Goal: Information Seeking & Learning: Learn about a topic

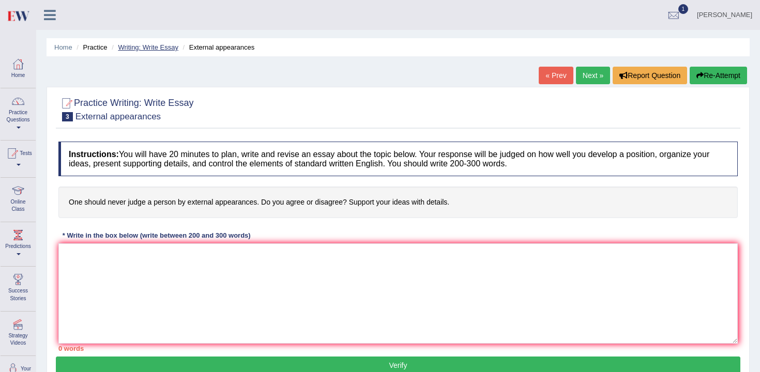
click at [123, 49] on link "Writing: Write Essay" at bounding box center [148, 47] width 60 height 8
click at [101, 48] on li "Practice" at bounding box center [90, 47] width 33 height 10
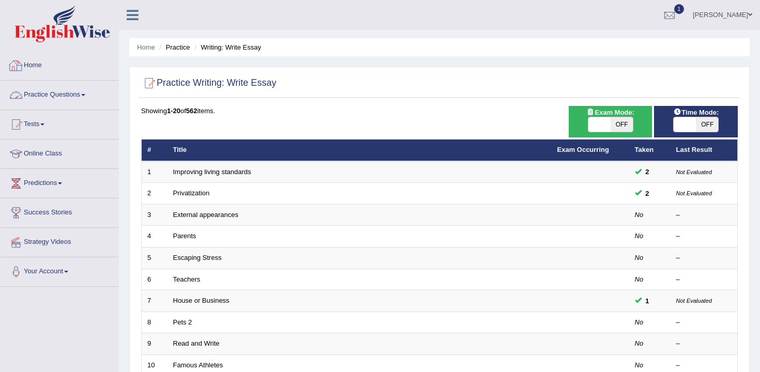
click at [47, 97] on link "Practice Questions" at bounding box center [60, 94] width 118 height 26
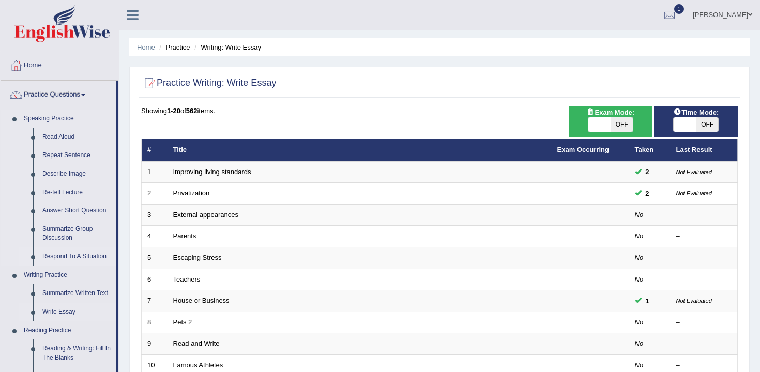
click at [75, 255] on link "Respond To A Situation" at bounding box center [77, 257] width 78 height 19
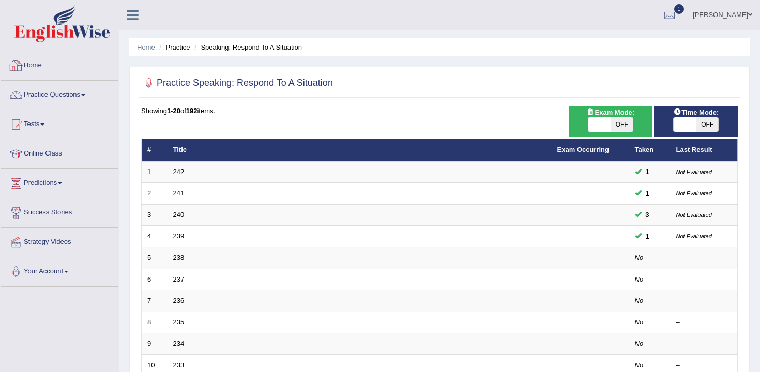
click at [39, 71] on link "Home" at bounding box center [60, 64] width 118 height 26
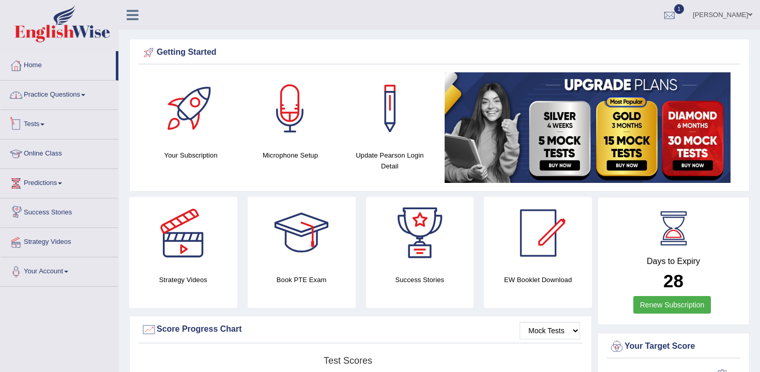
click at [73, 99] on link "Practice Questions" at bounding box center [60, 94] width 118 height 26
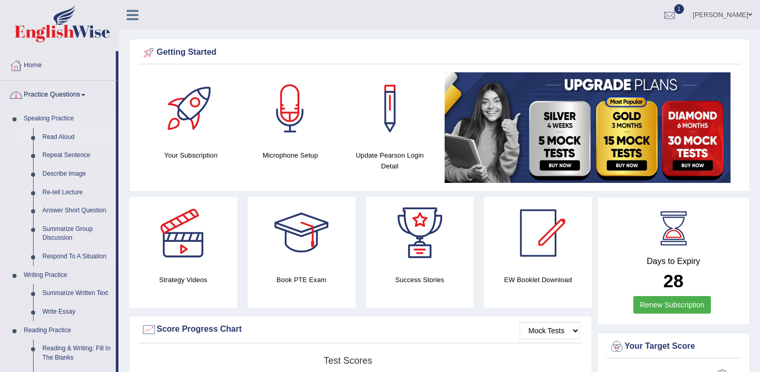
click at [70, 133] on link "Read Aloud" at bounding box center [77, 137] width 78 height 19
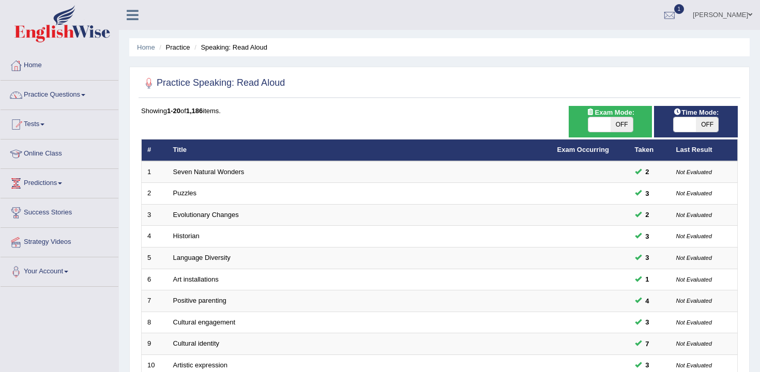
click at [71, 100] on link "Practice Questions" at bounding box center [60, 94] width 118 height 26
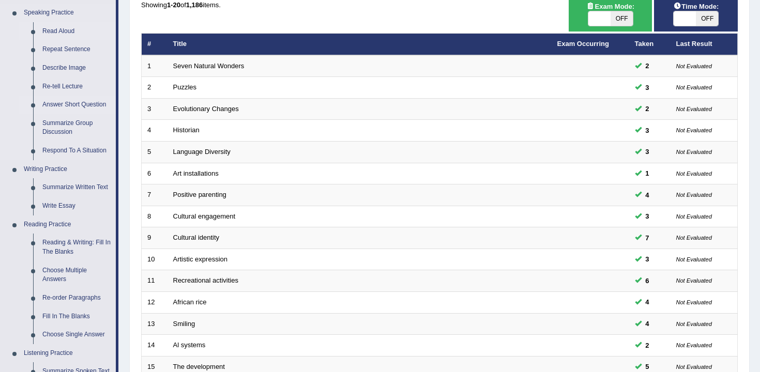
scroll to position [113, 0]
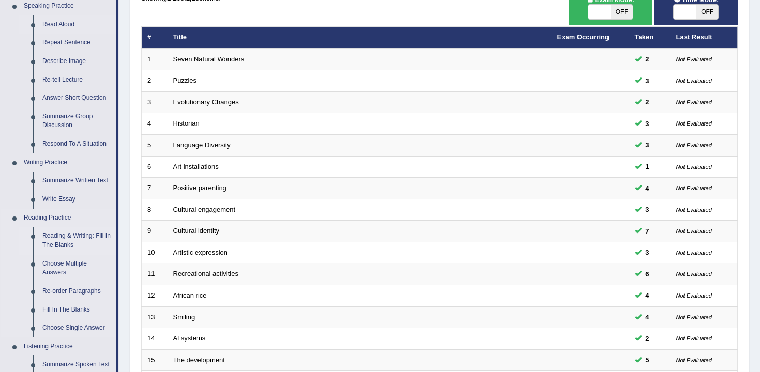
click at [80, 237] on link "Reading & Writing: Fill In The Blanks" at bounding box center [77, 240] width 78 height 27
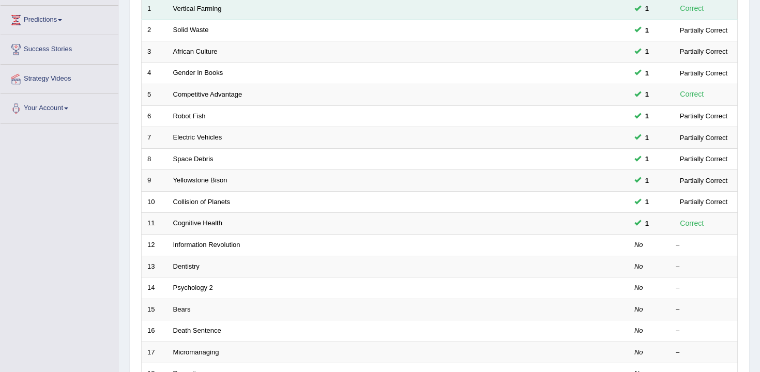
scroll to position [140, 0]
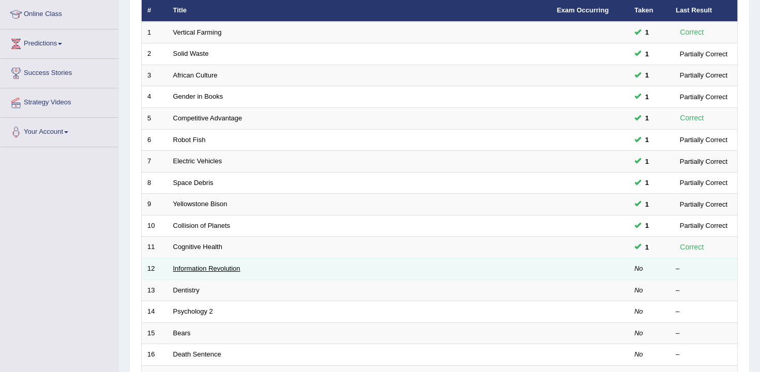
click at [203, 266] on link "Information Revolution" at bounding box center [206, 269] width 67 height 8
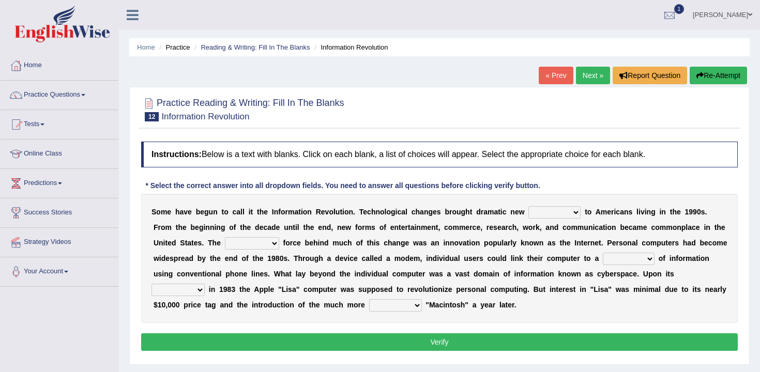
click at [571, 206] on select "challenges puzzles options confusion" at bounding box center [554, 212] width 52 height 12
click at [528, 206] on select "challenges puzzles options confusion" at bounding box center [554, 212] width 52 height 12
click at [565, 212] on select "challenges puzzles options confusion" at bounding box center [554, 212] width 52 height 12
click at [528, 206] on select "challenges puzzles options confusion" at bounding box center [554, 212] width 52 height 12
click at [558, 215] on select "challenges puzzles options confusion" at bounding box center [554, 212] width 52 height 12
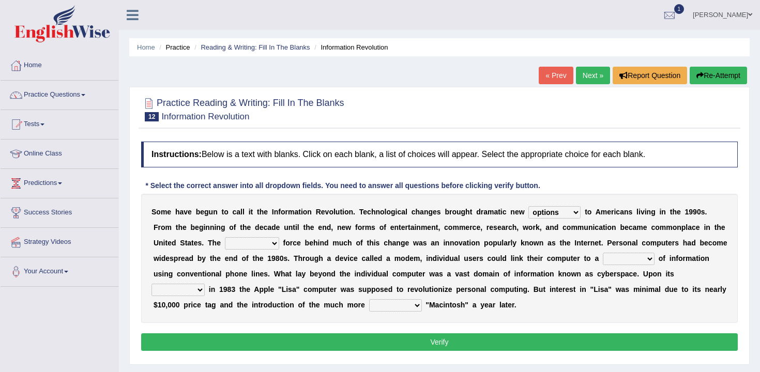
select select "challenges"
click at [528, 206] on select "challenges puzzles options confusion" at bounding box center [554, 212] width 52 height 12
click at [271, 241] on select "unremitting uninspiring driving insinuating" at bounding box center [252, 243] width 54 height 12
click at [247, 241] on select "unremitting uninspiring driving insinuating" at bounding box center [252, 243] width 54 height 12
click at [266, 246] on select "unremitting uninspiring driving insinuating" at bounding box center [252, 243] width 54 height 12
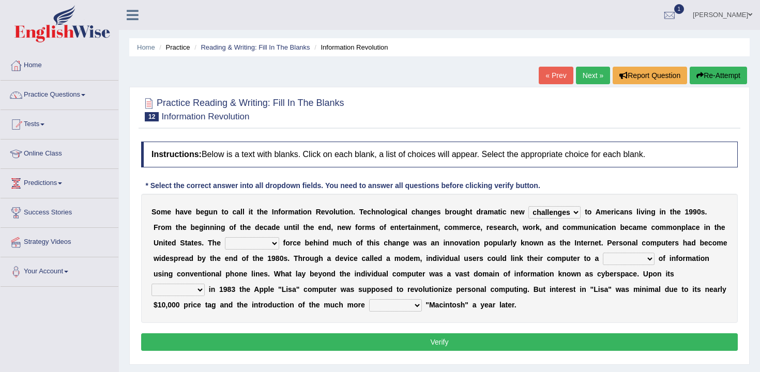
select select "driving"
click at [225, 237] on select "unremitting uninspiring driving insinuating" at bounding box center [252, 243] width 54 height 12
click at [637, 264] on select "magnitude bulk wealth volume" at bounding box center [629, 259] width 52 height 12
click at [616, 264] on select "magnitude bulk wealth volume" at bounding box center [629, 259] width 52 height 12
select select "bulk"
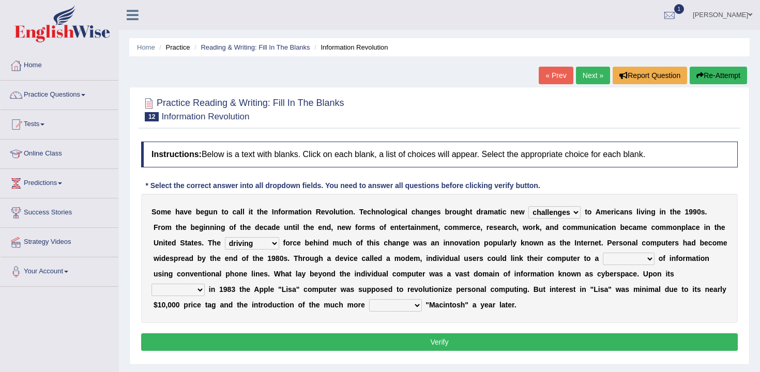
click at [603, 253] on select "magnitude bulk wealth volume" at bounding box center [629, 259] width 52 height 12
click at [192, 291] on select "relief release publication emission" at bounding box center [177, 290] width 53 height 12
click at [167, 288] on select "relief release publication emission" at bounding box center [177, 290] width 53 height 12
select select "emission"
click at [151, 284] on select "relief release publication emission" at bounding box center [177, 290] width 53 height 12
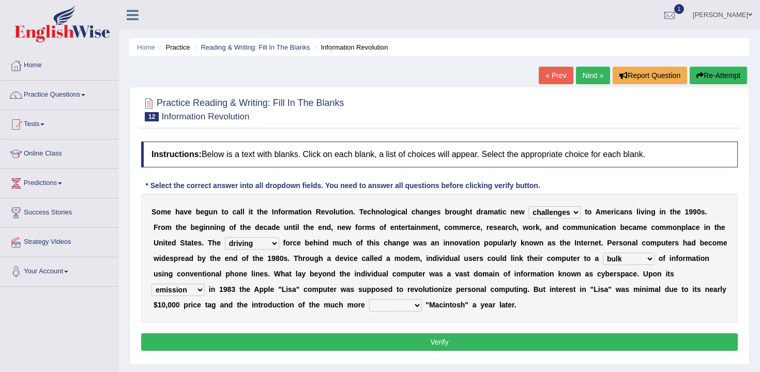
click at [406, 311] on select "convenient affordable advanced formidable" at bounding box center [395, 305] width 53 height 12
select select "advanced"
click at [369, 299] on select "convenient affordable advanced formidable" at bounding box center [395, 305] width 53 height 12
click at [400, 310] on select "convenient affordable advanced formidable" at bounding box center [395, 305] width 53 height 12
click at [404, 307] on select "convenient affordable advanced formidable" at bounding box center [395, 305] width 53 height 12
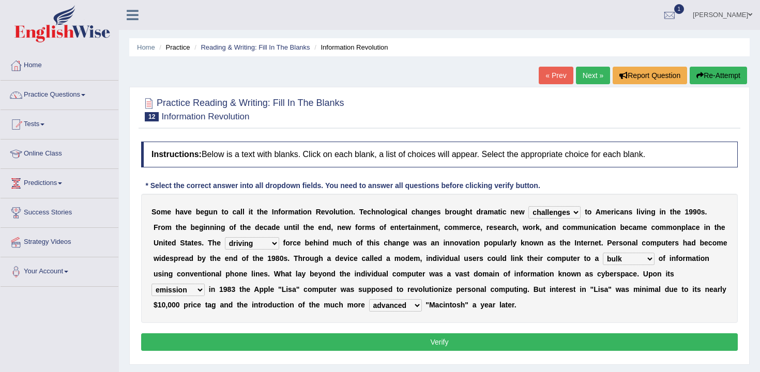
click at [369, 299] on select "convenient affordable advanced formidable" at bounding box center [395, 305] width 53 height 12
click at [421, 338] on button "Verify" at bounding box center [439, 342] width 597 height 18
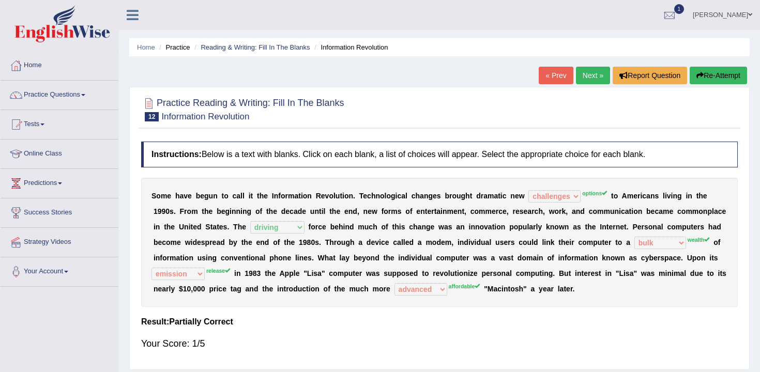
click at [592, 77] on link "Next »" at bounding box center [593, 76] width 34 height 18
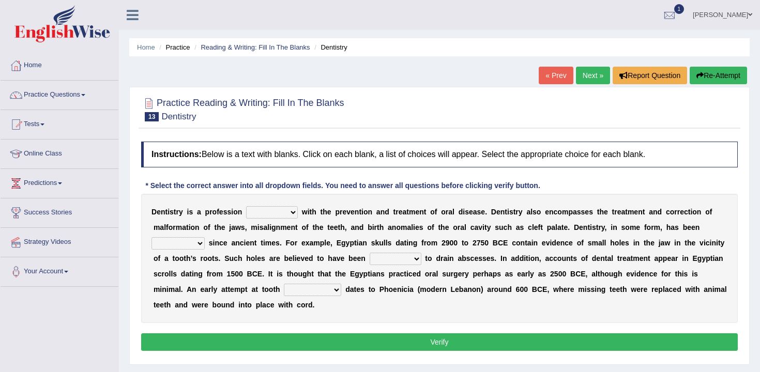
click at [288, 216] on select "agreed dealt concerned taken" at bounding box center [272, 212] width 52 height 12
select select "agreed"
click at [246, 206] on select "agreed dealt concerned taken" at bounding box center [272, 212] width 52 height 12
click at [188, 234] on div "D e n t i s t r y i s a p r o f e s s i o n agreed dealt concerned taken w i t …" at bounding box center [439, 258] width 597 height 129
click at [191, 248] on select "criticized replaced practiced abandoned" at bounding box center [177, 243] width 53 height 12
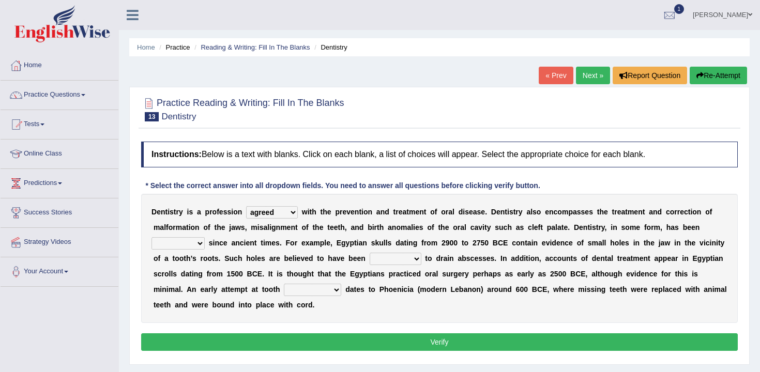
select select "replaced"
click at [151, 237] on select "criticized replaced practiced abandoned" at bounding box center [177, 243] width 53 height 12
click at [379, 263] on select "fluctuated laminated drilled sealed" at bounding box center [396, 259] width 52 height 12
click at [370, 253] on select "fluctuated laminated drilled sealed" at bounding box center [396, 259] width 52 height 12
click at [399, 256] on select "fluctuated laminated drilled sealed" at bounding box center [396, 259] width 52 height 12
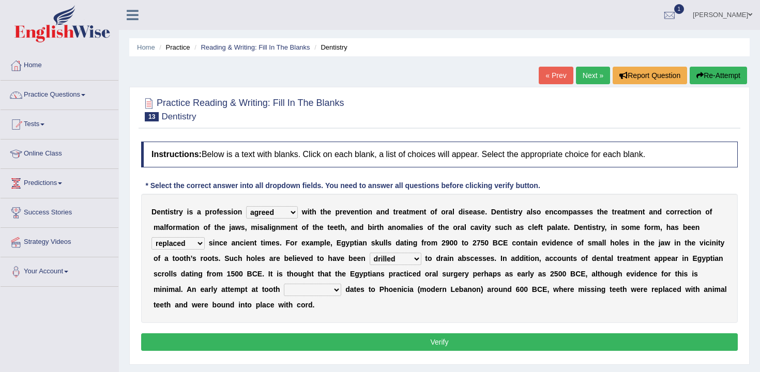
select select "sealed"
click at [370, 253] on select "fluctuated laminated drilled sealed" at bounding box center [396, 259] width 52 height 12
click at [326, 283] on div "D e n t i s t r y i s a p r o f e s s i o n agreed dealt concerned taken w i t …" at bounding box center [439, 258] width 597 height 129
click at [319, 287] on select "reparation sacrament restitution replacement" at bounding box center [312, 290] width 57 height 12
select select "replacement"
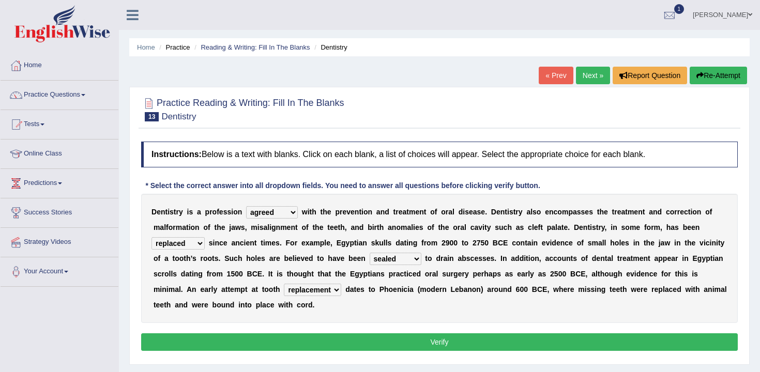
click at [284, 284] on select "reparation sacrament restitution replacement" at bounding box center [312, 290] width 57 height 12
click at [347, 344] on button "Verify" at bounding box center [439, 342] width 597 height 18
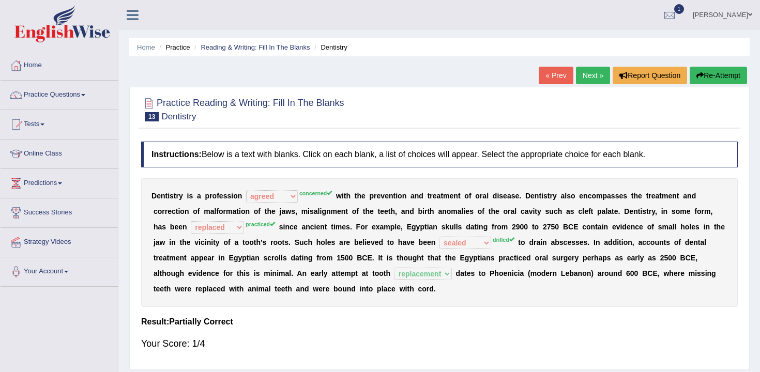
click at [576, 70] on link "Next »" at bounding box center [593, 76] width 34 height 18
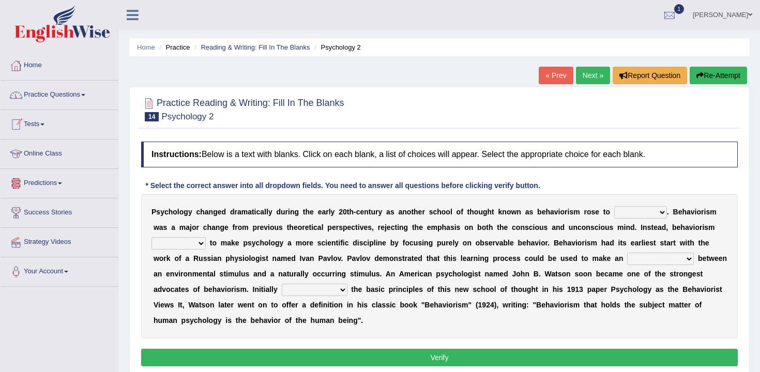
click at [54, 102] on link "Practice Questions" at bounding box center [60, 94] width 118 height 26
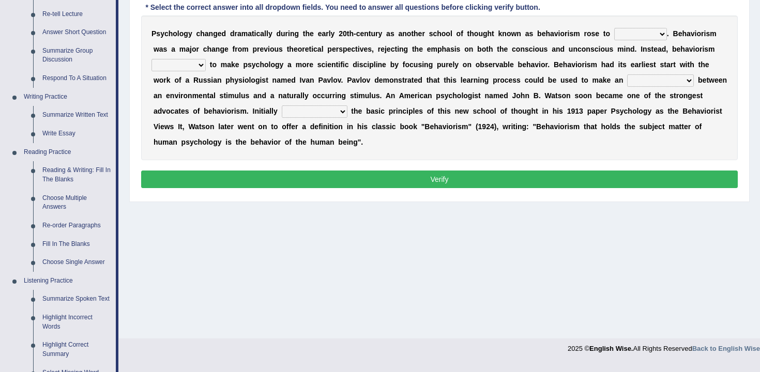
scroll to position [181, 0]
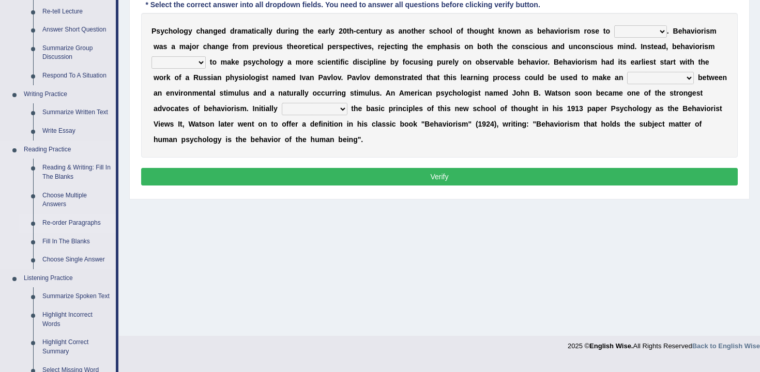
click at [79, 223] on link "Re-order Paragraphs" at bounding box center [77, 223] width 78 height 19
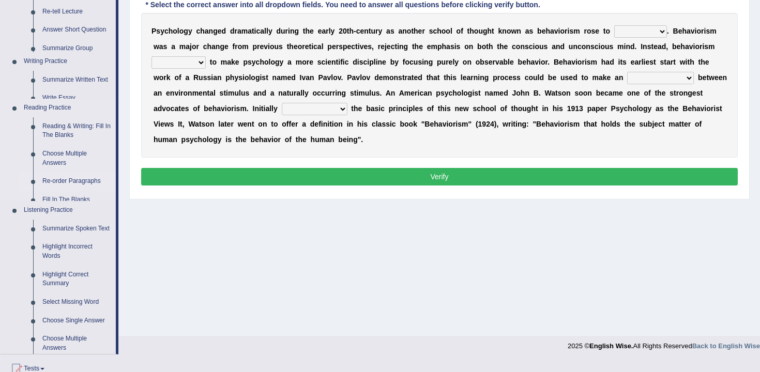
scroll to position [171, 0]
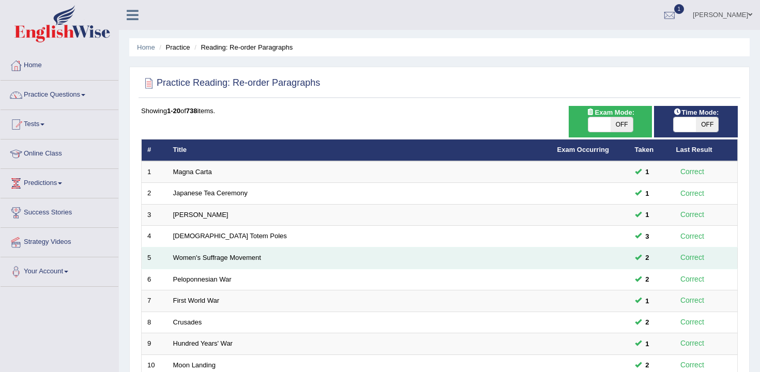
scroll to position [312, 0]
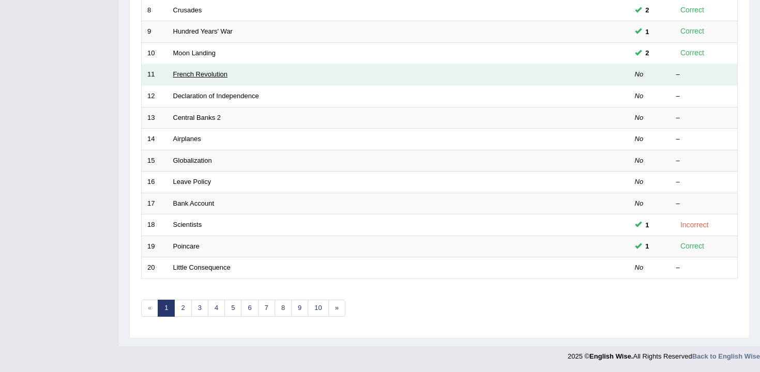
click at [206, 78] on link "French Revolution" at bounding box center [200, 74] width 55 height 8
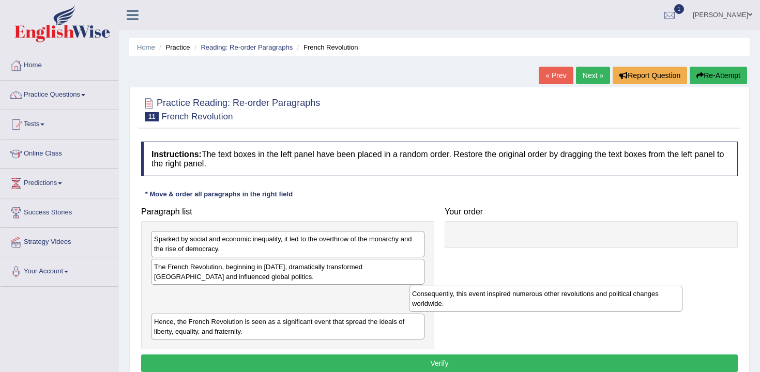
drag, startPoint x: 329, startPoint y: 300, endPoint x: 656, endPoint y: 288, distance: 326.9
click at [656, 288] on div "Consequently, this event inspired numerous other revolutions and political chan…" at bounding box center [545, 299] width 273 height 26
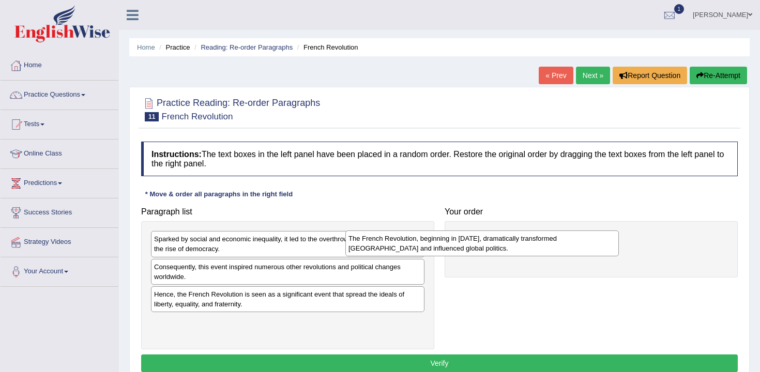
drag, startPoint x: 324, startPoint y: 269, endPoint x: 538, endPoint y: 234, distance: 216.9
click at [536, 235] on div "The French Revolution, beginning in [DATE], dramatically transformed [GEOGRAPHI…" at bounding box center [481, 244] width 273 height 26
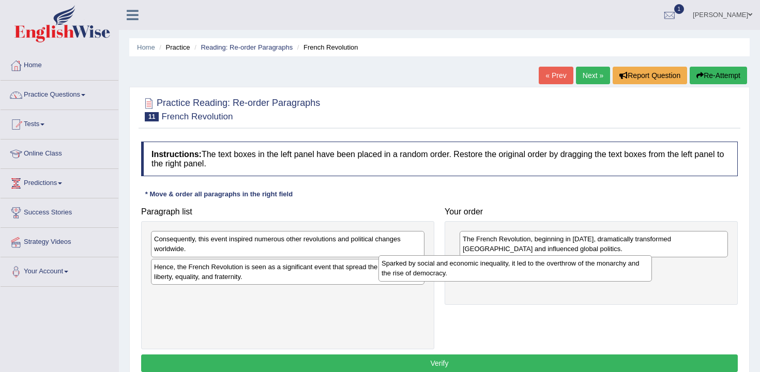
drag, startPoint x: 343, startPoint y: 239, endPoint x: 594, endPoint y: 243, distance: 251.3
click at [594, 255] on div "Sparked by social and economic inequality, it led to the overthrow of the monar…" at bounding box center [514, 268] width 273 height 26
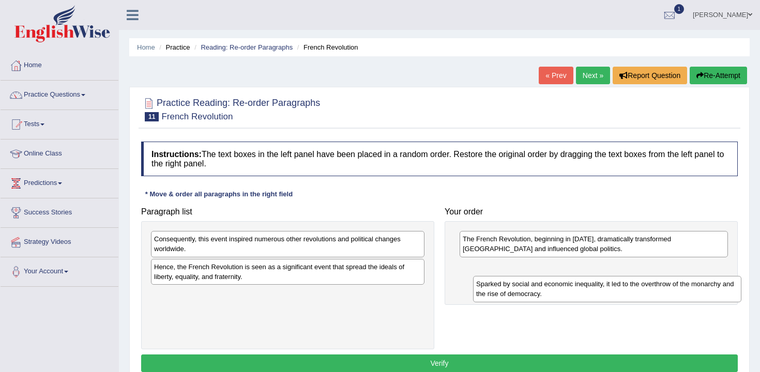
drag, startPoint x: 594, startPoint y: 243, endPoint x: 608, endPoint y: 291, distance: 49.7
click at [608, 291] on div "Sparked by social and economic inequality, it led to the overthrow of the monar…" at bounding box center [607, 289] width 268 height 26
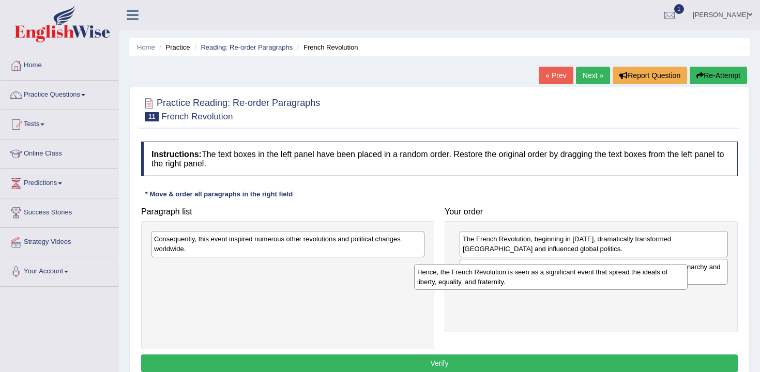
drag, startPoint x: 344, startPoint y: 271, endPoint x: 631, endPoint y: 279, distance: 287.5
click at [631, 279] on div "Hence, the French Revolution is seen as a significant event that spread the ide…" at bounding box center [550, 277] width 273 height 26
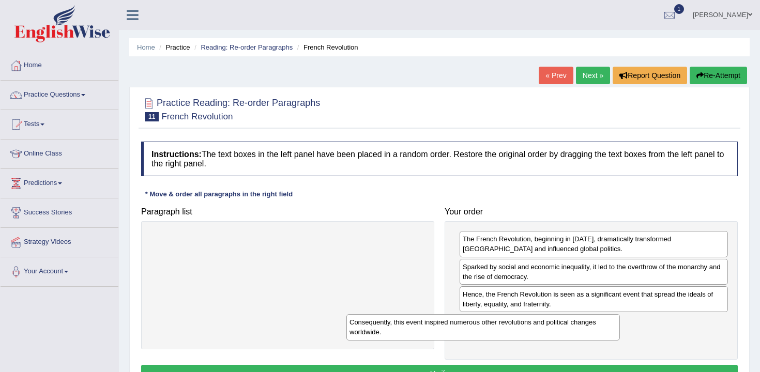
drag, startPoint x: 338, startPoint y: 250, endPoint x: 533, endPoint y: 333, distance: 212.4
click at [533, 333] on div "Consequently, this event inspired numerous other revolutions and political chan…" at bounding box center [482, 327] width 273 height 26
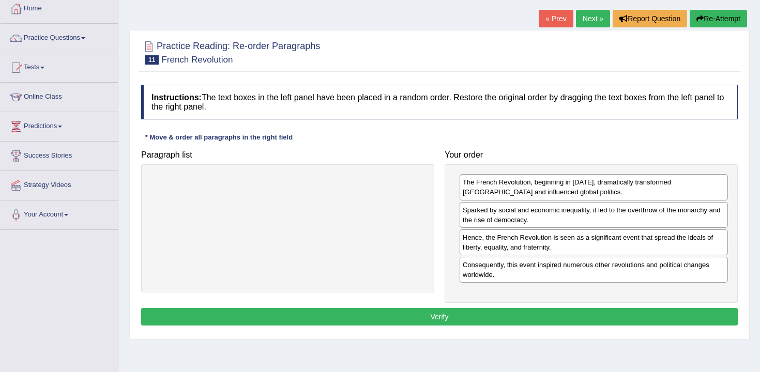
scroll to position [82, 0]
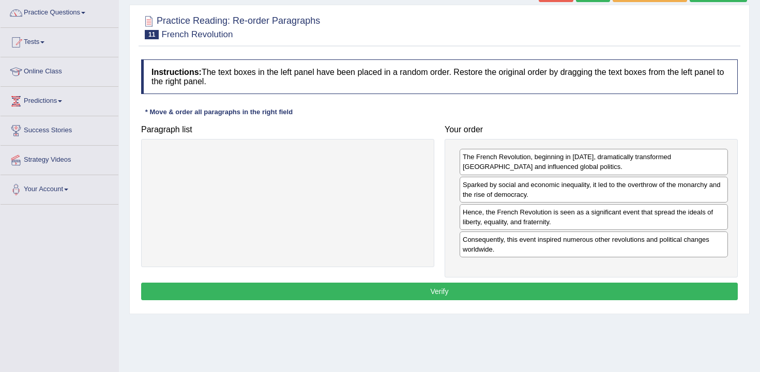
click at [490, 297] on button "Verify" at bounding box center [439, 292] width 597 height 18
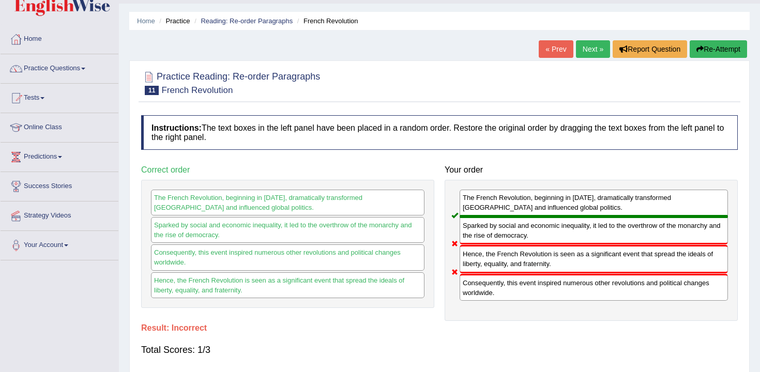
scroll to position [0, 0]
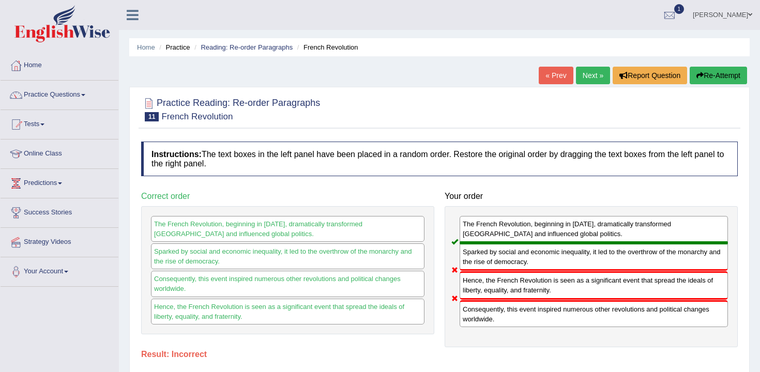
click at [576, 74] on link "Next »" at bounding box center [593, 76] width 34 height 18
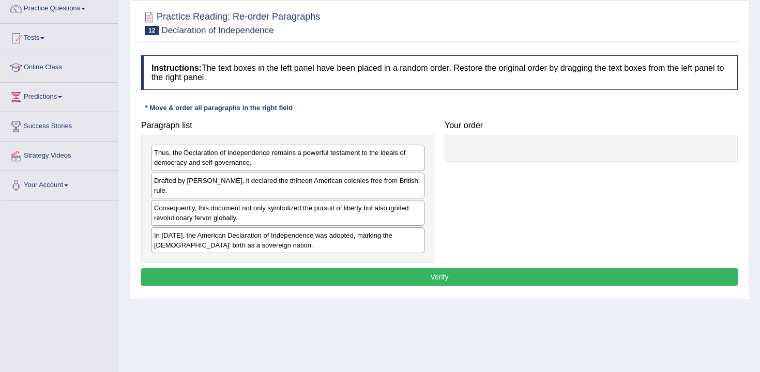
scroll to position [90, 0]
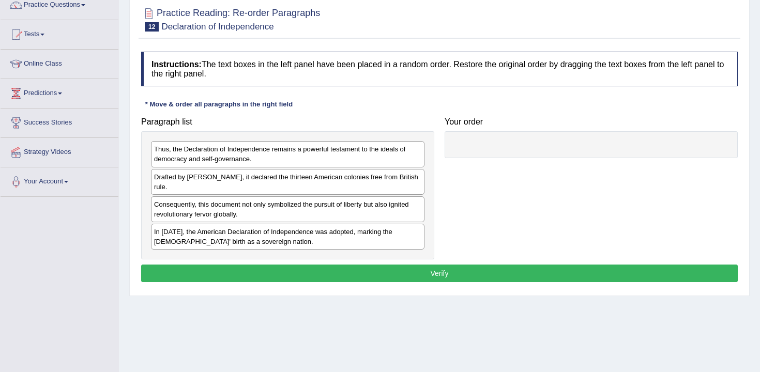
drag, startPoint x: 321, startPoint y: 197, endPoint x: 621, endPoint y: 208, distance: 300.6
click at [424, 207] on div "Consequently, this document not only symbolized the pursuit of liberty but also…" at bounding box center [287, 209] width 273 height 26
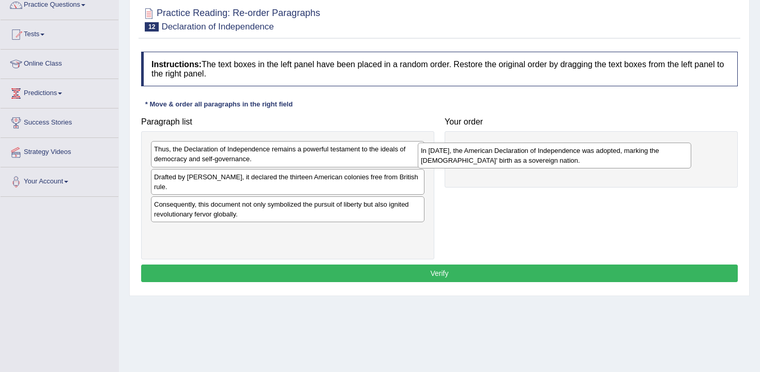
drag, startPoint x: 373, startPoint y: 241, endPoint x: 640, endPoint y: 160, distance: 278.8
click at [640, 160] on div "In 1776, the American Declaration of Independence was adopted, marking the Unit…" at bounding box center [554, 156] width 273 height 26
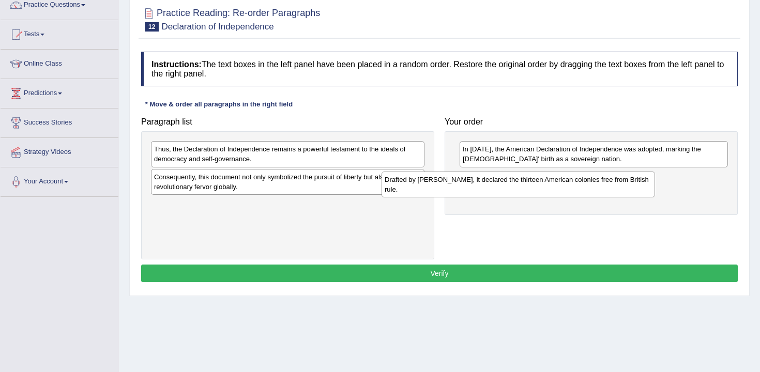
drag, startPoint x: 363, startPoint y: 187, endPoint x: 594, endPoint y: 189, distance: 231.1
click at [594, 189] on div "Drafted by Thomas Jefferson, it declared the thirteen American colonies free fr…" at bounding box center [518, 185] width 273 height 26
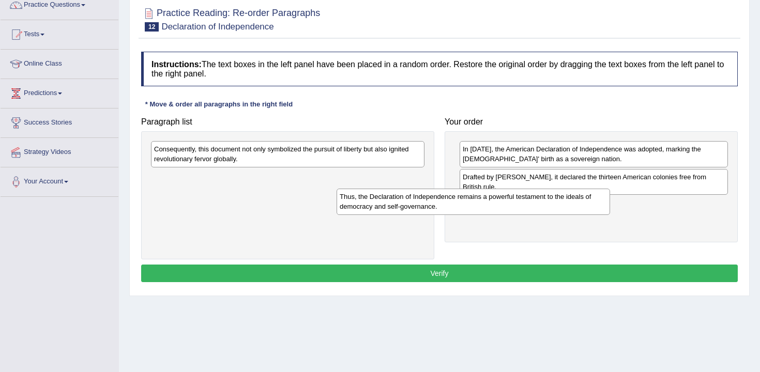
drag, startPoint x: 332, startPoint y: 159, endPoint x: 546, endPoint y: 214, distance: 220.8
click at [546, 214] on div "Thus, the Declaration of Independence remains a powerful testament to the ideal…" at bounding box center [473, 202] width 273 height 26
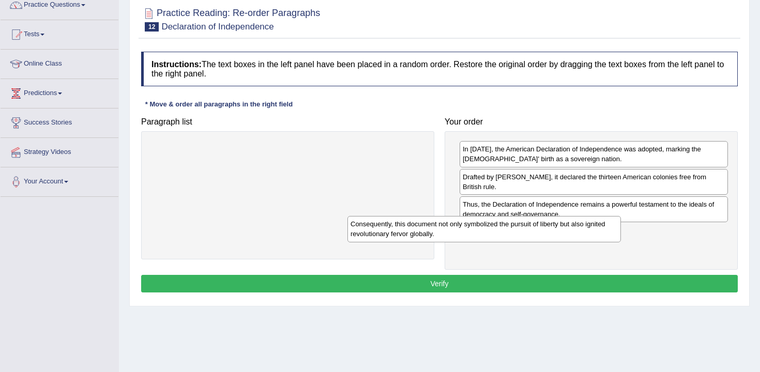
drag, startPoint x: 361, startPoint y: 167, endPoint x: 557, endPoint y: 241, distance: 209.6
click at [558, 242] on div "Consequently, this document not only symbolized the pursuit of liberty but also…" at bounding box center [483, 229] width 273 height 26
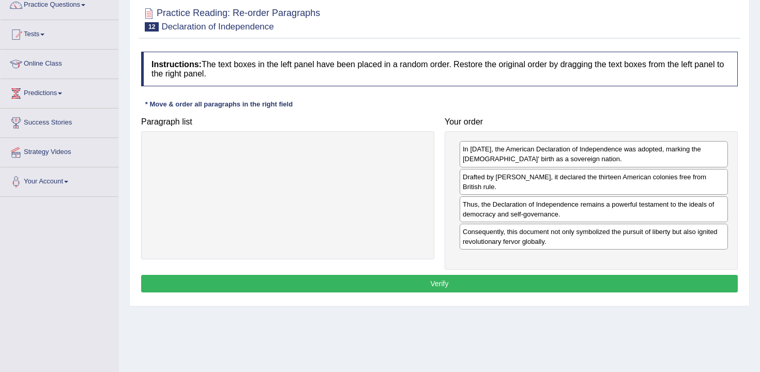
click at [534, 284] on button "Verify" at bounding box center [439, 284] width 597 height 18
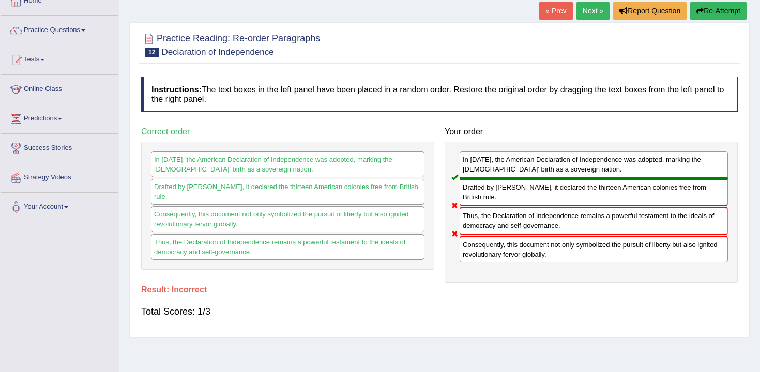
scroll to position [66, 0]
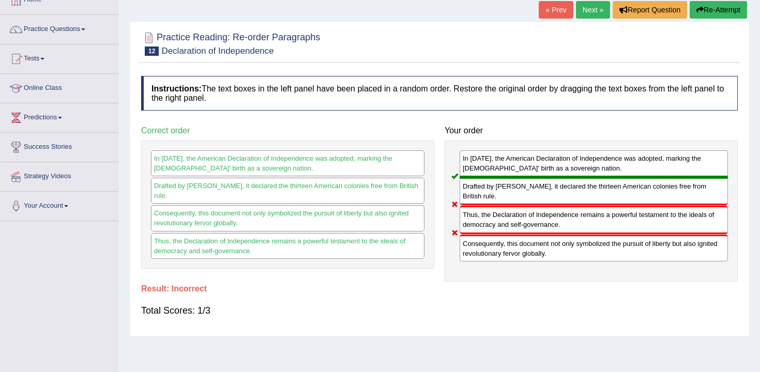
click at [596, 11] on link "Next »" at bounding box center [593, 10] width 34 height 18
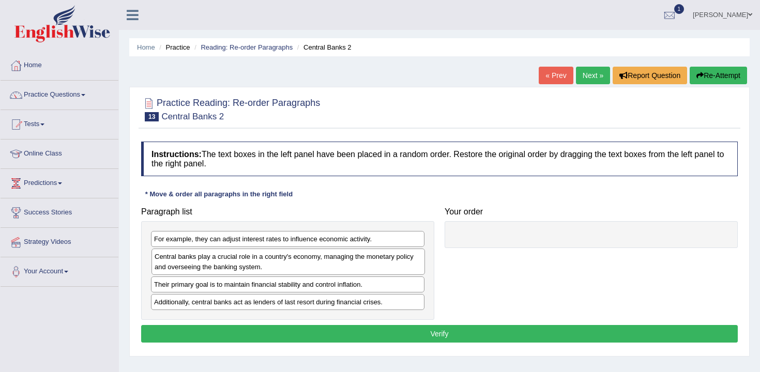
drag, startPoint x: 254, startPoint y: 265, endPoint x: 576, endPoint y: 269, distance: 321.6
click at [425, 269] on div "Central banks play a crucial role in a country's economy, managing the monetary…" at bounding box center [287, 262] width 273 height 26
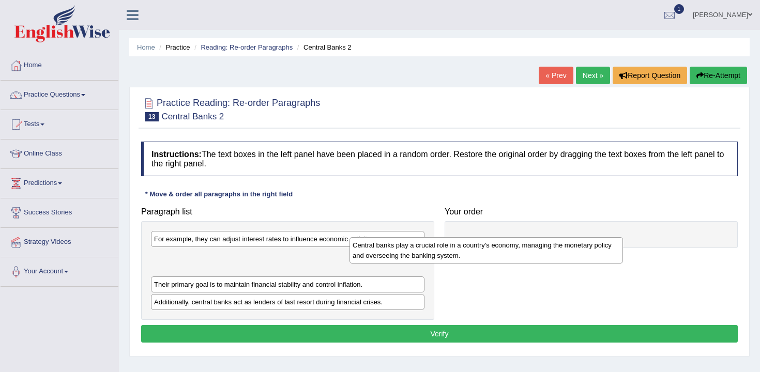
drag, startPoint x: 344, startPoint y: 262, endPoint x: 561, endPoint y: 235, distance: 218.2
click at [561, 237] on div "Central banks play a crucial role in a country's economy, managing the monetary…" at bounding box center [485, 250] width 273 height 26
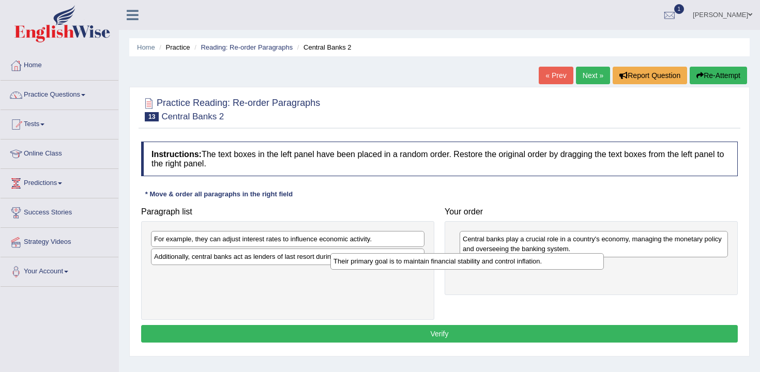
drag, startPoint x: 383, startPoint y: 262, endPoint x: 606, endPoint y: 266, distance: 223.4
click at [603, 265] on div "Their primary goal is to maintain financial stability and control inflation." at bounding box center [466, 261] width 273 height 16
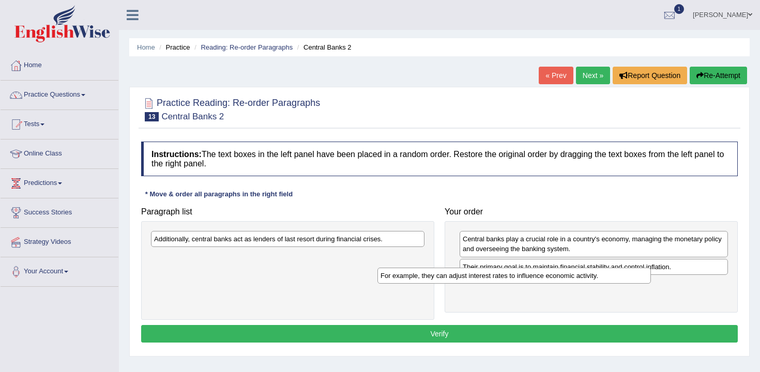
drag, startPoint x: 368, startPoint y: 239, endPoint x: 599, endPoint y: 278, distance: 234.8
click at [599, 278] on div "For example, they can adjust interest rates to influence economic activity." at bounding box center [513, 276] width 273 height 16
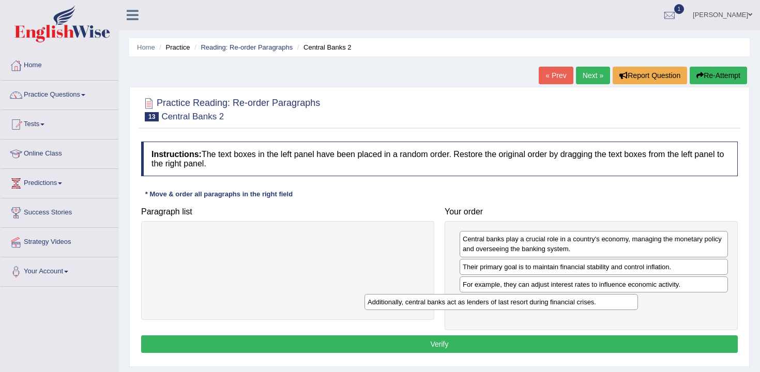
drag, startPoint x: 313, startPoint y: 243, endPoint x: 527, endPoint y: 306, distance: 223.1
click at [527, 306] on div "Additionally, central banks act as lenders of last resort during financial cris…" at bounding box center [500, 302] width 273 height 16
click at [523, 341] on button "Verify" at bounding box center [439, 345] width 597 height 18
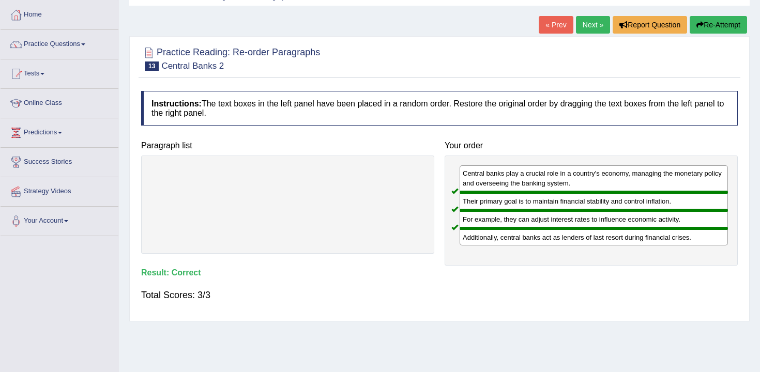
scroll to position [14, 0]
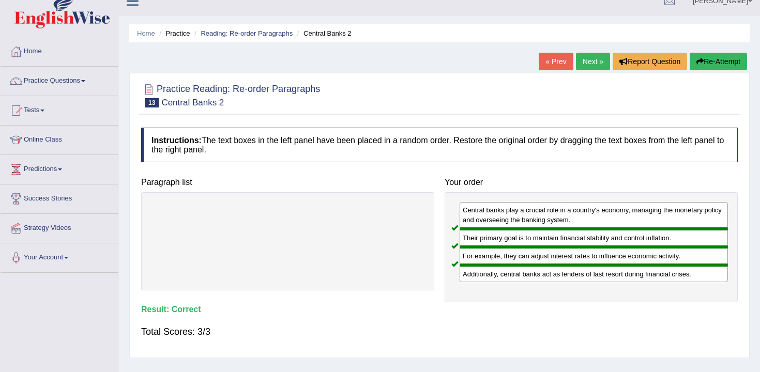
click at [597, 51] on div "Home Practice Reading: Re-order Paragraphs Central Banks 2 « Prev Next » Report…" at bounding box center [439, 244] width 641 height 517
click at [588, 58] on link "Next »" at bounding box center [593, 62] width 34 height 18
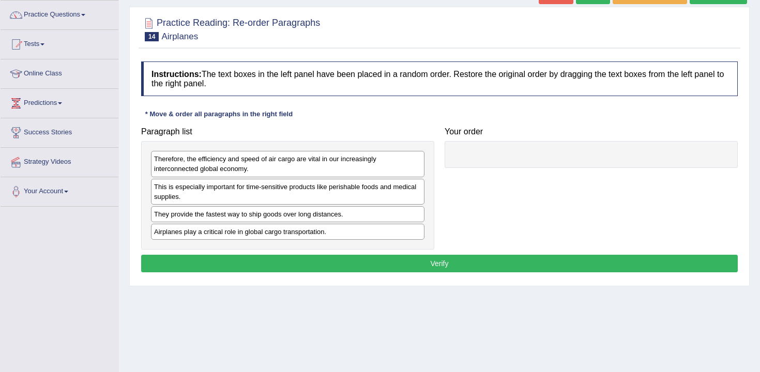
scroll to position [104, 0]
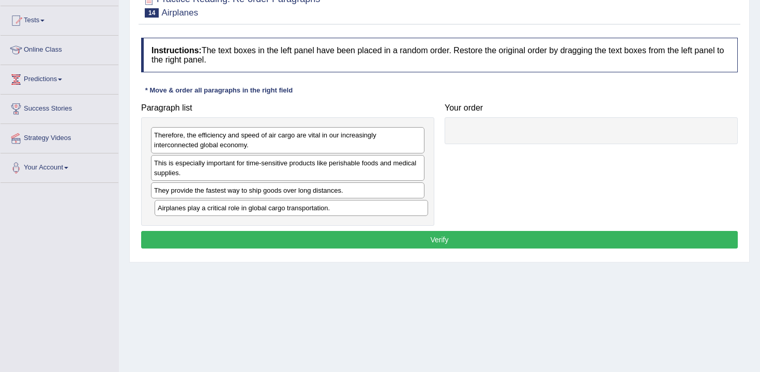
drag, startPoint x: 331, startPoint y: 213, endPoint x: 609, endPoint y: 152, distance: 284.7
click at [428, 200] on div "Airplanes play a critical role in global cargo transportation." at bounding box center [291, 208] width 273 height 16
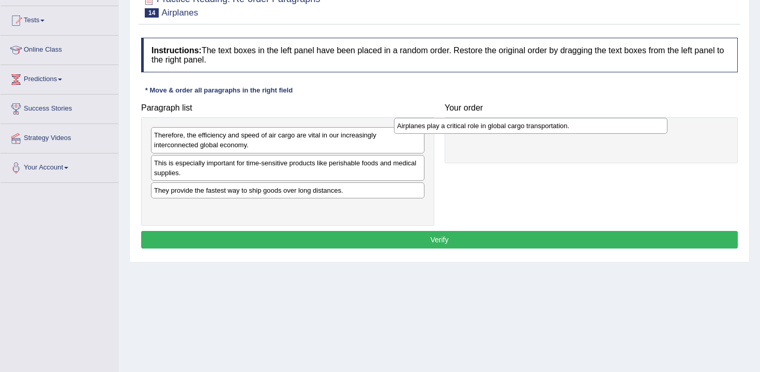
drag, startPoint x: 383, startPoint y: 196, endPoint x: 631, endPoint y: 128, distance: 256.9
click at [631, 128] on div "Airplanes play a critical role in global cargo transportation." at bounding box center [530, 126] width 273 height 16
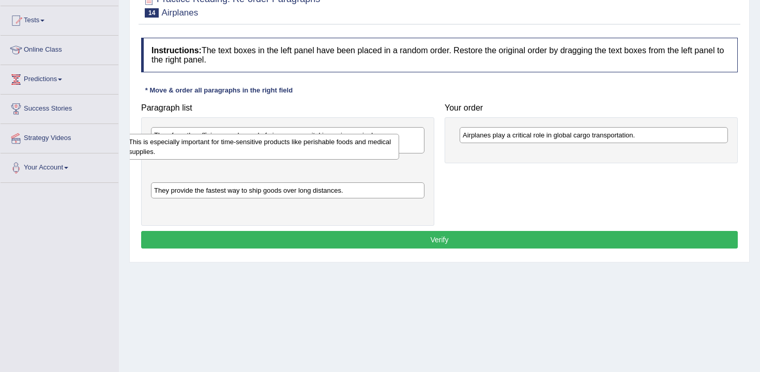
drag, startPoint x: 305, startPoint y: 166, endPoint x: 262, endPoint y: 156, distance: 44.6
click at [262, 155] on div "This is especially important for time-sensitive products like perishable foods …" at bounding box center [262, 147] width 273 height 26
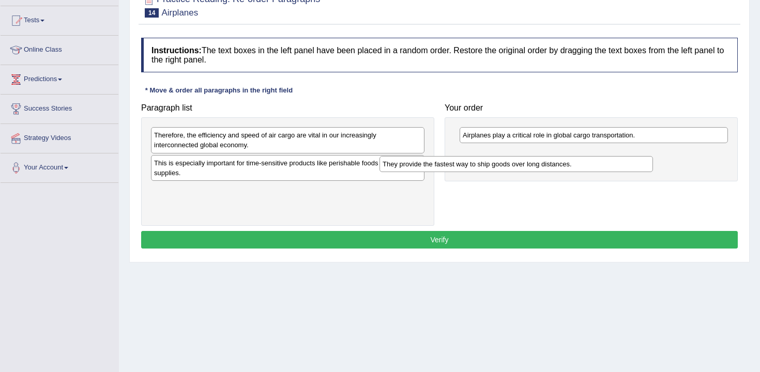
drag, startPoint x: 306, startPoint y: 187, endPoint x: 536, endPoint y: 159, distance: 231.8
click at [536, 159] on div "They provide the fastest way to ship goods over long distances." at bounding box center [515, 164] width 273 height 16
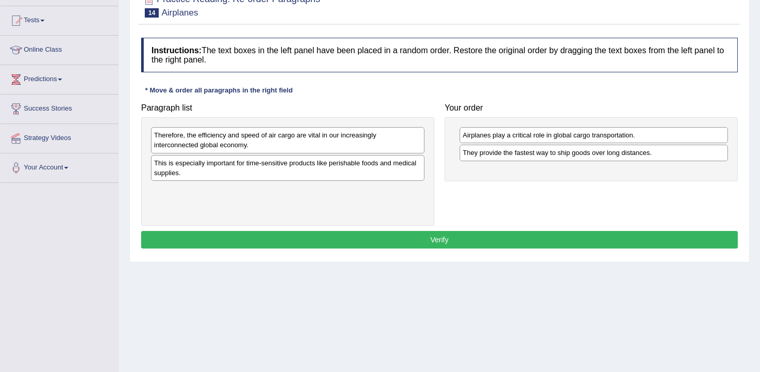
click at [337, 153] on div "Therefore, the efficiency and speed of air cargo are vital in our increasingly …" at bounding box center [287, 171] width 293 height 109
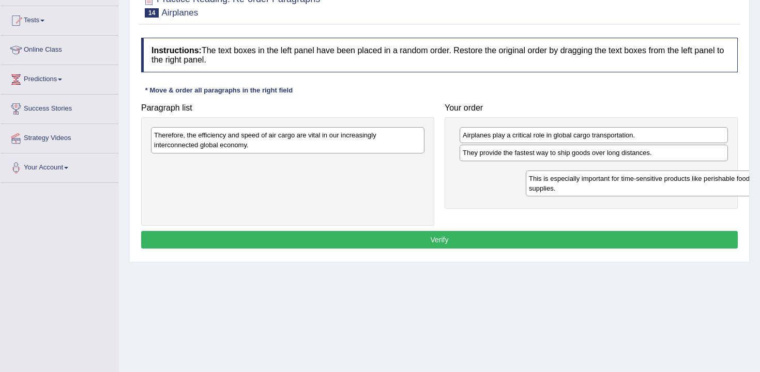
drag, startPoint x: 345, startPoint y: 162, endPoint x: 746, endPoint y: 190, distance: 402.6
click at [746, 190] on div "This is especially important for time-sensitive products like perishable foods …" at bounding box center [662, 184] width 273 height 26
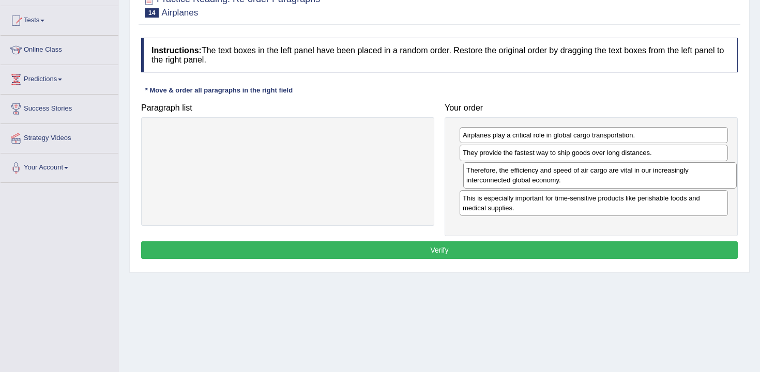
drag, startPoint x: 318, startPoint y: 145, endPoint x: 630, endPoint y: 180, distance: 313.7
click at [630, 180] on div "Therefore, the efficiency and speed of air cargo are vital in our increasingly …" at bounding box center [599, 175] width 273 height 26
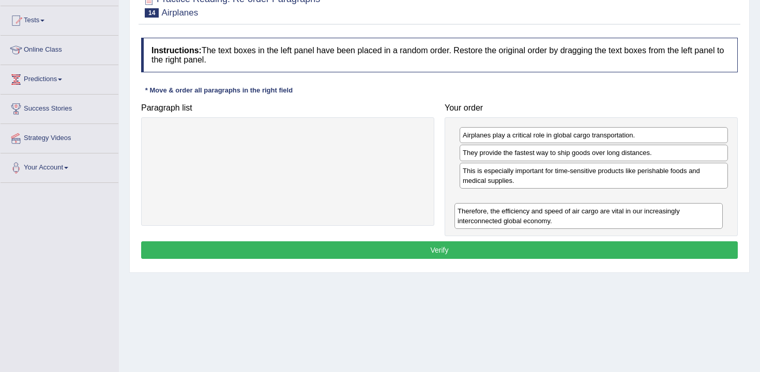
drag, startPoint x: 585, startPoint y: 181, endPoint x: 580, endPoint y: 221, distance: 40.7
click at [580, 221] on div "Therefore, the efficiency and speed of air cargo are vital in our increasingly …" at bounding box center [588, 216] width 268 height 26
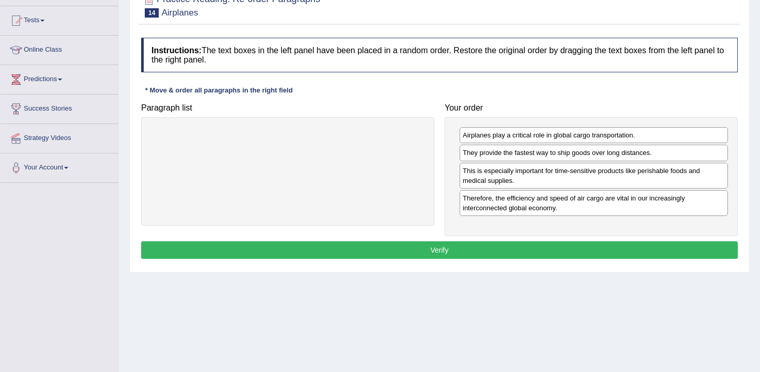
click at [592, 251] on button "Verify" at bounding box center [439, 250] width 597 height 18
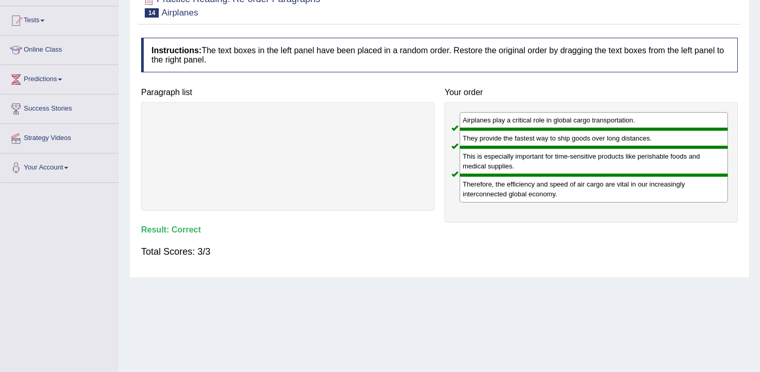
scroll to position [0, 0]
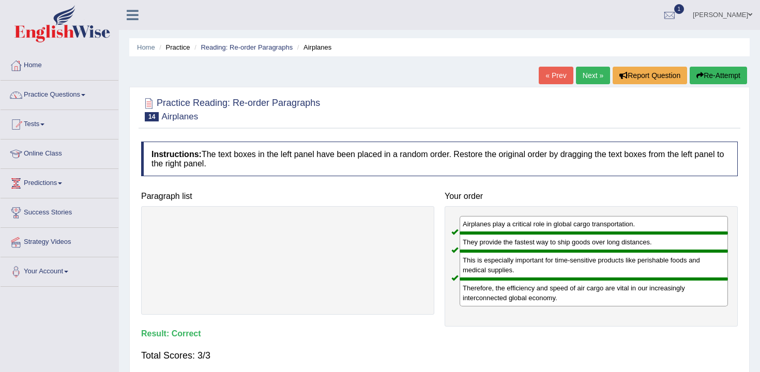
click at [593, 72] on link "Next »" at bounding box center [593, 76] width 34 height 18
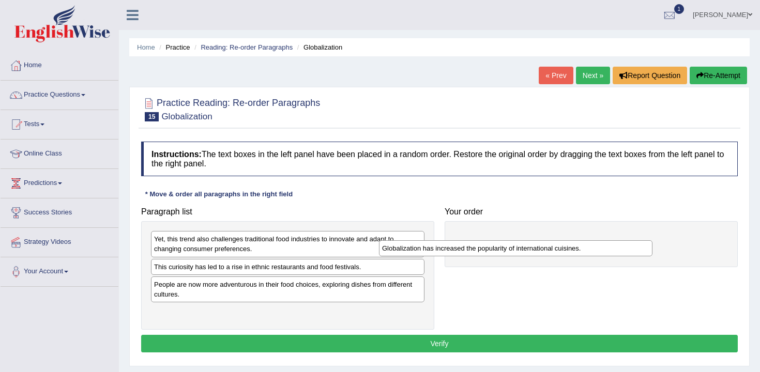
drag, startPoint x: 265, startPoint y: 291, endPoint x: 505, endPoint y: 254, distance: 242.1
click at [505, 254] on div "Globalization has increased the popularity of international cuisines." at bounding box center [515, 248] width 273 height 16
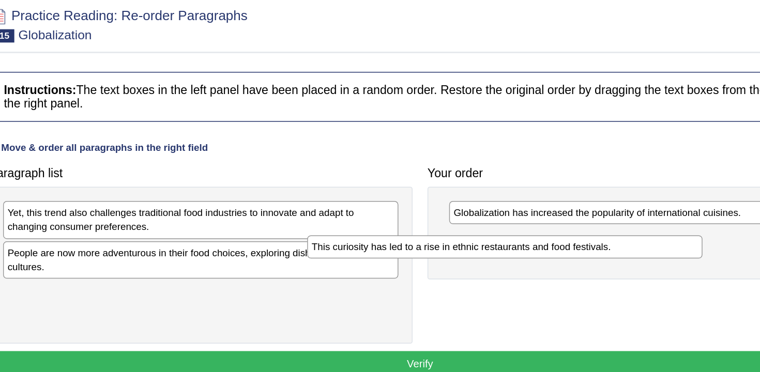
drag, startPoint x: 345, startPoint y: 272, endPoint x: 559, endPoint y: 268, distance: 214.1
click at [559, 268] on div "This curiosity has led to a rise in ethnic restaurants and food festivals." at bounding box center [497, 263] width 273 height 16
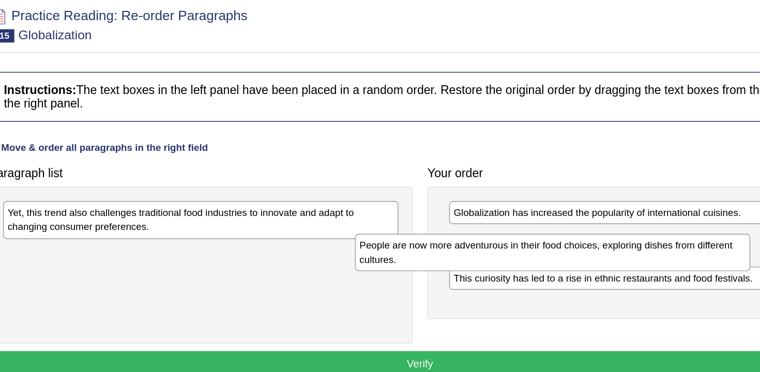
drag, startPoint x: 331, startPoint y: 277, endPoint x: 575, endPoint y: 272, distance: 244.0
click at [575, 272] on div "People are now more adventurous in their food choices, exploring dishes from di…" at bounding box center [530, 267] width 273 height 26
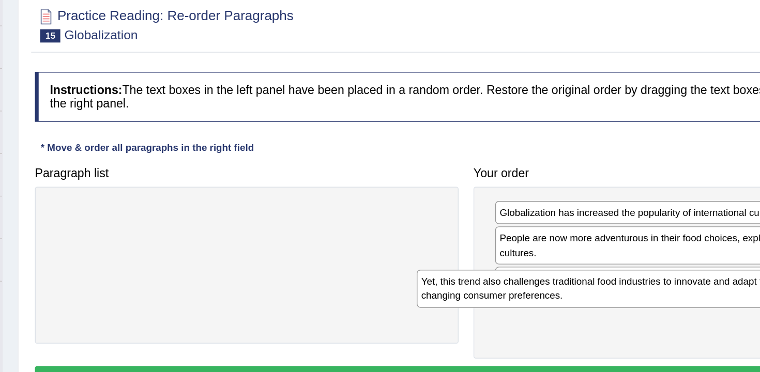
drag, startPoint x: 303, startPoint y: 251, endPoint x: 562, endPoint y: 309, distance: 265.9
click at [562, 304] on div "Yet, this trend also challenges traditional food industries to innovate and ada…" at bounding box center [541, 292] width 273 height 26
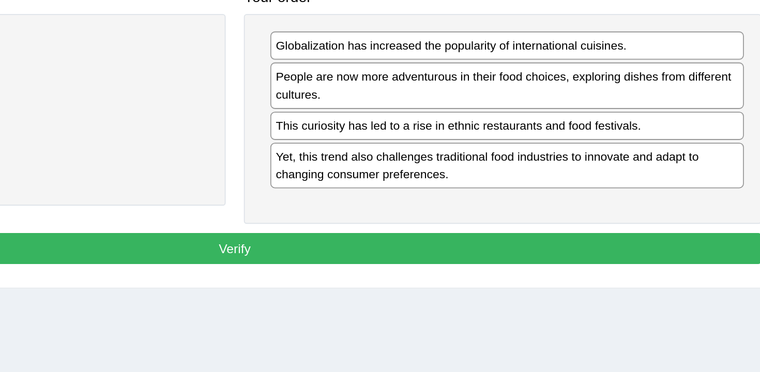
scroll to position [99, 0]
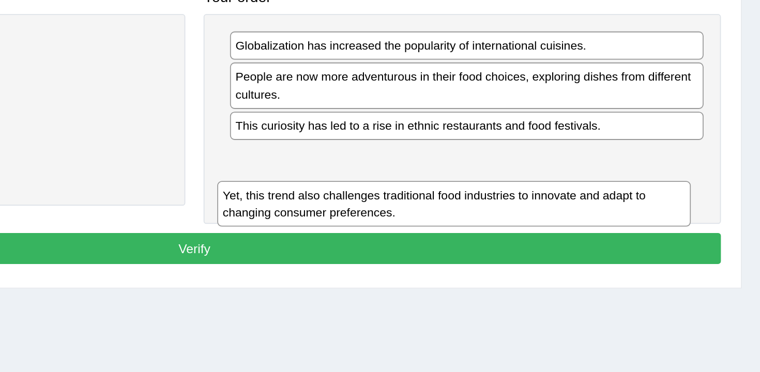
drag, startPoint x: 540, startPoint y: 217, endPoint x: 534, endPoint y: 235, distance: 19.0
click at [534, 235] on div "Yet, this trend also challenges traditional food industries to innovate and ada…" at bounding box center [586, 230] width 268 height 26
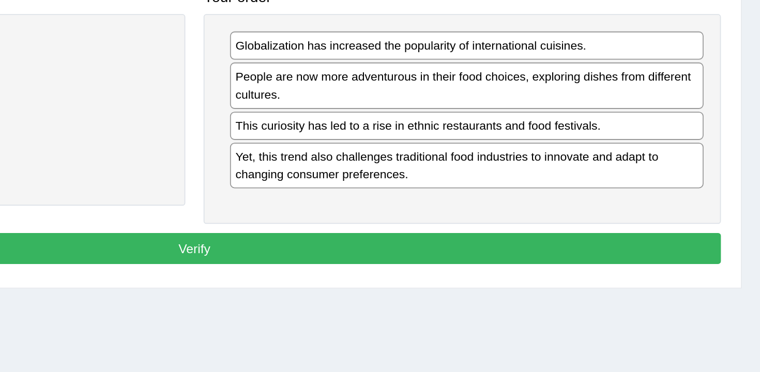
click at [577, 252] on button "Verify" at bounding box center [439, 255] width 597 height 18
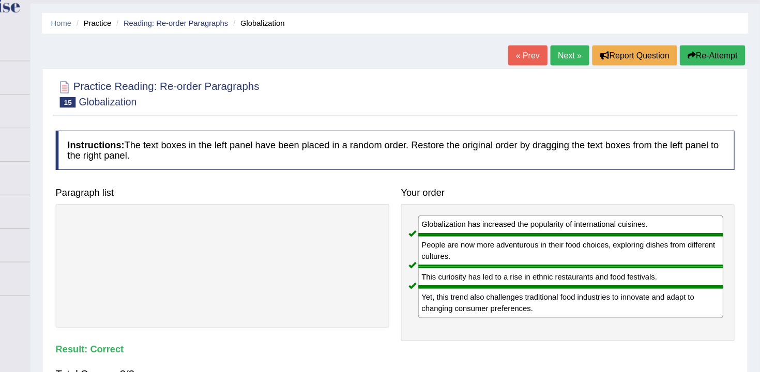
scroll to position [0, 0]
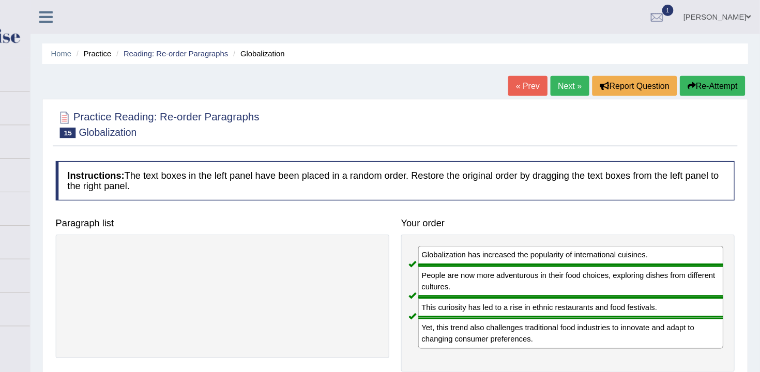
click at [587, 79] on link "Next »" at bounding box center [593, 76] width 34 height 18
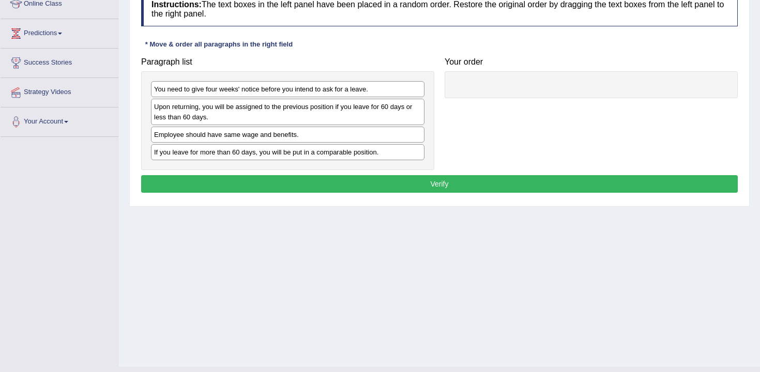
scroll to position [110, 0]
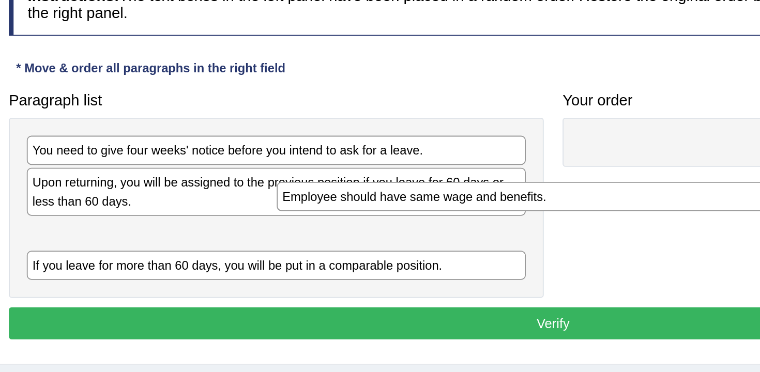
drag, startPoint x: 245, startPoint y: 178, endPoint x: 503, endPoint y: 120, distance: 264.8
click at [503, 147] on div "Employee should have same wage and benefits." at bounding box center [424, 155] width 273 height 16
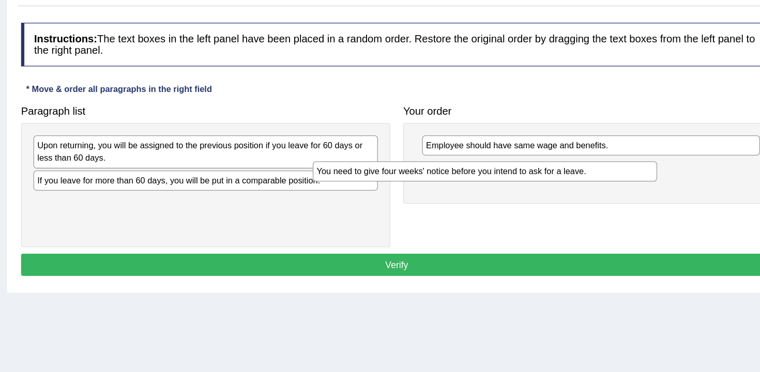
drag, startPoint x: 346, startPoint y: 136, endPoint x: 577, endPoint y: 148, distance: 231.4
click at [577, 148] on div "You need to give four weeks' notice before you intend to ask for a leave." at bounding box center [509, 150] width 273 height 16
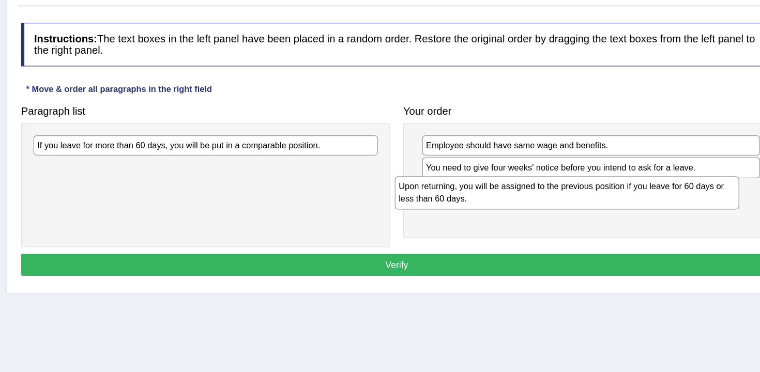
drag, startPoint x: 363, startPoint y: 128, endPoint x: 650, endPoint y: 160, distance: 288.8
click at [650, 160] on div "Upon returning, you will be assigned to the previous position if you leave for …" at bounding box center [574, 167] width 273 height 26
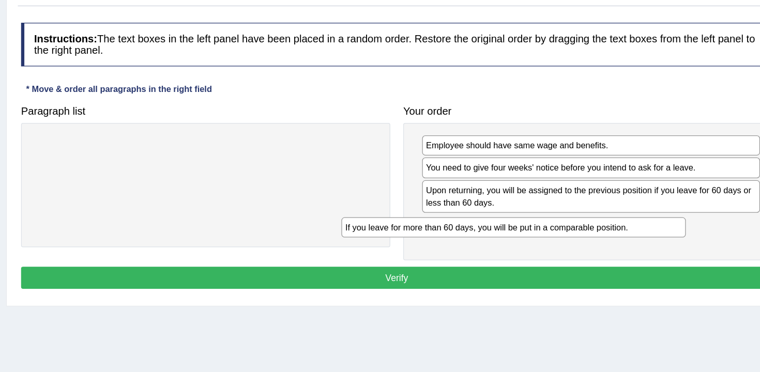
drag, startPoint x: 386, startPoint y: 131, endPoint x: 630, endPoint y: 196, distance: 252.9
click at [630, 196] on div "If you leave for more than 60 days, you will be put in a comparable position." at bounding box center [531, 195] width 273 height 16
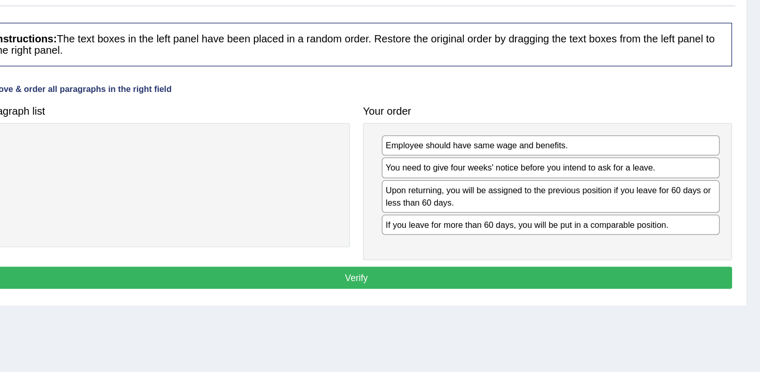
click at [576, 231] on button "Verify" at bounding box center [439, 235] width 597 height 18
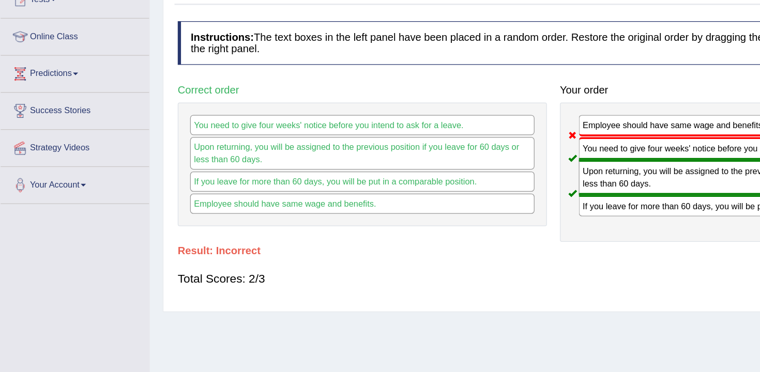
scroll to position [0, 0]
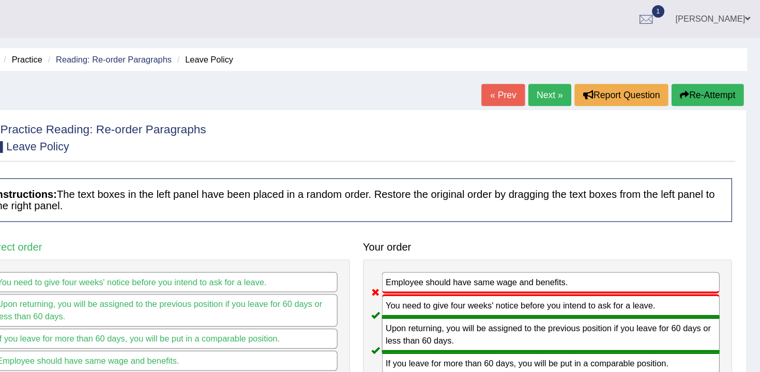
click at [588, 79] on link "Next »" at bounding box center [593, 76] width 34 height 18
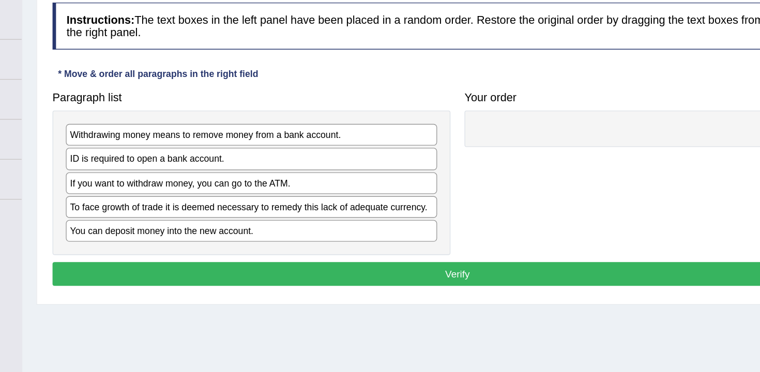
scroll to position [136, 0]
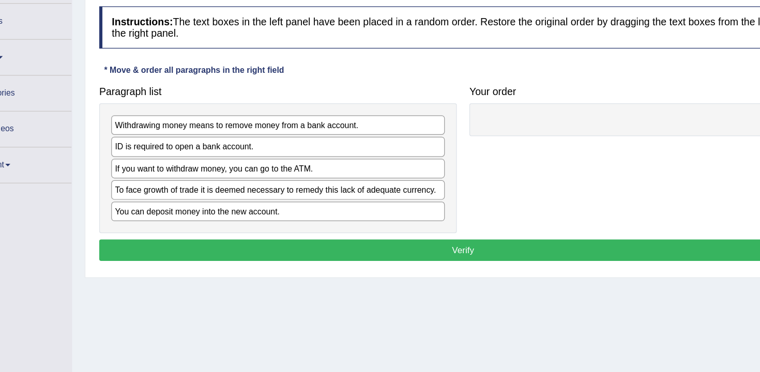
drag, startPoint x: 266, startPoint y: 119, endPoint x: 533, endPoint y: 110, distance: 266.9
click at [424, 112] on div "ID is required to open a bank account." at bounding box center [287, 120] width 273 height 16
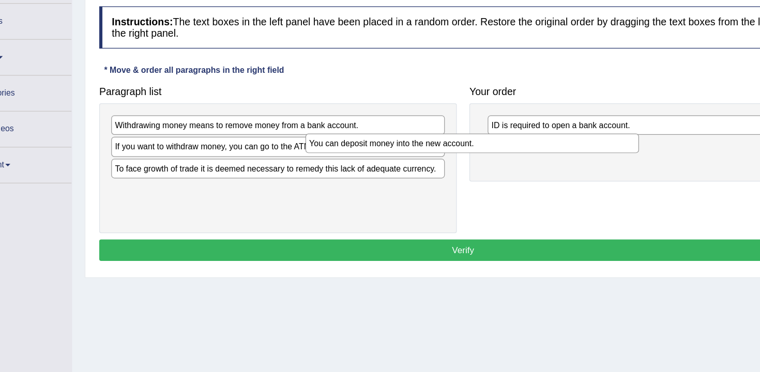
drag, startPoint x: 346, startPoint y: 158, endPoint x: 620, endPoint y: 70, distance: 288.2
click at [584, 110] on div "You can deposit money into the new account." at bounding box center [446, 118] width 273 height 16
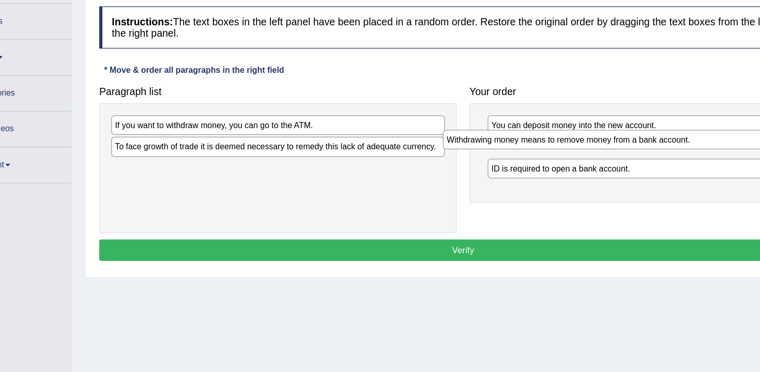
drag, startPoint x: 325, startPoint y: 102, endPoint x: 597, endPoint y: 114, distance: 272.2
click at [597, 114] on div "Withdrawing money means to remove money from a bank account." at bounding box center [559, 114] width 273 height 16
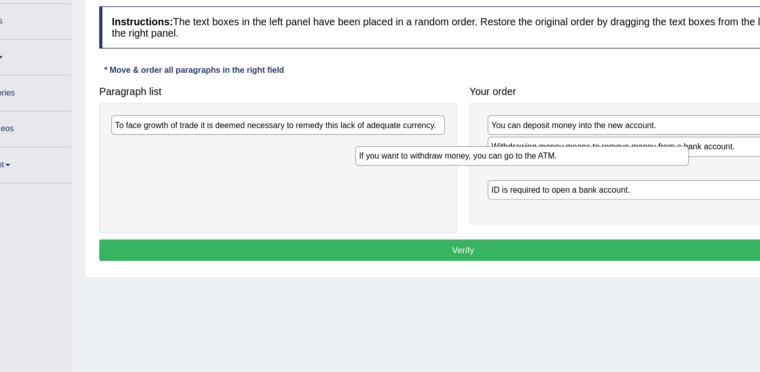
drag, startPoint x: 327, startPoint y: 108, endPoint x: 527, endPoint y: 134, distance: 201.8
click at [527, 134] on div "If you want to withdraw money, you can go to the ATM." at bounding box center [487, 128] width 273 height 16
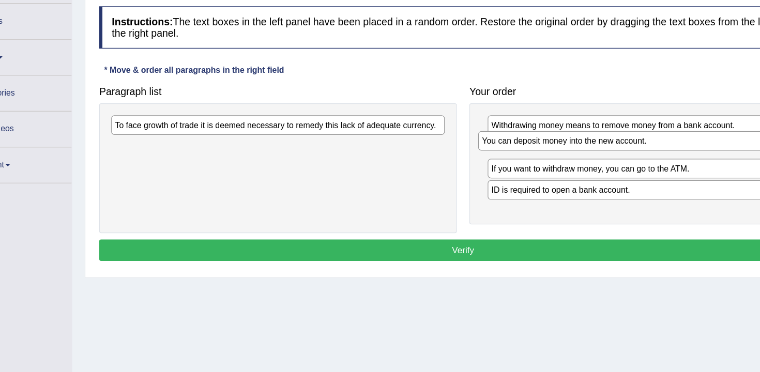
drag, startPoint x: 553, startPoint y: 107, endPoint x: 545, endPoint y: 119, distance: 14.6
click at [545, 119] on div "You can deposit money into the new account." at bounding box center [586, 116] width 268 height 16
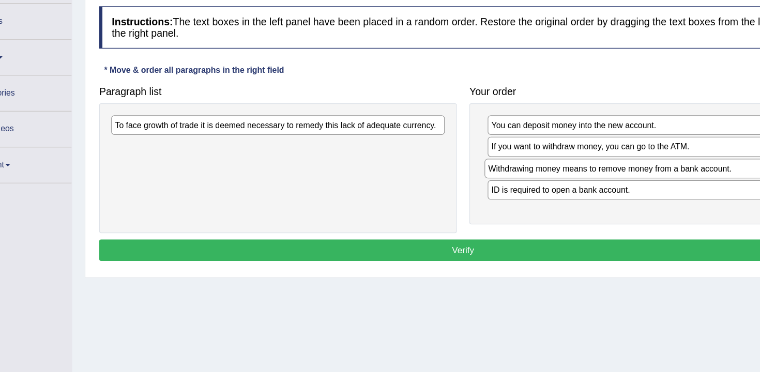
drag, startPoint x: 530, startPoint y: 95, endPoint x: 528, endPoint y: 131, distance: 35.8
click at [528, 131] on div "Withdrawing money means to remove money from a bank account." at bounding box center [591, 138] width 268 height 16
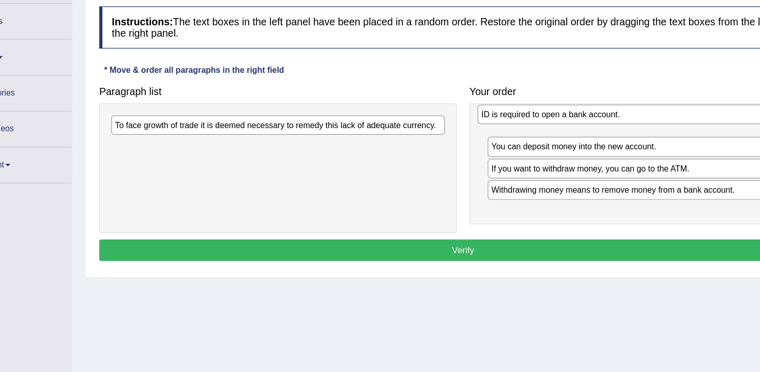
drag, startPoint x: 525, startPoint y: 163, endPoint x: 516, endPoint y: 101, distance: 62.1
click at [516, 101] on div "ID is required to open a bank account." at bounding box center [585, 94] width 268 height 16
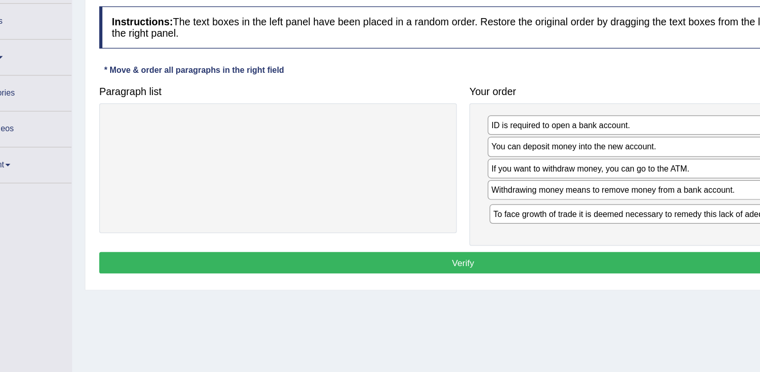
drag, startPoint x: 217, startPoint y: 101, endPoint x: 522, endPoint y: 174, distance: 314.1
click at [522, 174] on div "To face growth of trade it is deemed necessary to remedy this lack of adequate …" at bounding box center [597, 175] width 273 height 16
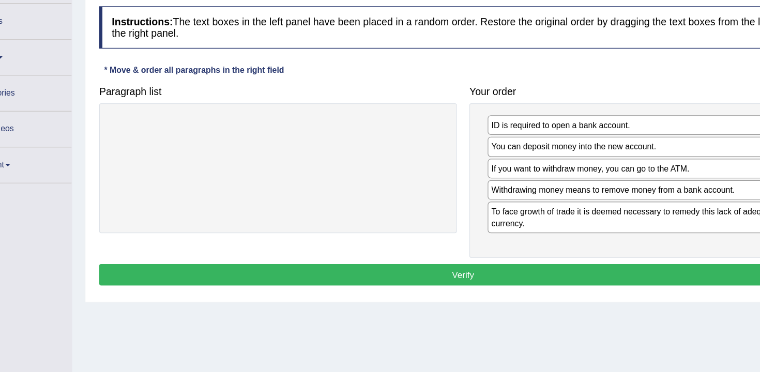
click at [509, 224] on button "Verify" at bounding box center [439, 226] width 597 height 18
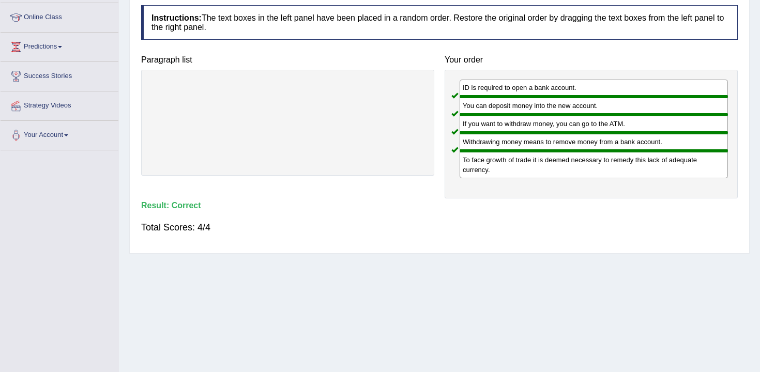
scroll to position [0, 0]
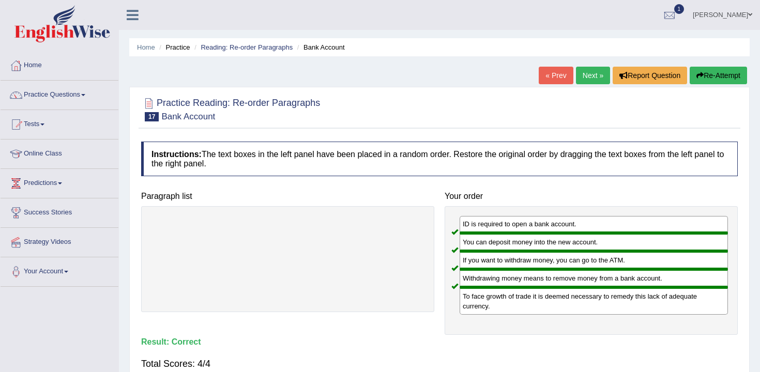
click at [588, 78] on link "Next »" at bounding box center [593, 76] width 34 height 18
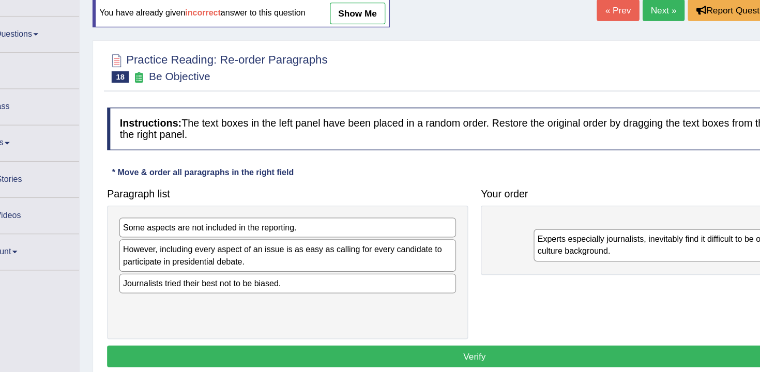
drag, startPoint x: 280, startPoint y: 248, endPoint x: 627, endPoint y: 262, distance: 347.1
click at [627, 262] on div "Experts especially journalists, inevitably find it difficult to be objective be…" at bounding box center [623, 266] width 273 height 26
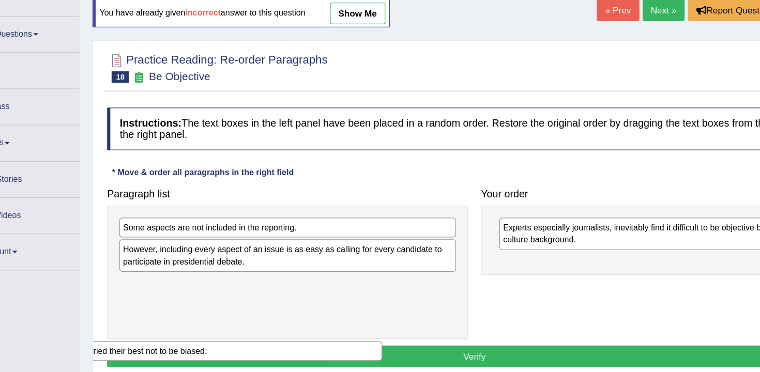
drag, startPoint x: 324, startPoint y: 294, endPoint x: 407, endPoint y: 238, distance: 99.5
click at [364, 344] on div "Journalists tried their best not to be biased." at bounding box center [227, 352] width 273 height 16
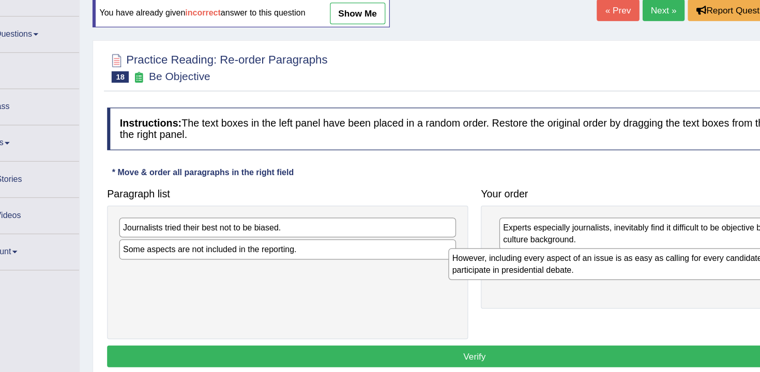
drag, startPoint x: 322, startPoint y: 290, endPoint x: 596, endPoint y: 281, distance: 273.6
click at [596, 283] on div "However, including every aspect of an issue is as easy as calling for every can…" at bounding box center [554, 282] width 273 height 26
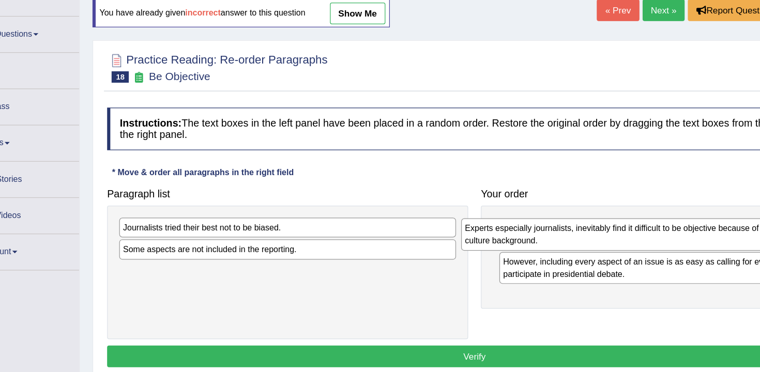
drag, startPoint x: 507, startPoint y: 265, endPoint x: 518, endPoint y: 262, distance: 11.3
click at [518, 262] on div "Experts especially journalists, inevitably find it difficult to be objective be…" at bounding box center [563, 258] width 268 height 26
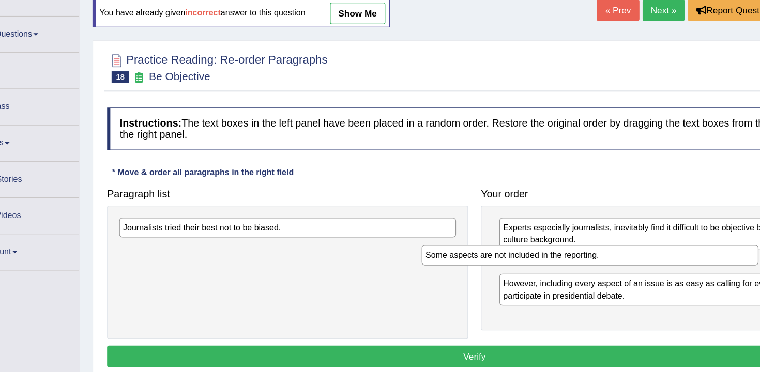
drag, startPoint x: 288, startPoint y: 269, endPoint x: 535, endPoint y: 275, distance: 246.7
click at [535, 275] on div "Some aspects are not included in the reporting." at bounding box center [533, 274] width 273 height 16
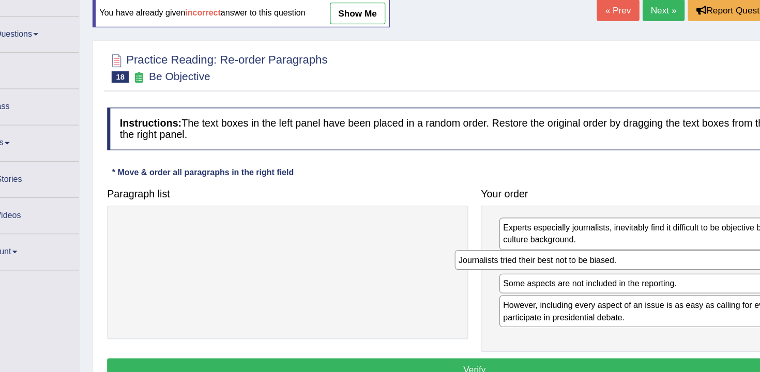
drag, startPoint x: 198, startPoint y: 255, endPoint x: 477, endPoint y: 281, distance: 279.8
click at [477, 283] on div "Journalists tried their best not to be biased." at bounding box center [559, 278] width 273 height 16
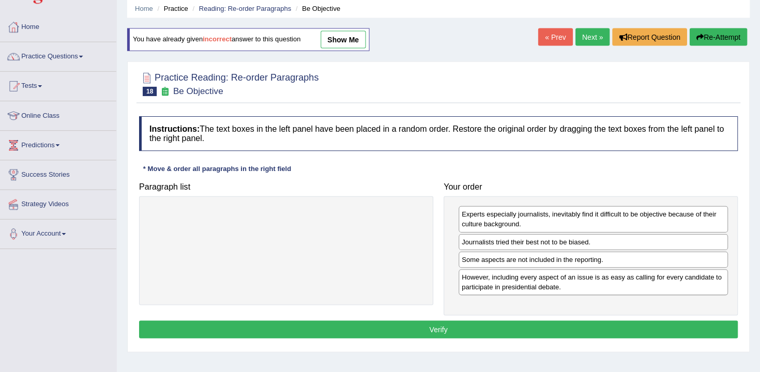
scroll to position [38, 0]
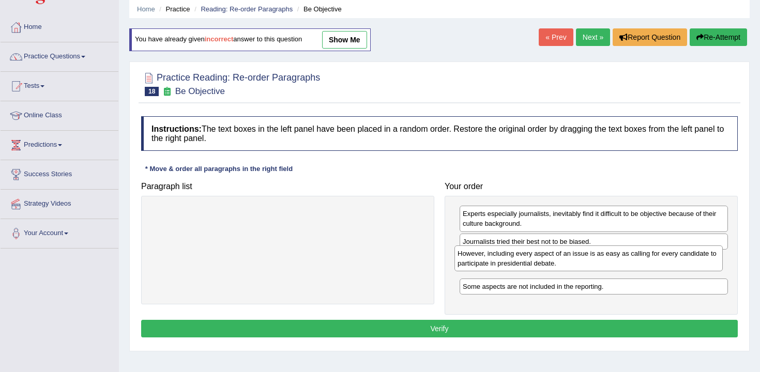
drag, startPoint x: 516, startPoint y: 291, endPoint x: 511, endPoint y: 271, distance: 20.3
click at [511, 271] on div "However, including every aspect of an issue is as easy as calling for every can…" at bounding box center [588, 259] width 268 height 26
click at [522, 327] on button "Verify" at bounding box center [439, 329] width 597 height 18
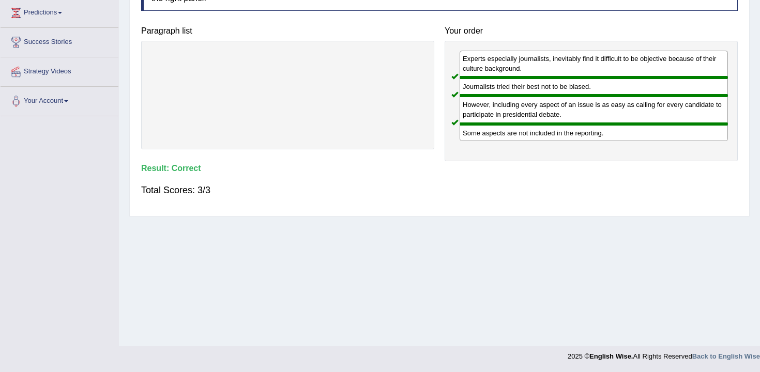
scroll to position [0, 0]
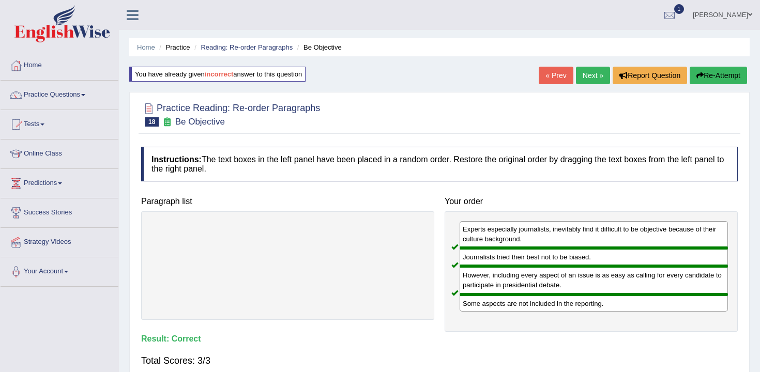
click at [588, 77] on link "Next »" at bounding box center [593, 76] width 34 height 18
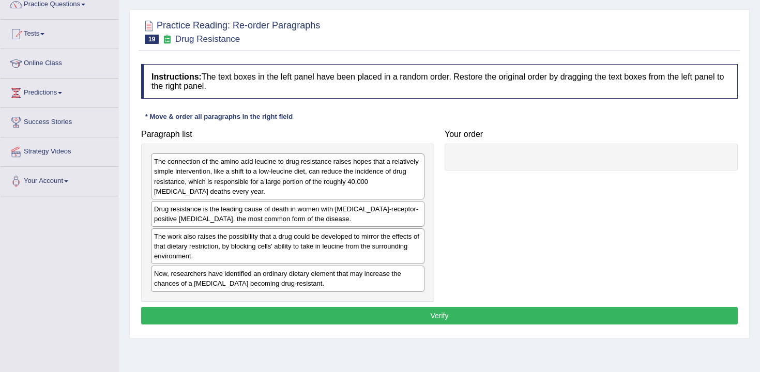
scroll to position [159, 0]
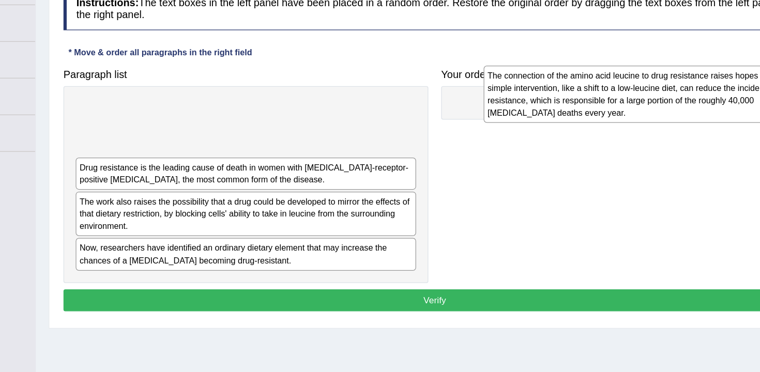
drag, startPoint x: 306, startPoint y: 101, endPoint x: 631, endPoint y: 79, distance: 326.4
click at [632, 78] on div "The connection of the amino acid leucine to drug resistance raises hopes that a…" at bounding box center [615, 81] width 273 height 45
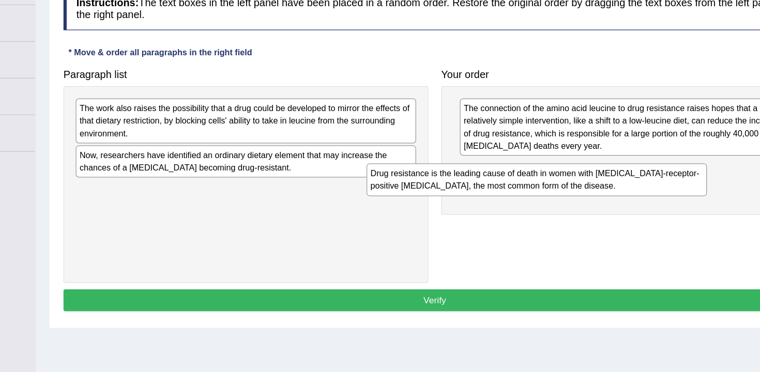
drag, startPoint x: 364, startPoint y: 98, endPoint x: 600, endPoint y: 150, distance: 241.3
click at [600, 150] on div "Drug resistance is the leading cause of death in women with [MEDICAL_DATA]-rece…" at bounding box center [521, 151] width 273 height 26
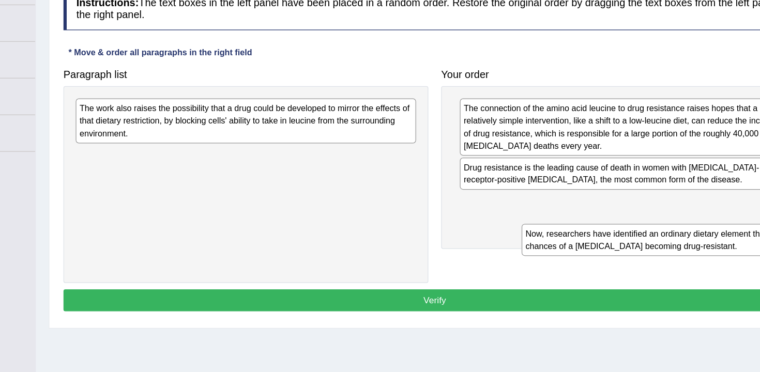
drag, startPoint x: 274, startPoint y: 139, endPoint x: 624, endPoint y: 196, distance: 354.7
click at [624, 196] on div "Now, researchers have identified an ordinary dietary element that may increase …" at bounding box center [645, 199] width 273 height 26
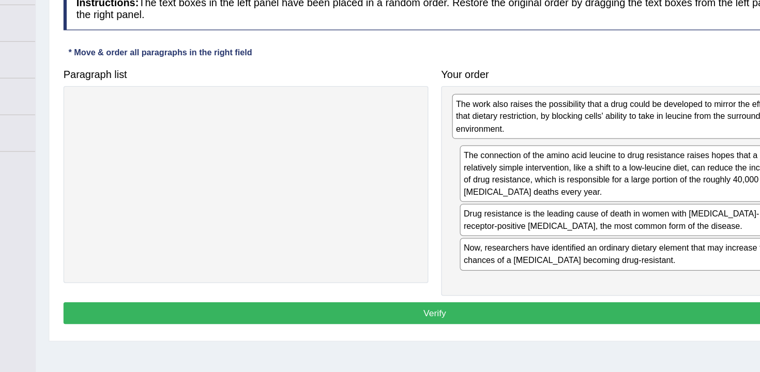
drag, startPoint x: 272, startPoint y: 104, endPoint x: 574, endPoint y: 99, distance: 302.5
click at [574, 99] on div "The work also raises the possibility that a drug could be developed to mirror t…" at bounding box center [589, 100] width 273 height 36
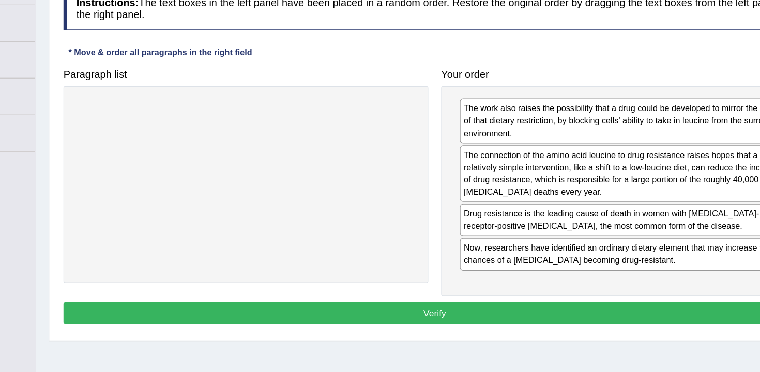
click at [545, 261] on button "Verify" at bounding box center [439, 258] width 597 height 18
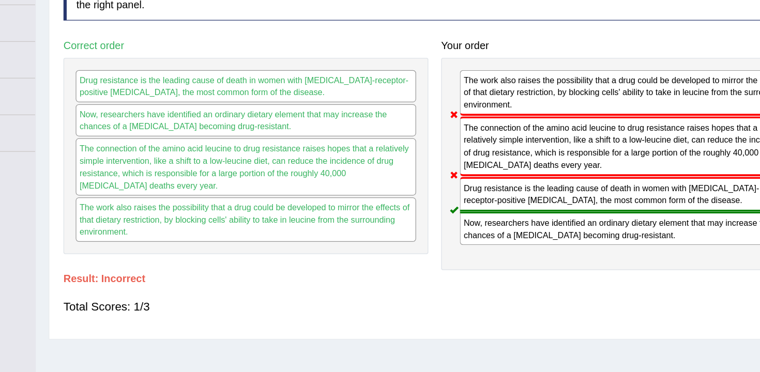
drag, startPoint x: 485, startPoint y: 166, endPoint x: 494, endPoint y: 69, distance: 97.1
click at [494, 69] on div "The work also raises the possibility that a drug could be developed to mirror t…" at bounding box center [591, 138] width 293 height 171
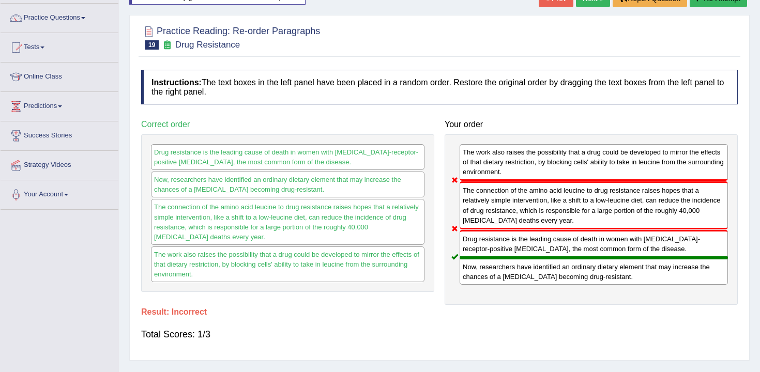
scroll to position [0, 0]
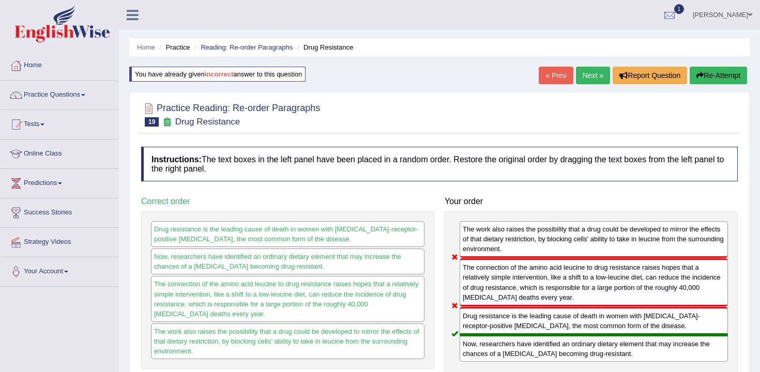
click at [709, 70] on button "Re-Attempt" at bounding box center [718, 76] width 57 height 18
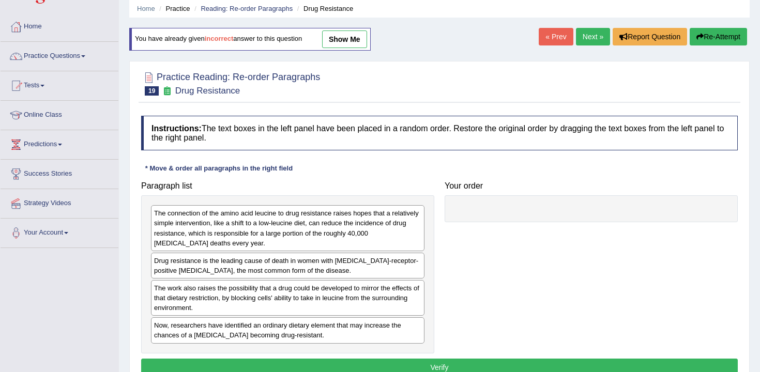
scroll to position [88, 0]
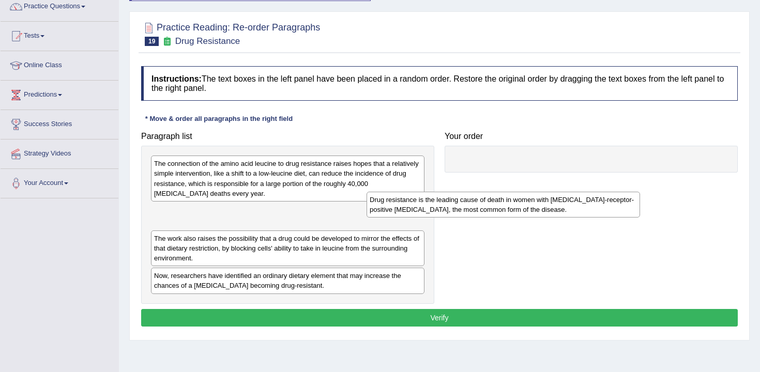
drag, startPoint x: 263, startPoint y: 224, endPoint x: 479, endPoint y: 210, distance: 216.5
click at [479, 210] on div "Drug resistance is the leading cause of death in women with estrogen-receptor-p…" at bounding box center [503, 205] width 273 height 26
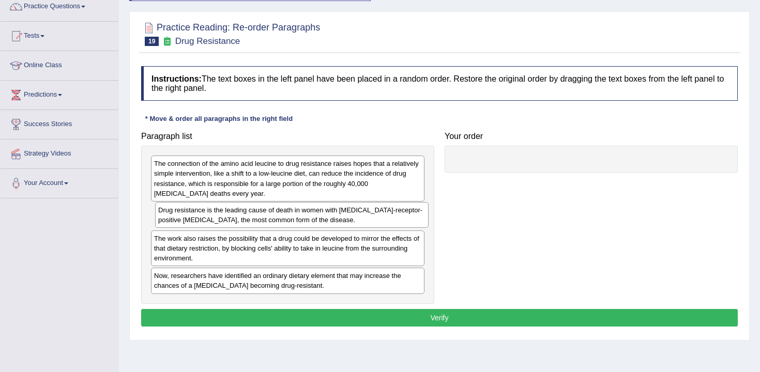
drag, startPoint x: 408, startPoint y: 216, endPoint x: 708, endPoint y: 135, distance: 311.0
click at [429, 202] on div "Drug resistance is the leading cause of death in women with estrogen-receptor-p…" at bounding box center [291, 215] width 273 height 26
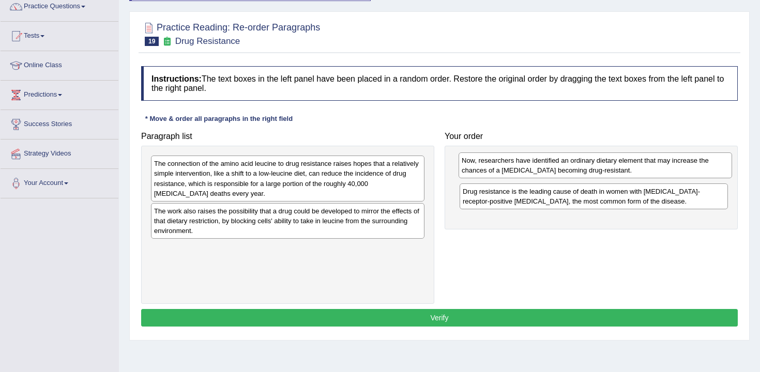
drag, startPoint x: 317, startPoint y: 255, endPoint x: 664, endPoint y: 152, distance: 362.3
click at [664, 153] on div "Now, researchers have identified an ordinary dietary element that may increase …" at bounding box center [595, 166] width 273 height 26
drag, startPoint x: 653, startPoint y: 177, endPoint x: 653, endPoint y: 214, distance: 36.7
click at [653, 211] on div "Now, researchers have identified an ordinary dietary element that may increase …" at bounding box center [594, 199] width 268 height 26
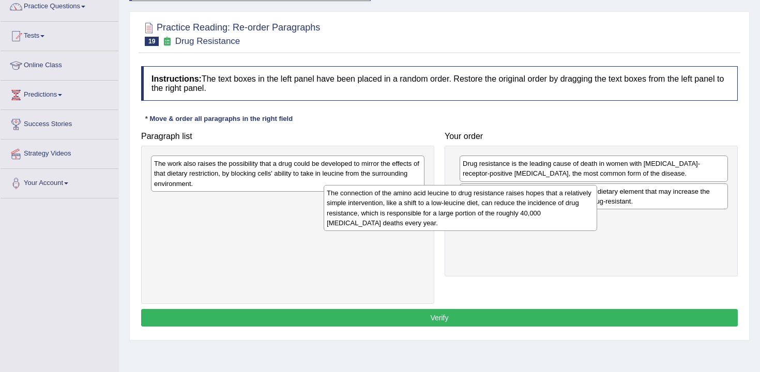
drag, startPoint x: 393, startPoint y: 183, endPoint x: 580, endPoint y: 213, distance: 189.0
click at [580, 213] on div "The connection of the amino acid leucine to drug resistance raises hopes that a…" at bounding box center [460, 207] width 273 height 45
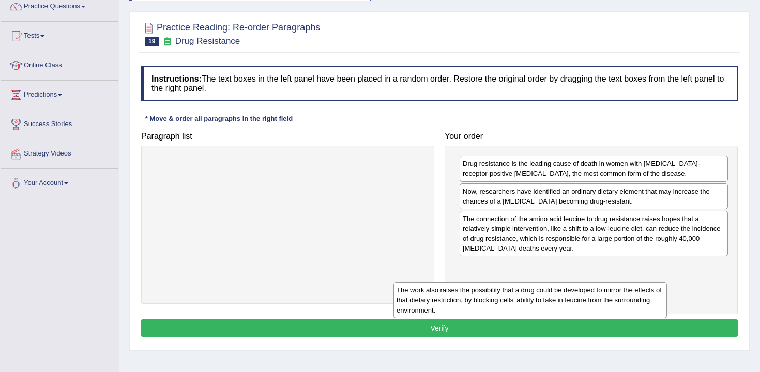
drag, startPoint x: 370, startPoint y: 172, endPoint x: 618, endPoint y: 299, distance: 278.8
click at [618, 299] on div "The work also raises the possibility that a drug could be developed to mirror t…" at bounding box center [529, 300] width 273 height 36
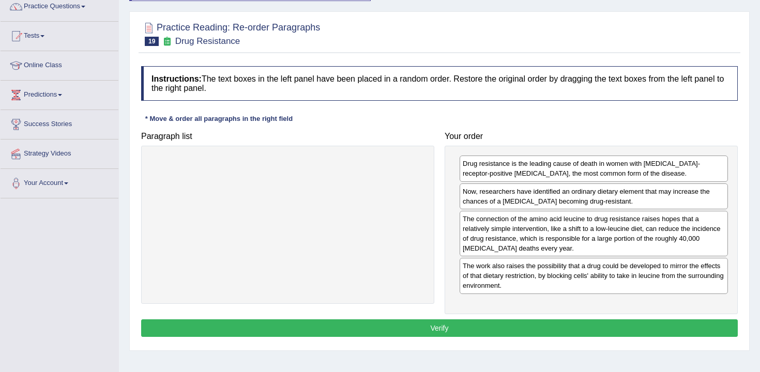
click at [617, 330] on button "Verify" at bounding box center [439, 328] width 597 height 18
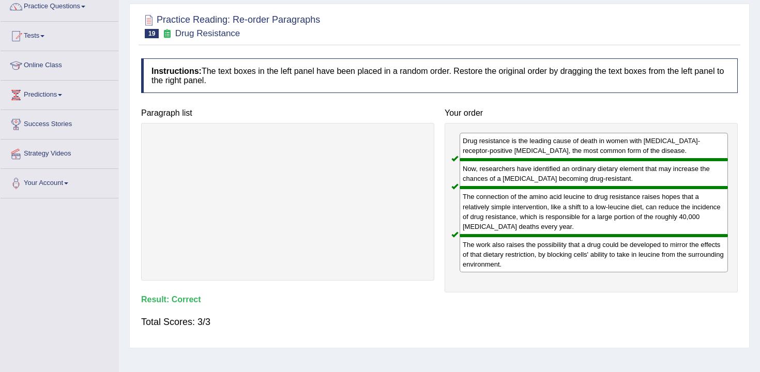
scroll to position [0, 0]
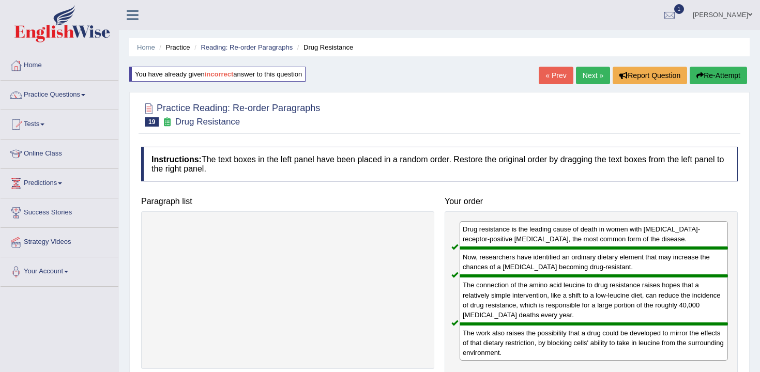
click at [603, 87] on div "Home Practice Reading: Re-order Paragraphs Drug Resistance You have already giv…" at bounding box center [439, 258] width 641 height 517
click at [590, 72] on link "Next »" at bounding box center [593, 76] width 34 height 18
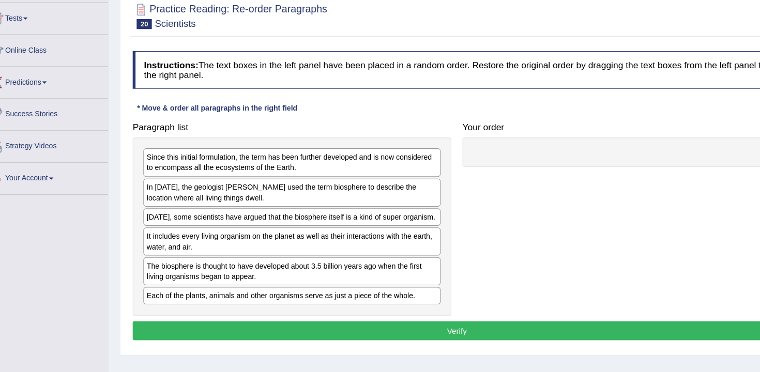
scroll to position [105, 0]
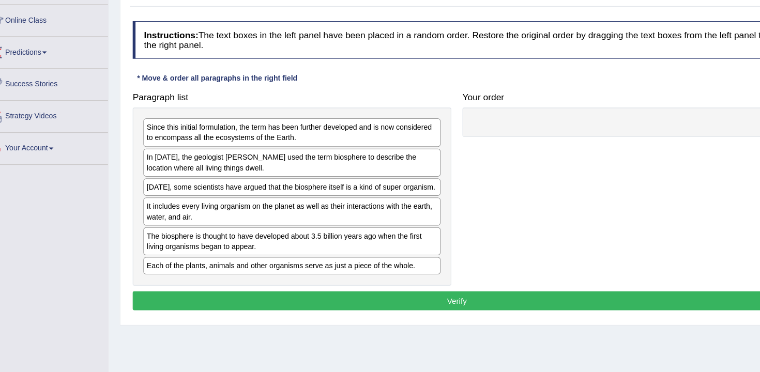
click at [261, 207] on div "Since this initial formulation, the term has been further developed and is now …" at bounding box center [287, 210] width 293 height 163
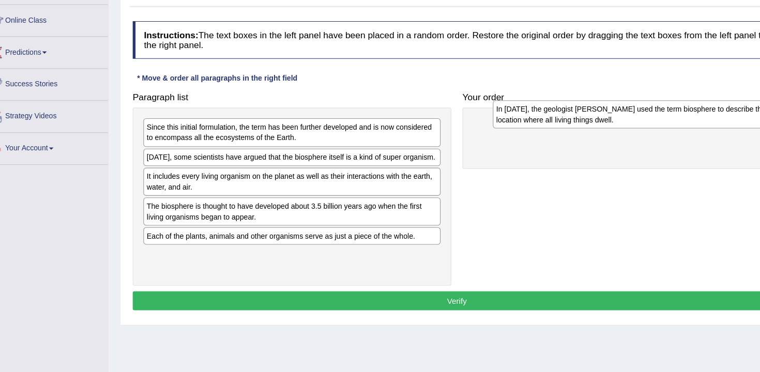
drag, startPoint x: 196, startPoint y: 185, endPoint x: 530, endPoint y: 136, distance: 338.0
click at [530, 136] on div "In [DATE], the geologist [PERSON_NAME] used the term biosphere to describe the …" at bounding box center [608, 135] width 273 height 26
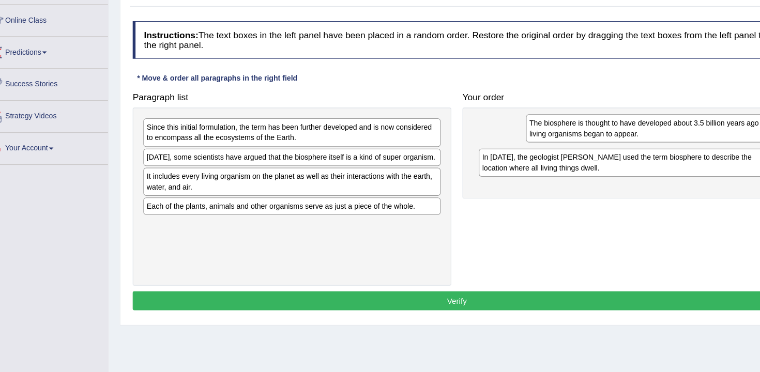
drag, startPoint x: 228, startPoint y: 226, endPoint x: 559, endPoint y: 146, distance: 340.9
click at [561, 146] on div "The biosphere is thought to have developed about 3.5 billion years ago when the…" at bounding box center [639, 148] width 273 height 26
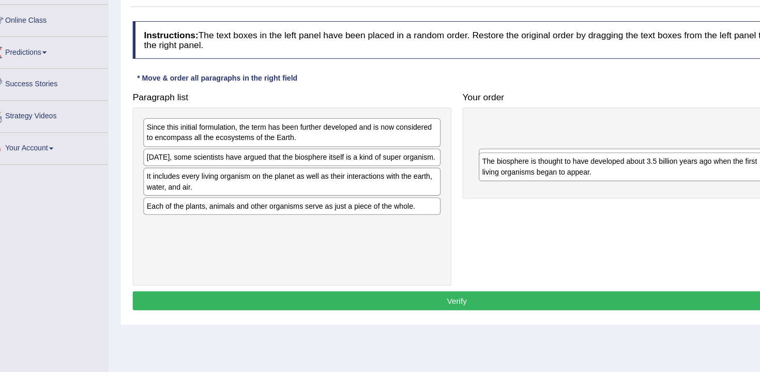
drag, startPoint x: 544, startPoint y: 144, endPoint x: 544, endPoint y: 176, distance: 32.1
click at [544, 176] on div "The biosphere is thought to have developed about 3.5 billion years ago when the…" at bounding box center [594, 183] width 268 height 26
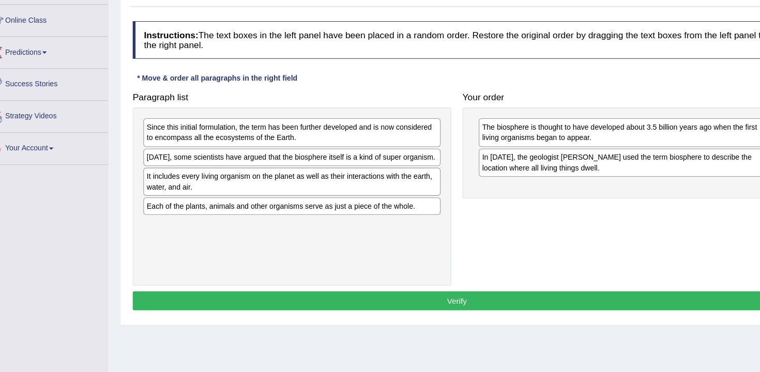
click at [317, 152] on div "Since this initial formulation, the term has been further developed and is now …" at bounding box center [287, 152] width 273 height 26
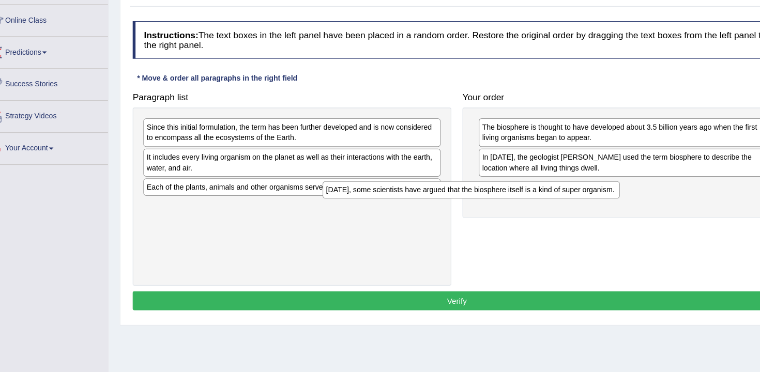
drag, startPoint x: 322, startPoint y: 173, endPoint x: 615, endPoint y: 230, distance: 298.5
click at [589, 212] on div "Today, some scientists have argued that the biosphere itself is a kind of super…" at bounding box center [452, 204] width 273 height 16
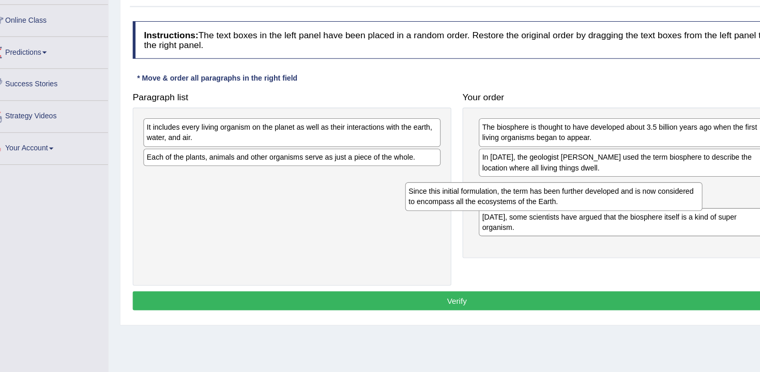
drag, startPoint x: 347, startPoint y: 148, endPoint x: 592, endPoint y: 209, distance: 251.9
click at [592, 209] on div "Since this initial formulation, the term has been further developed and is now …" at bounding box center [528, 210] width 273 height 26
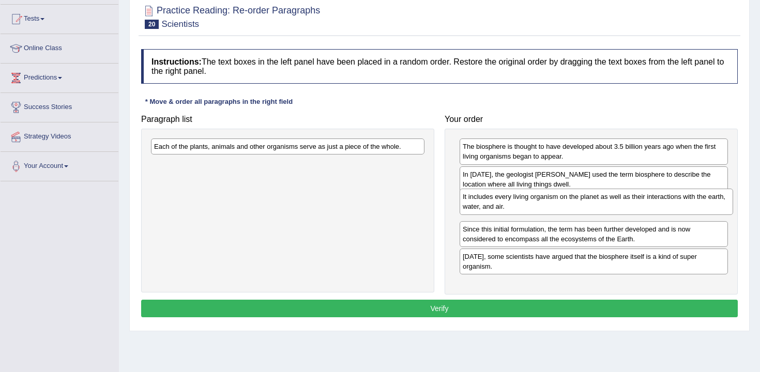
drag, startPoint x: 339, startPoint y: 151, endPoint x: 647, endPoint y: 202, distance: 312.2
click at [647, 202] on div "It includes every living organism on the planet as well as their interactions w…" at bounding box center [596, 202] width 273 height 26
drag, startPoint x: 331, startPoint y: 138, endPoint x: 442, endPoint y: 145, distance: 110.9
click at [444, 145] on div "Paragraph list Each of the plants, animals and other organisms serve as just a …" at bounding box center [439, 203] width 607 height 186
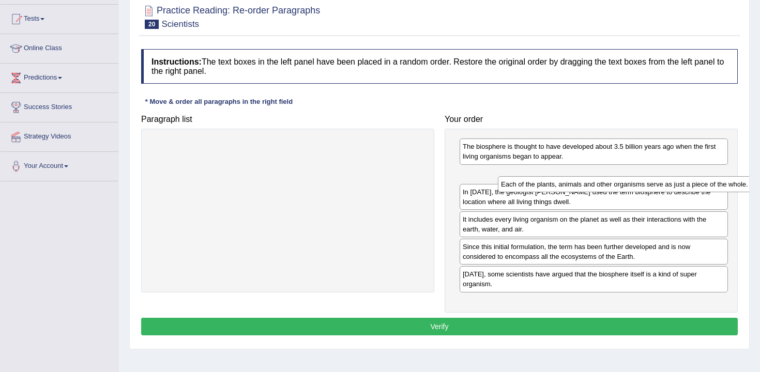
drag, startPoint x: 389, startPoint y: 145, endPoint x: 737, endPoint y: 185, distance: 349.6
click at [737, 184] on div "Each of the plants, animals and other organisms serve as just a piece of the wh…" at bounding box center [634, 184] width 273 height 16
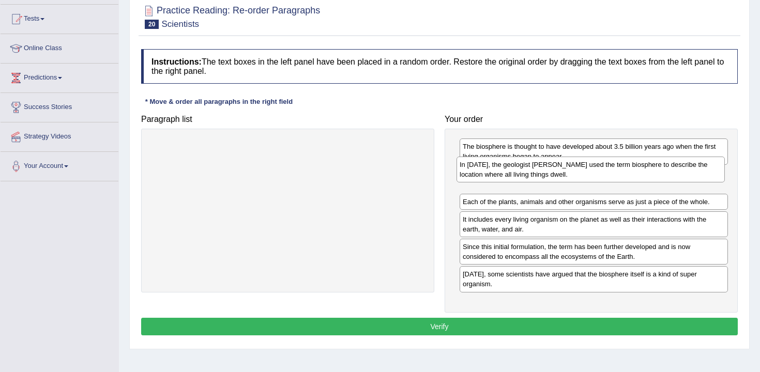
drag, startPoint x: 633, startPoint y: 197, endPoint x: 630, endPoint y: 171, distance: 26.5
click at [630, 171] on div "In 1875, the geologist Eduard Suess used the term biosphere to describe the loc…" at bounding box center [590, 170] width 268 height 26
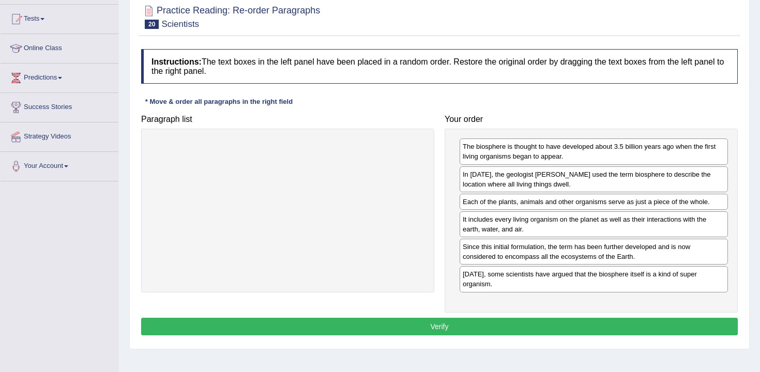
click at [593, 327] on button "Verify" at bounding box center [439, 327] width 597 height 18
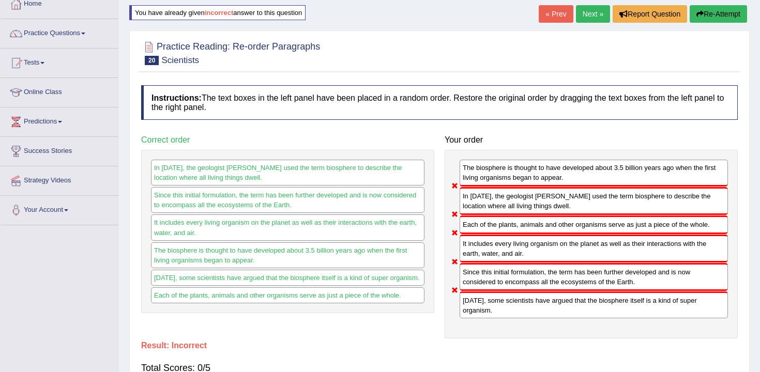
scroll to position [54, 0]
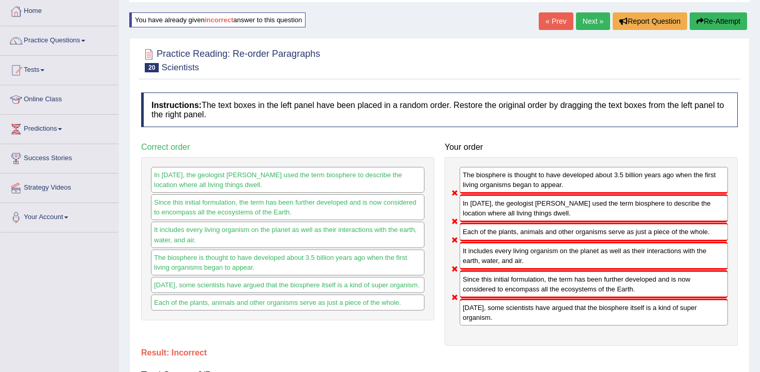
click at [585, 18] on link "Next »" at bounding box center [593, 21] width 34 height 18
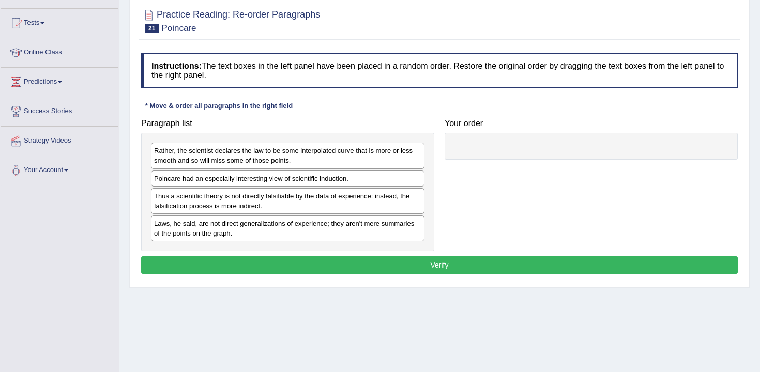
scroll to position [104, 0]
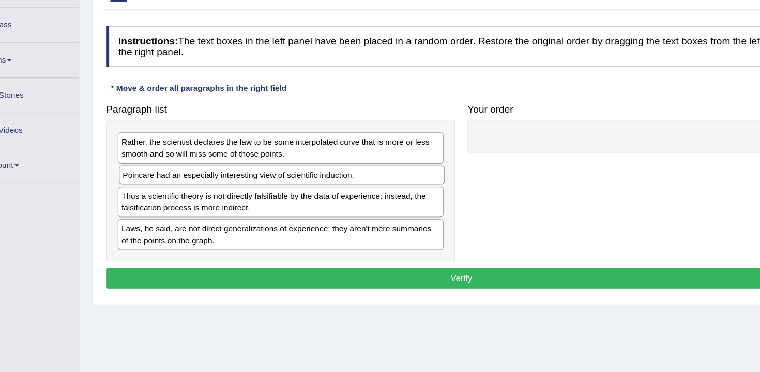
drag, startPoint x: 325, startPoint y: 175, endPoint x: 584, endPoint y: 155, distance: 260.3
click at [425, 167] on div "Poincare had an especially interesting view of scientific induction." at bounding box center [288, 175] width 273 height 16
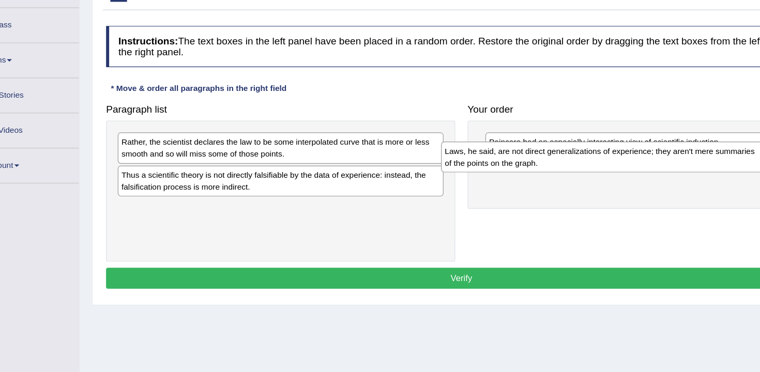
drag, startPoint x: 316, startPoint y: 217, endPoint x: 594, endPoint y: 172, distance: 281.8
click at [594, 172] on div "Laws, he said, are not direct generalizations of experience; they aren't mere s…" at bounding box center [558, 160] width 273 height 26
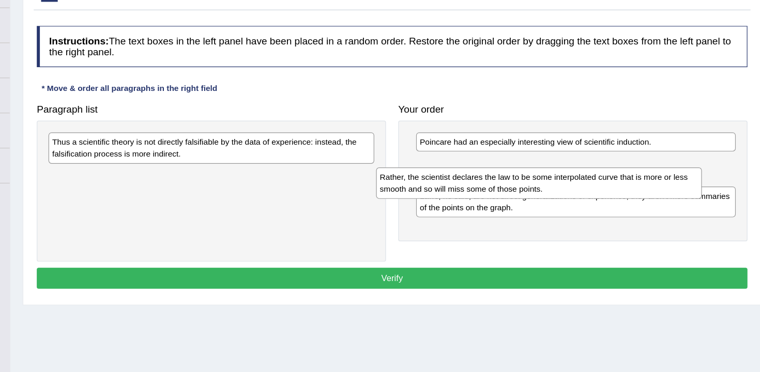
drag, startPoint x: 327, startPoint y: 147, endPoint x: 602, endPoint y: 176, distance: 276.5
click at [602, 176] on div "Rather, the scientist declares the law to be some interpolated curve that is mo…" at bounding box center [562, 182] width 273 height 26
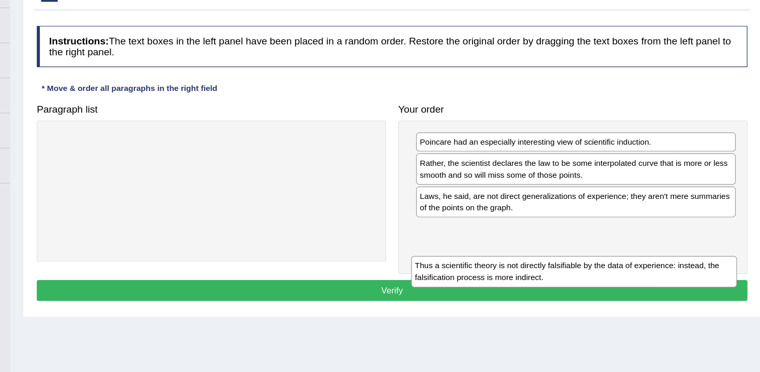
drag, startPoint x: 296, startPoint y: 156, endPoint x: 615, endPoint y: 239, distance: 329.1
click at [615, 243] on div "Thus a scientific theory is not directly falsifiable by the data of experience:…" at bounding box center [591, 256] width 273 height 26
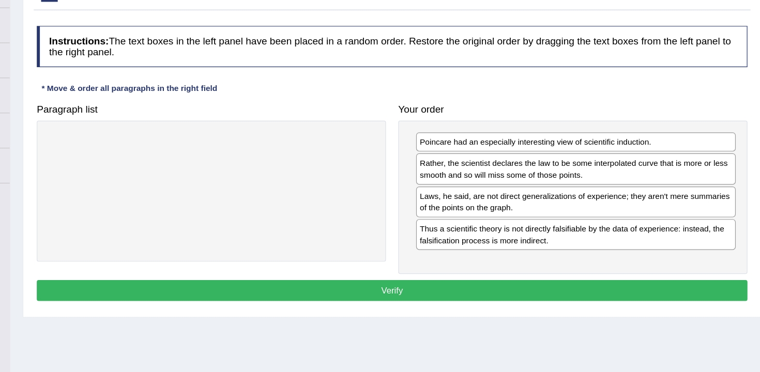
click at [594, 278] on button "Verify" at bounding box center [439, 273] width 597 height 18
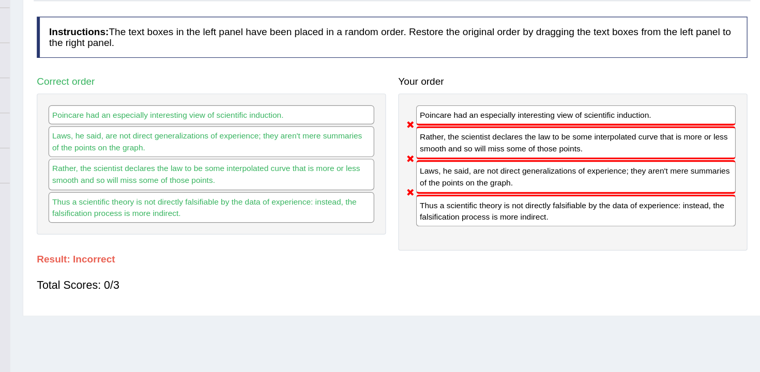
drag, startPoint x: 504, startPoint y: 186, endPoint x: 504, endPoint y: 164, distance: 22.2
click at [504, 164] on div "Laws, he said, are not direct generalizations of experience; they aren't mere s…" at bounding box center [594, 177] width 268 height 28
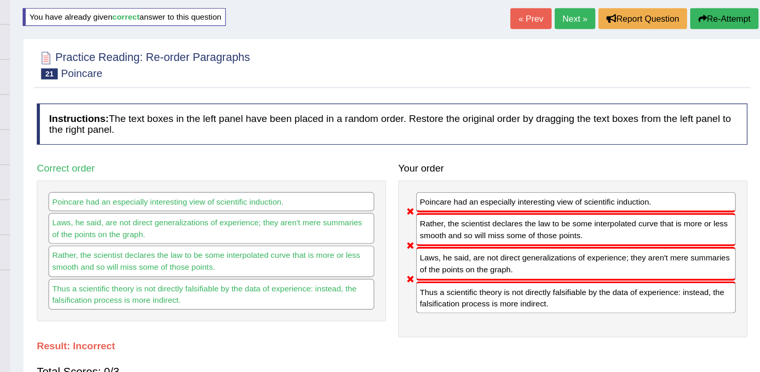
scroll to position [0, 0]
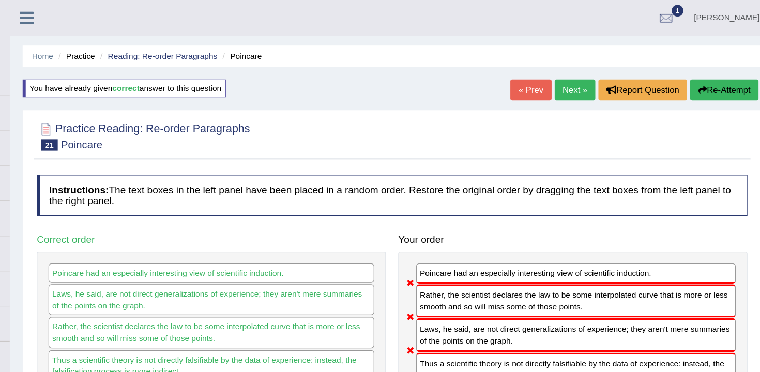
click at [707, 69] on button "Re-Attempt" at bounding box center [718, 76] width 57 height 18
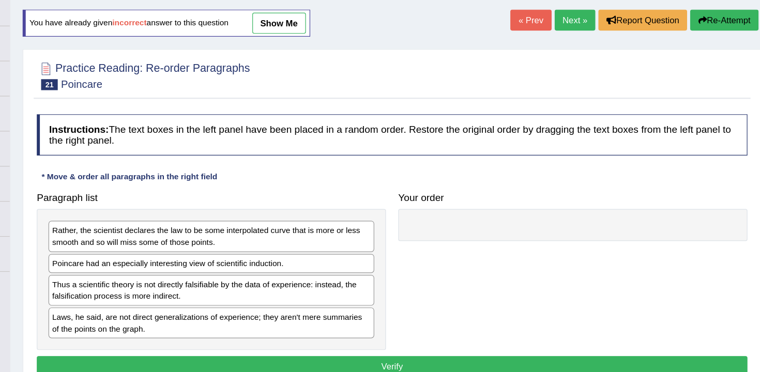
scroll to position [75, 0]
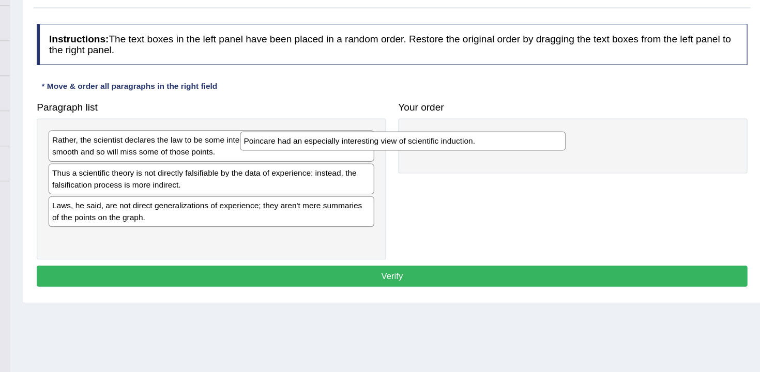
drag, startPoint x: 272, startPoint y: 210, endPoint x: 579, endPoint y: 209, distance: 307.1
click at [579, 186] on div "Poincare had an especially interesting view of scientific induction." at bounding box center [448, 178] width 273 height 16
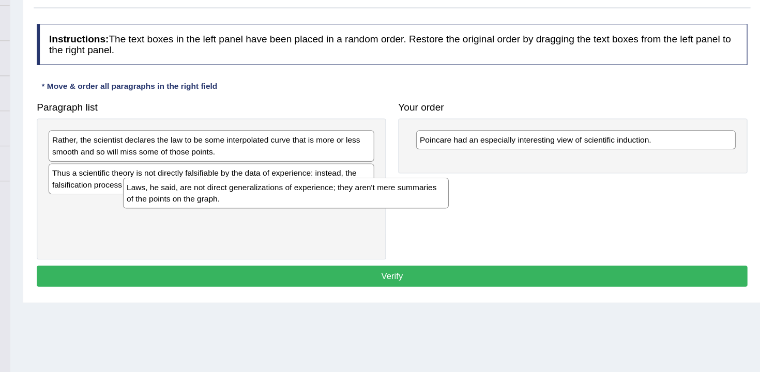
drag, startPoint x: 363, startPoint y: 245, endPoint x: 654, endPoint y: 185, distance: 296.8
click at [487, 209] on div "Laws, he said, are not direct generalizations of experience; they aren't mere s…" at bounding box center [350, 222] width 273 height 26
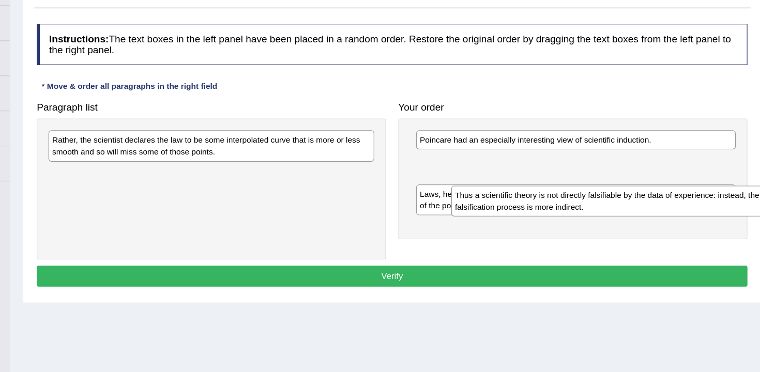
drag, startPoint x: 284, startPoint y: 205, endPoint x: 615, endPoint y: 227, distance: 331.0
click at [617, 226] on div "Thus a scientific theory is not directly falsifiable by the data of experience:…" at bounding box center [625, 229] width 273 height 26
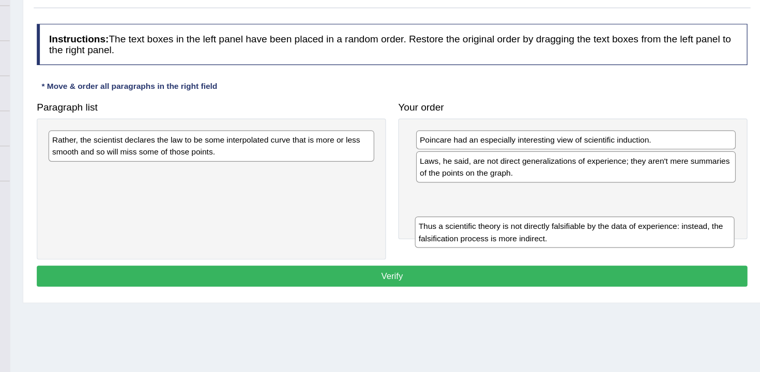
drag, startPoint x: 551, startPoint y: 208, endPoint x: 550, endPoint y: 264, distance: 55.3
click at [550, 264] on div "Thus a scientific theory is not directly falsifiable by the data of experience:…" at bounding box center [593, 254] width 268 height 26
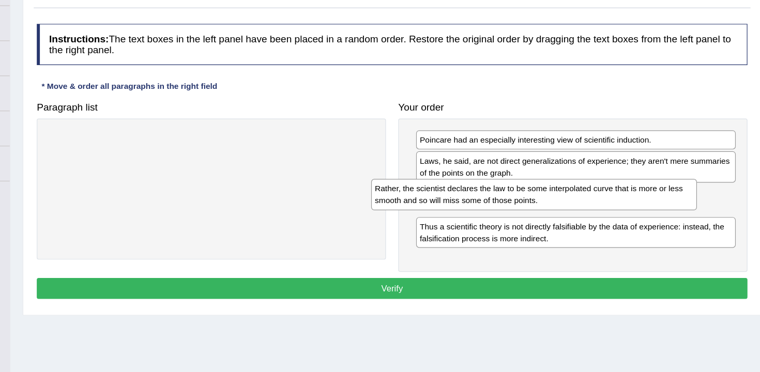
drag, startPoint x: 357, startPoint y: 179, endPoint x: 632, endPoint y: 221, distance: 278.1
click at [632, 221] on div "Rather, the scientist declares the law to be some interpolated curve that is mo…" at bounding box center [558, 223] width 273 height 26
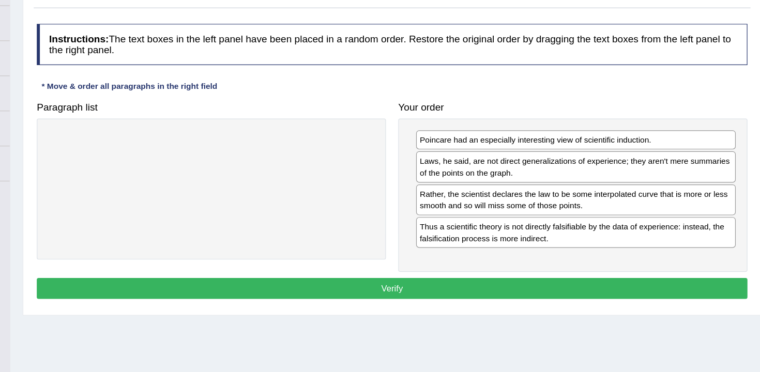
click at [598, 311] on div "Instructions: The text boxes in the left panel have been placed in a random ord…" at bounding box center [440, 196] width 602 height 245
click at [580, 295] on button "Verify" at bounding box center [439, 302] width 597 height 18
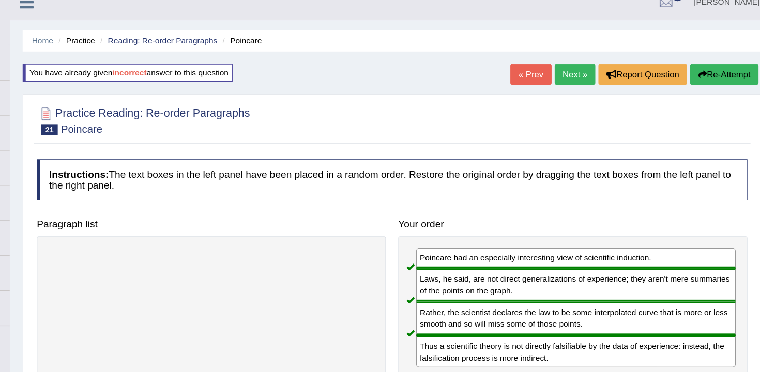
scroll to position [0, 0]
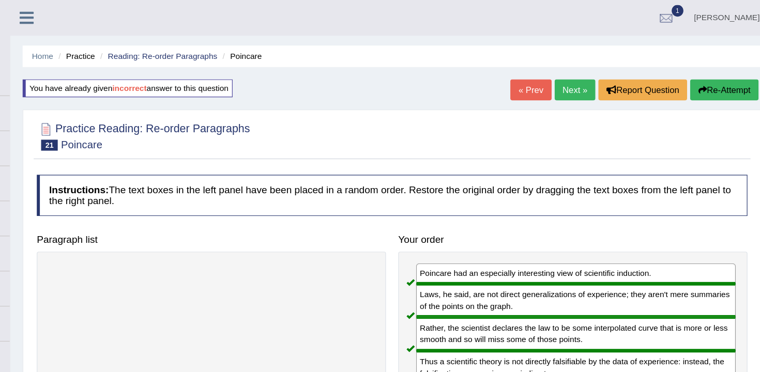
click at [592, 70] on link "Next »" at bounding box center [593, 76] width 34 height 18
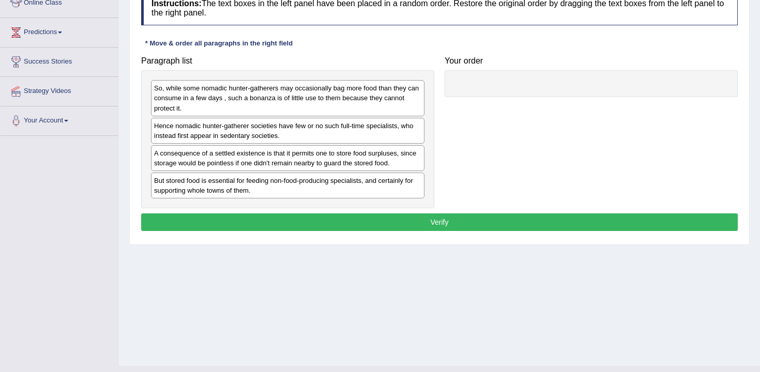
scroll to position [171, 0]
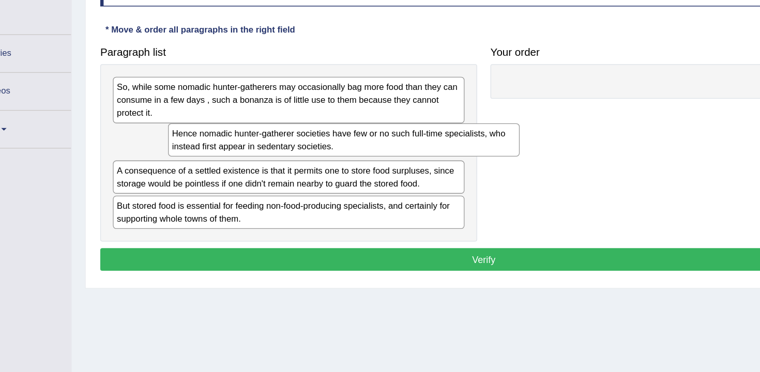
drag, startPoint x: 311, startPoint y: 110, endPoint x: 595, endPoint y: 62, distance: 288.4
click at [467, 97] on div "Hence nomadic hunter-gatherer societies have few or no such full-time specialis…" at bounding box center [330, 110] width 273 height 26
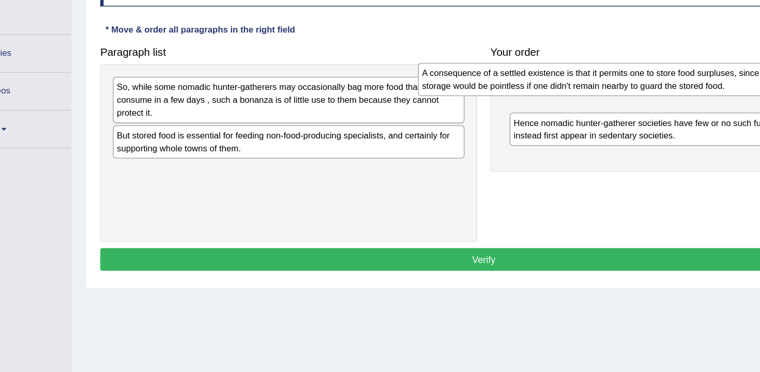
drag, startPoint x: 260, startPoint y: 117, endPoint x: 510, endPoint y: 58, distance: 256.9
click at [510, 58] on div "A consequence of a settled existence is that it permits one to store food surpl…" at bounding box center [524, 63] width 273 height 26
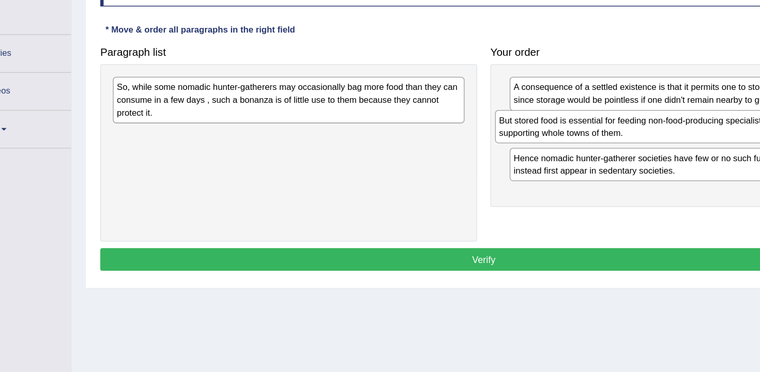
drag, startPoint x: 279, startPoint y: 118, endPoint x: 576, endPoint y: 110, distance: 297.4
click at [576, 110] on div "But stored food is essential for feeding non-food-producing specialists, and ce…" at bounding box center [584, 99] width 273 height 26
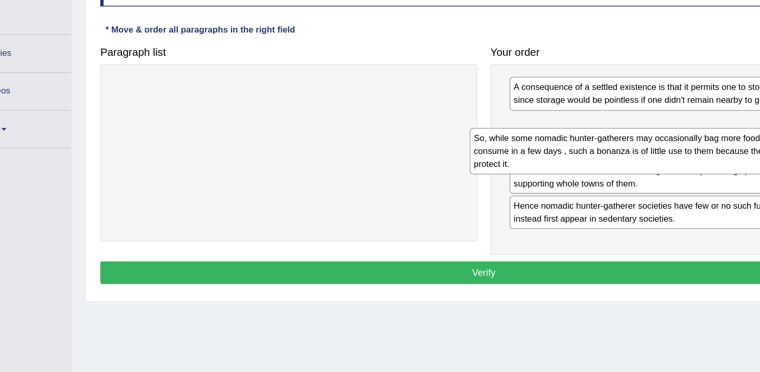
drag, startPoint x: 226, startPoint y: 62, endPoint x: 508, endPoint y: 99, distance: 284.2
click at [508, 100] on div "So, while some nomadic hunter-gatherers may occasionally bag more food than the…" at bounding box center [565, 118] width 273 height 36
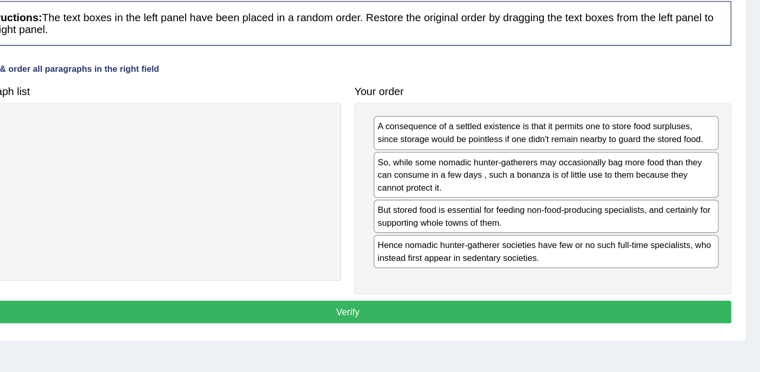
scroll to position [141, 0]
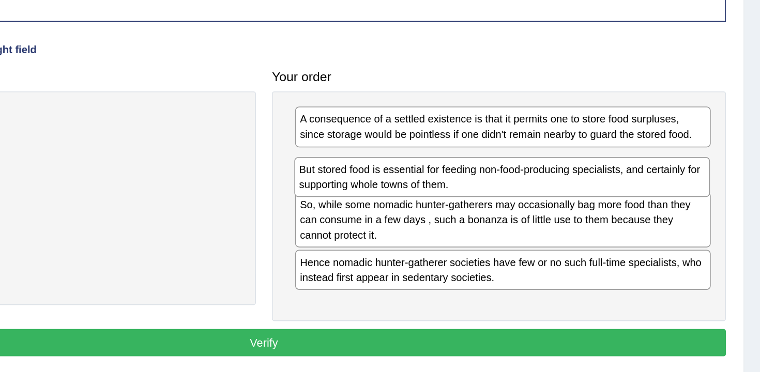
drag, startPoint x: 613, startPoint y: 163, endPoint x: 613, endPoint y: 127, distance: 36.7
click at [613, 127] on div "But stored food is essential for feeding non-food-producing specialists, and ce…" at bounding box center [593, 136] width 268 height 26
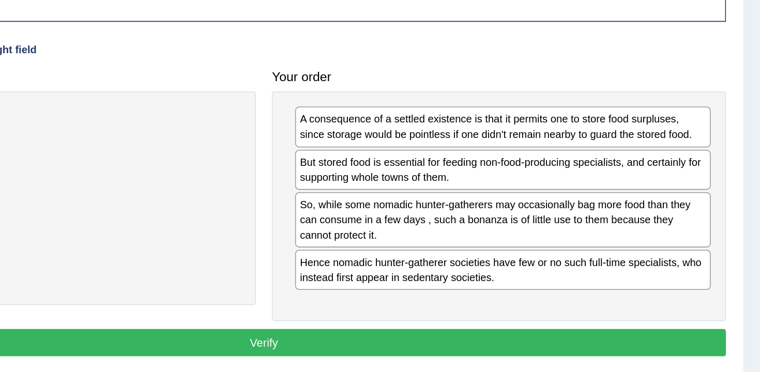
click at [613, 245] on button "Verify" at bounding box center [439, 243] width 597 height 18
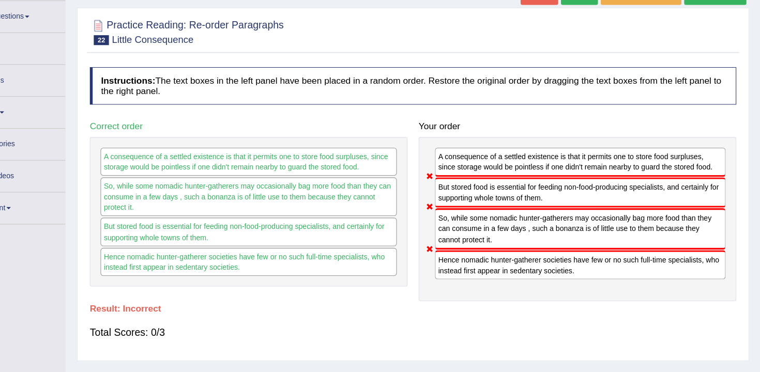
scroll to position [53, 0]
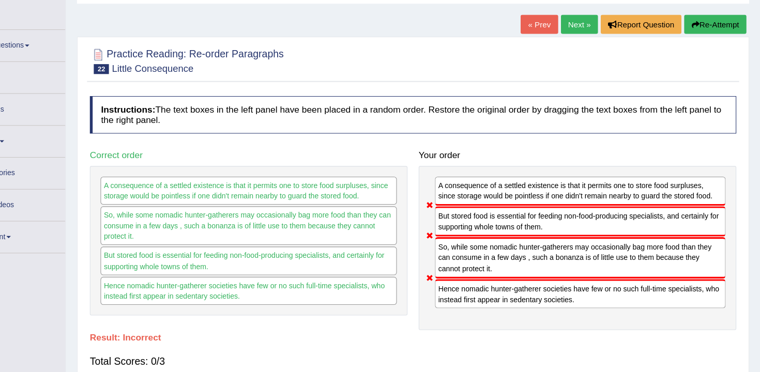
click at [588, 28] on link "Next »" at bounding box center [593, 23] width 34 height 18
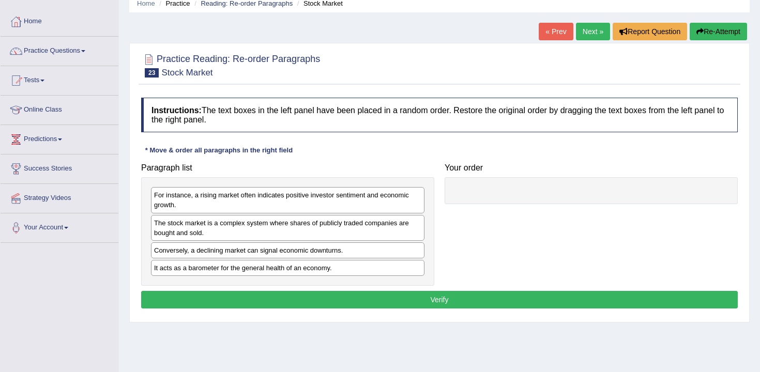
scroll to position [60, 0]
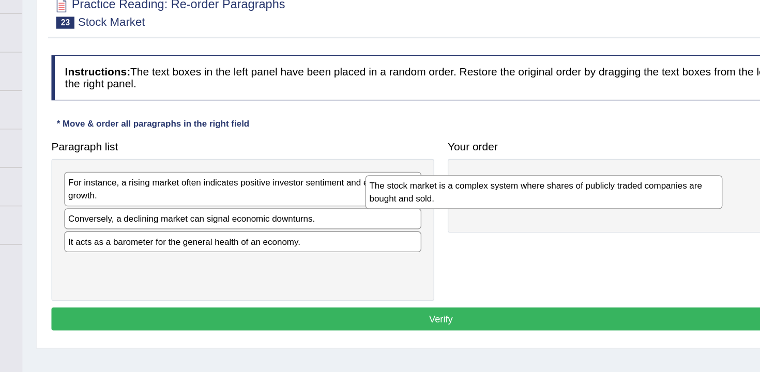
drag, startPoint x: 290, startPoint y: 212, endPoint x: 522, endPoint y: 167, distance: 236.3
click at [523, 173] on div "The stock market is a complex system where shares of publicly traded companies …" at bounding box center [518, 186] width 273 height 26
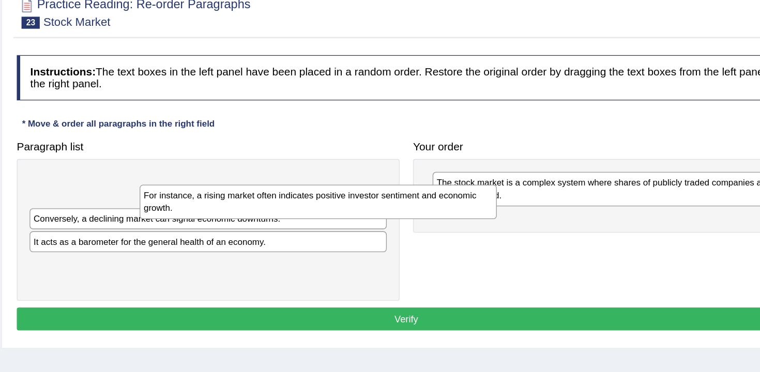
drag, startPoint x: 288, startPoint y: 180, endPoint x: 260, endPoint y: 146, distance: 44.7
click at [260, 180] on div "For instance, a rising market often indicates positive investor sentiment and e…" at bounding box center [371, 193] width 273 height 26
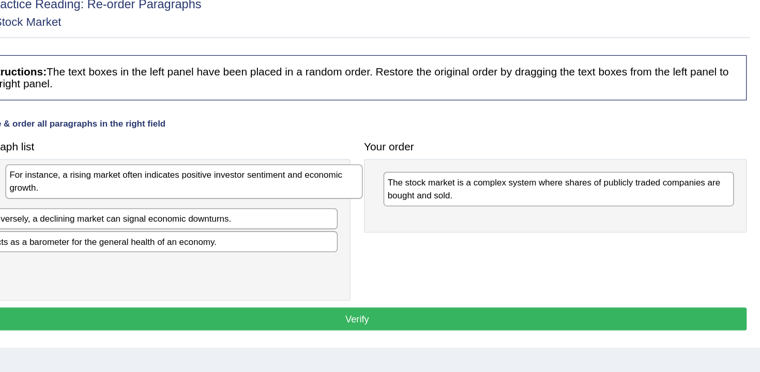
drag, startPoint x: 352, startPoint y: 186, endPoint x: 360, endPoint y: 176, distance: 12.8
click at [360, 176] on div "For instance, a rising market often indicates positive investor sentiment and e…" at bounding box center [306, 178] width 273 height 26
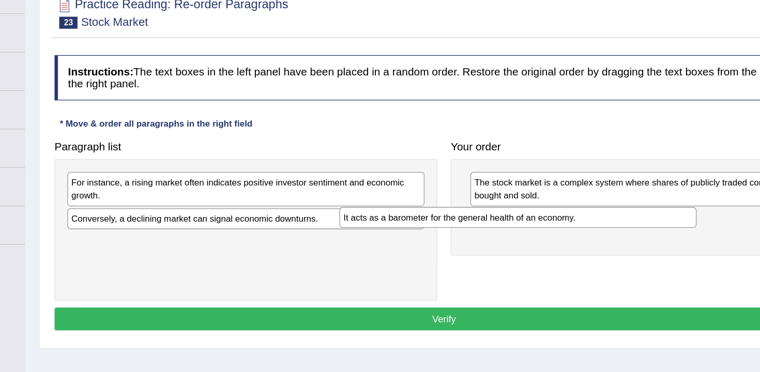
drag, startPoint x: 307, startPoint y: 225, endPoint x: 521, endPoint y: 203, distance: 215.6
click at [521, 203] on div "It acts as a barometer for the general health of an economy." at bounding box center [495, 205] width 273 height 16
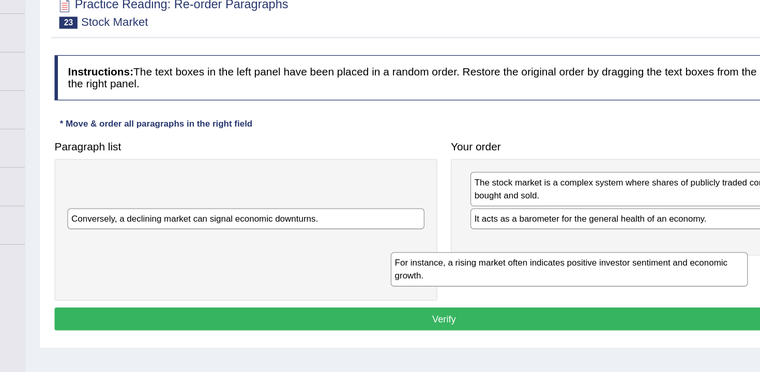
drag, startPoint x: 349, startPoint y: 185, endPoint x: 590, endPoint y: 246, distance: 248.9
click at [591, 246] on div "For instance, a rising market often indicates positive investor sentiment and e…" at bounding box center [535, 245] width 273 height 26
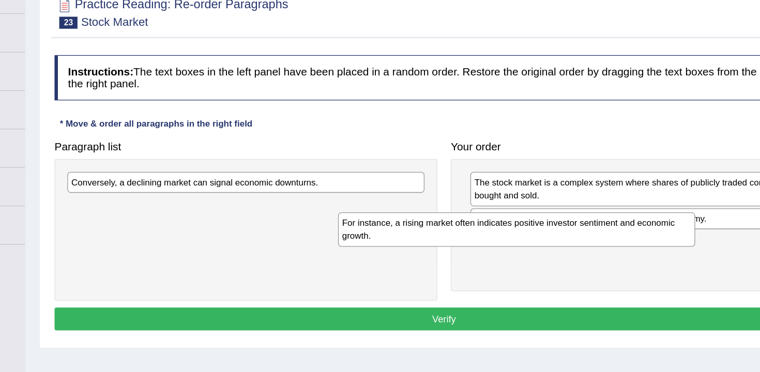
drag, startPoint x: 388, startPoint y: 188, endPoint x: 595, endPoint y: 219, distance: 209.1
click at [595, 219] on div "For instance, a rising market often indicates positive investor sentiment and e…" at bounding box center [494, 215] width 273 height 26
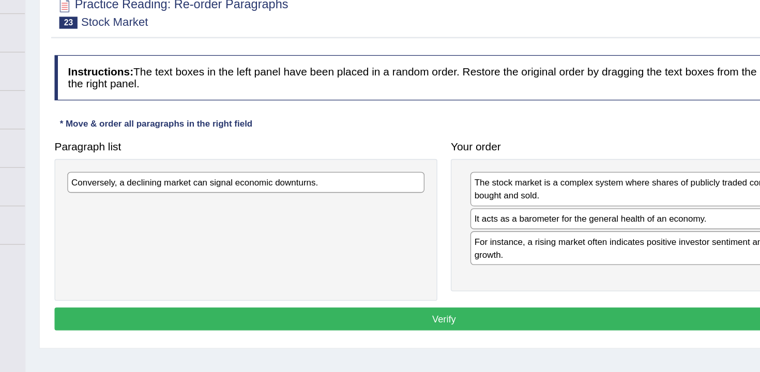
drag, startPoint x: 405, startPoint y: 188, endPoint x: 541, endPoint y: 233, distance: 143.2
click at [553, 245] on div "Paragraph list Conversely, a declining market can signal economic downturns. Co…" at bounding box center [439, 206] width 607 height 128
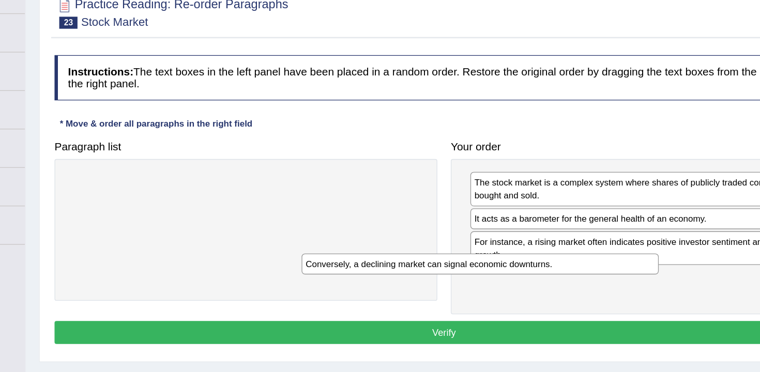
drag, startPoint x: 381, startPoint y: 185, endPoint x: 560, endPoint y: 247, distance: 189.8
click at [560, 247] on div "Conversely, a declining market can signal economic downturns." at bounding box center [466, 241] width 273 height 16
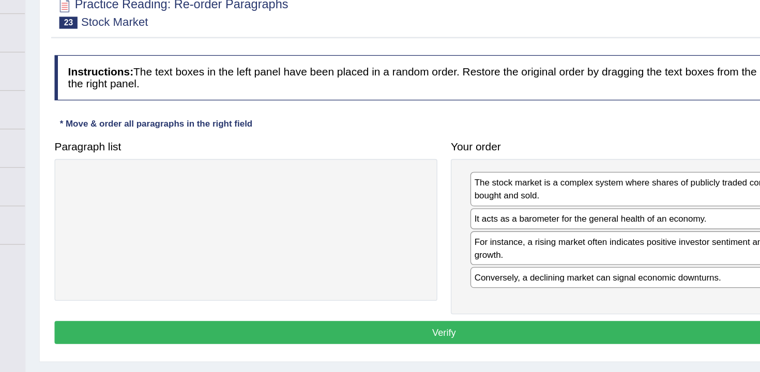
click at [553, 300] on button "Verify" at bounding box center [439, 294] width 597 height 18
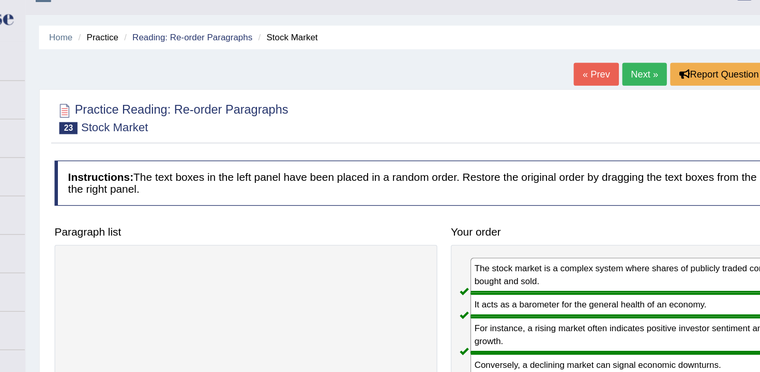
scroll to position [0, 0]
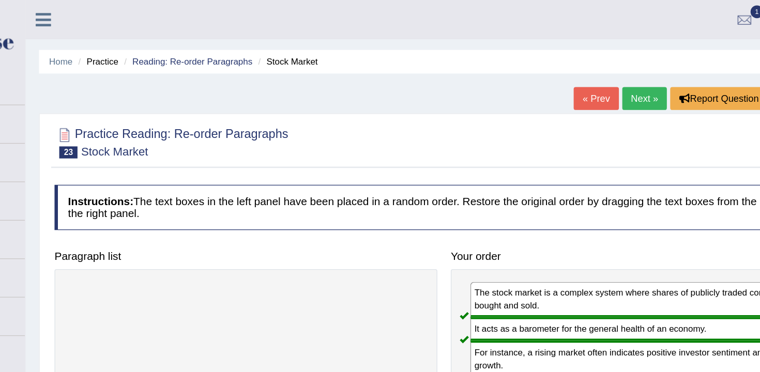
click at [577, 82] on link "Next »" at bounding box center [593, 76] width 34 height 18
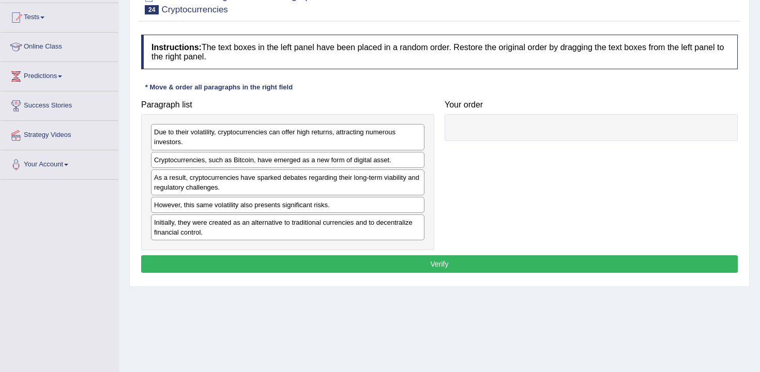
scroll to position [124, 0]
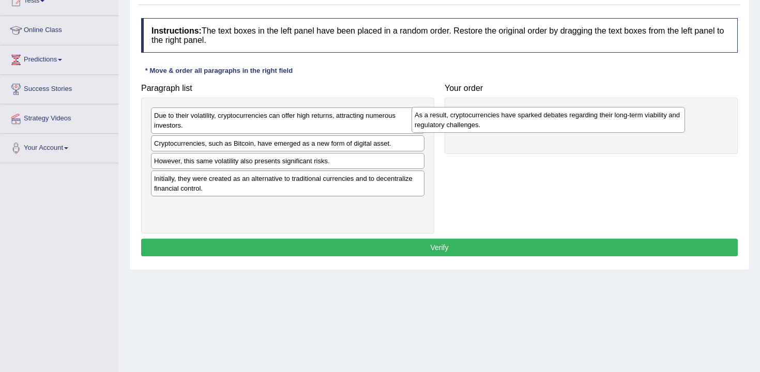
drag, startPoint x: 284, startPoint y: 167, endPoint x: 546, endPoint y: 124, distance: 266.3
click at [546, 124] on div "As a result, cryptocurrencies have sparked debates regarding their long-term vi…" at bounding box center [547, 120] width 273 height 26
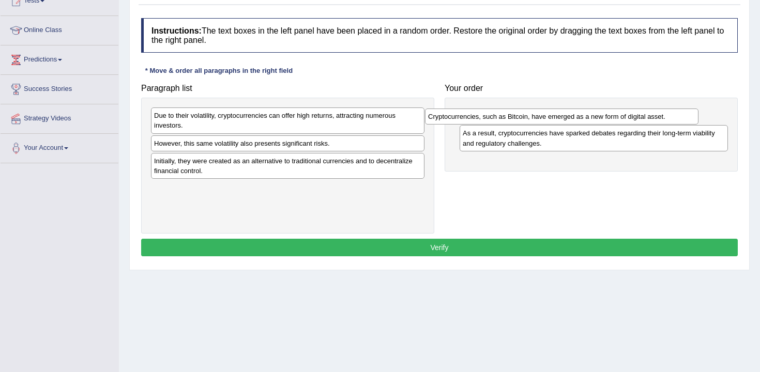
drag, startPoint x: 231, startPoint y: 148, endPoint x: 520, endPoint y: 97, distance: 293.4
click at [520, 109] on div "Cryptocurrencies, such as Bitcoin, have emerged as a new form of digital asset." at bounding box center [561, 117] width 273 height 16
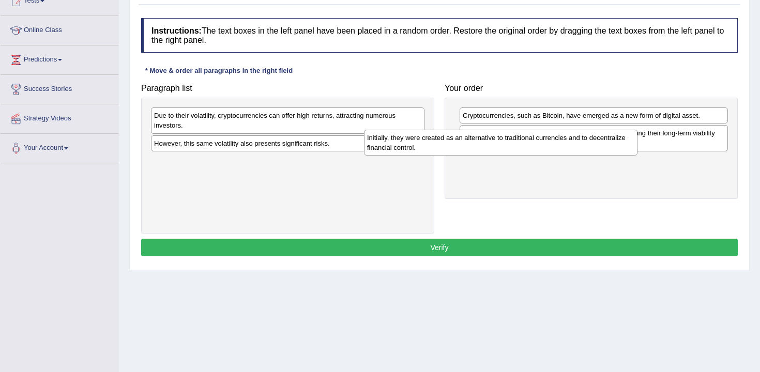
drag, startPoint x: 348, startPoint y: 169, endPoint x: 566, endPoint y: 137, distance: 219.9
click at [566, 137] on div "Initially, they were created as an alternative to traditional currencies and to…" at bounding box center [500, 143] width 273 height 26
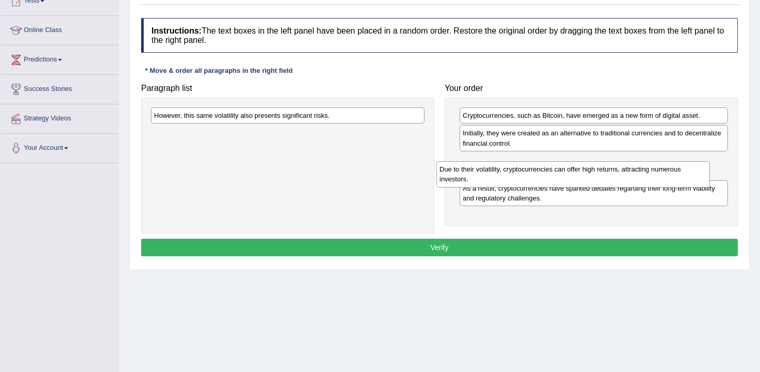
drag, startPoint x: 232, startPoint y: 115, endPoint x: 513, endPoint y: 158, distance: 285.0
click at [513, 161] on div "Due to their volatility, cryptocurrencies can offer high returns, attracting nu…" at bounding box center [572, 174] width 273 height 26
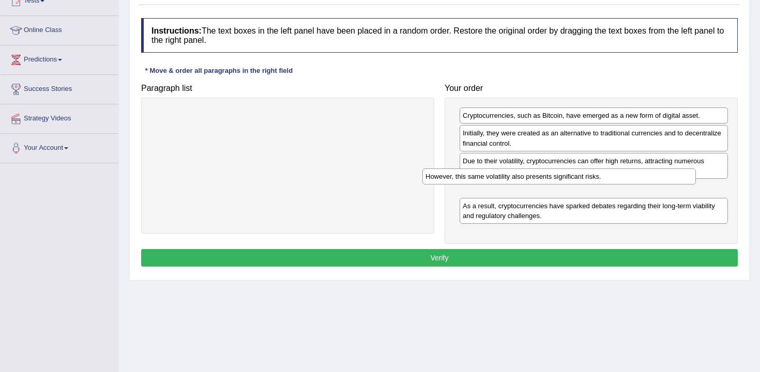
drag, startPoint x: 224, startPoint y: 119, endPoint x: 513, endPoint y: 197, distance: 299.3
click at [513, 185] on div "However, this same volatility also presents significant risks." at bounding box center [558, 177] width 273 height 16
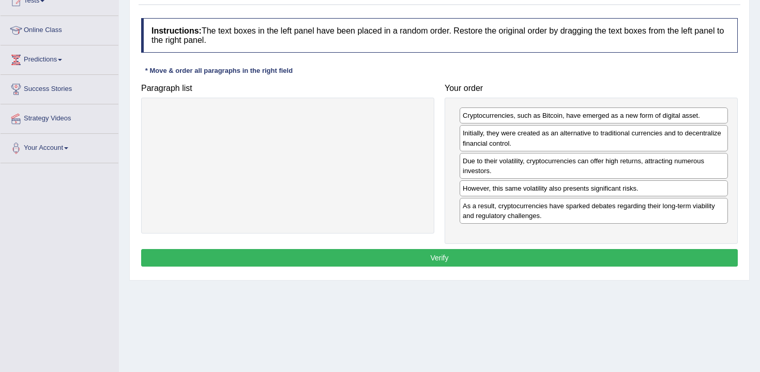
click at [492, 265] on button "Verify" at bounding box center [439, 258] width 597 height 18
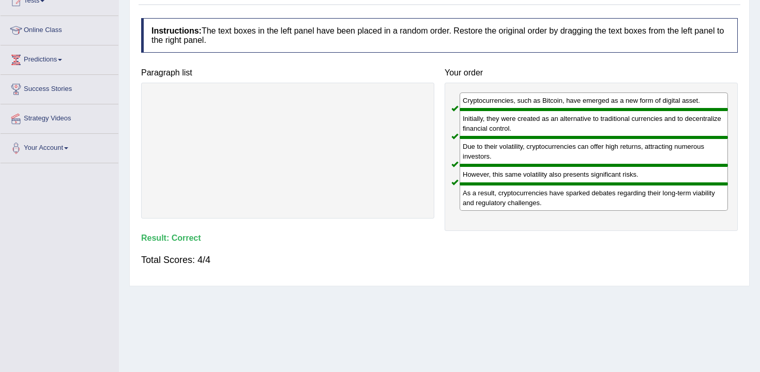
scroll to position [0, 0]
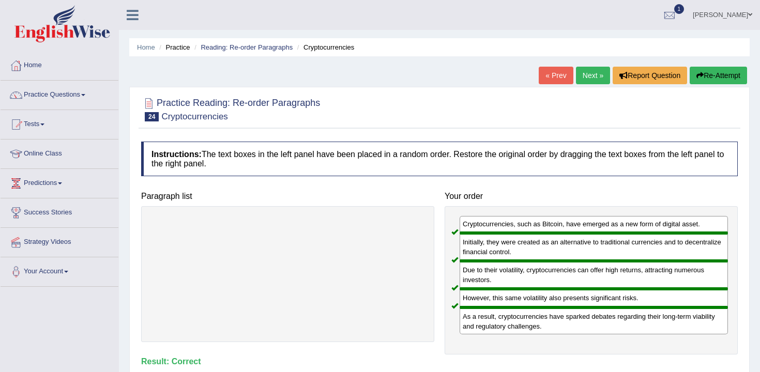
click at [599, 74] on link "Next »" at bounding box center [593, 76] width 34 height 18
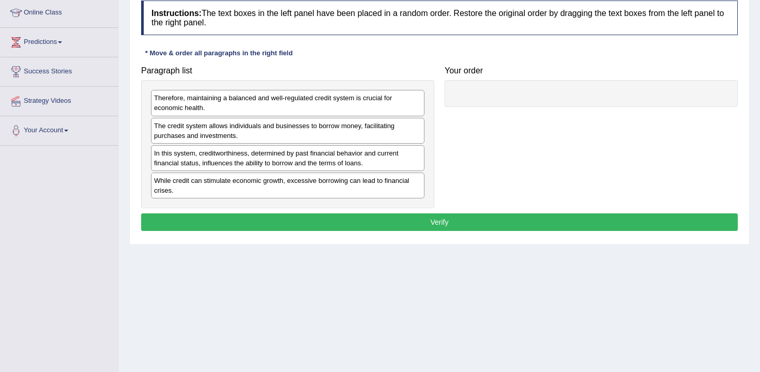
scroll to position [138, 0]
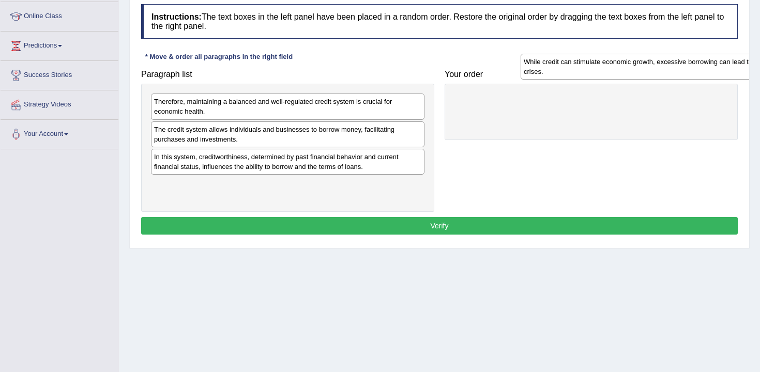
drag, startPoint x: 191, startPoint y: 186, endPoint x: 510, endPoint y: 94, distance: 332.0
click at [521, 80] on div "While credit can stimulate economic growth, excessive borrowing can lead to fin…" at bounding box center [657, 67] width 273 height 26
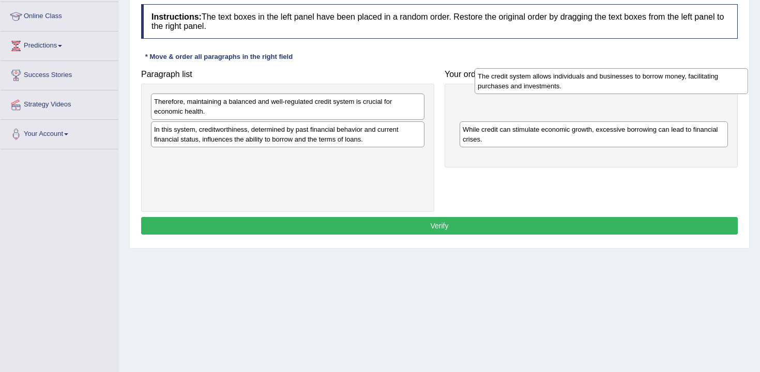
drag, startPoint x: 281, startPoint y: 132, endPoint x: 603, endPoint y: 86, distance: 325.3
click at [603, 86] on div "The credit system allows individuals and businesses to borrow money, facilitati…" at bounding box center [611, 81] width 273 height 26
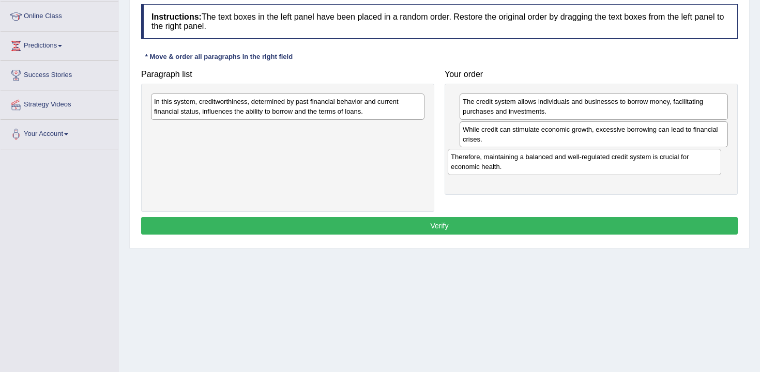
drag, startPoint x: 306, startPoint y: 111, endPoint x: 607, endPoint y: 160, distance: 305.4
click at [607, 160] on div "Therefore, maintaining a balanced and well-regulated credit system is crucial f…" at bounding box center [584, 162] width 273 height 26
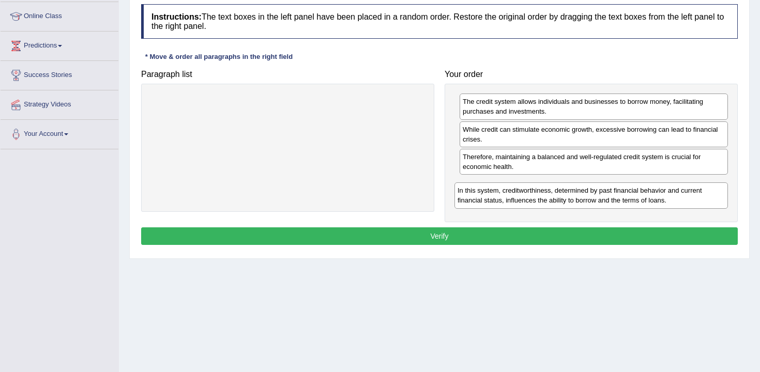
drag, startPoint x: 182, startPoint y: 111, endPoint x: 486, endPoint y: 200, distance: 316.7
click at [486, 200] on div "In this system, creditworthiness, determined by past financial behavior and cur…" at bounding box center [590, 195] width 273 height 26
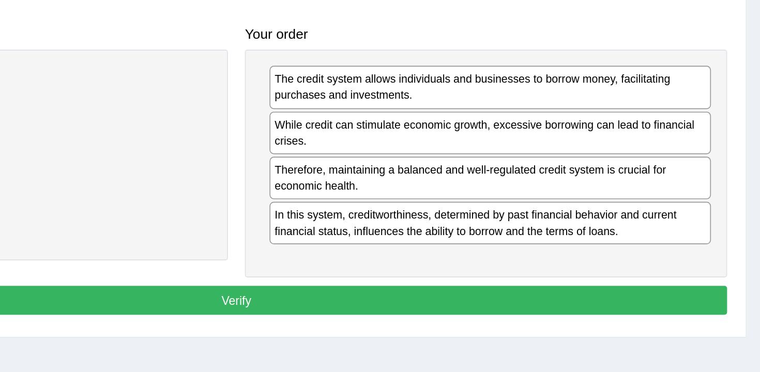
scroll to position [133, 0]
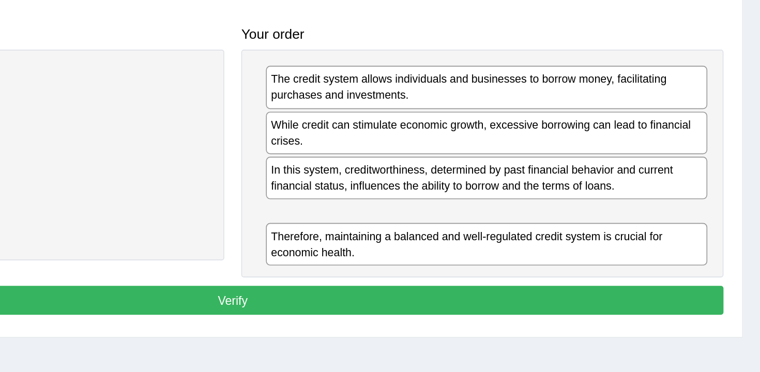
drag, startPoint x: 541, startPoint y: 165, endPoint x: 542, endPoint y: 206, distance: 40.9
click at [542, 206] on div "Therefore, maintaining a balanced and well-regulated credit system is crucial f…" at bounding box center [594, 207] width 268 height 26
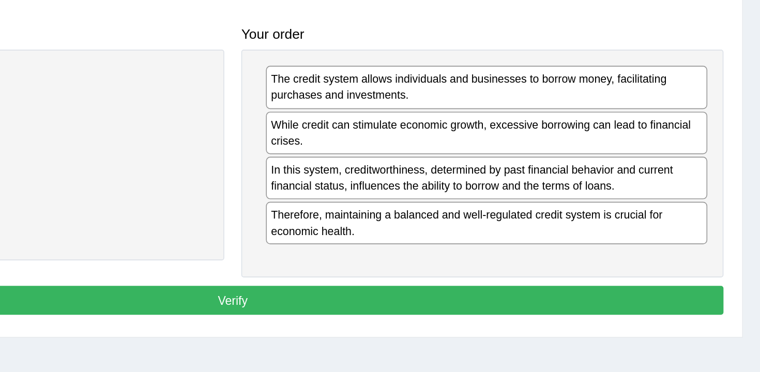
click at [520, 243] on button "Verify" at bounding box center [439, 241] width 597 height 18
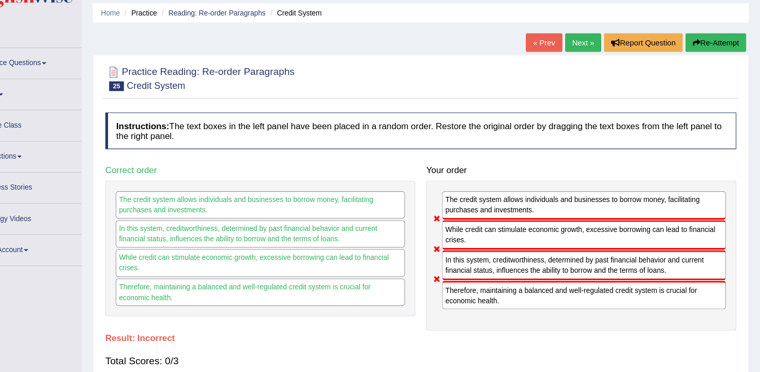
scroll to position [31, 0]
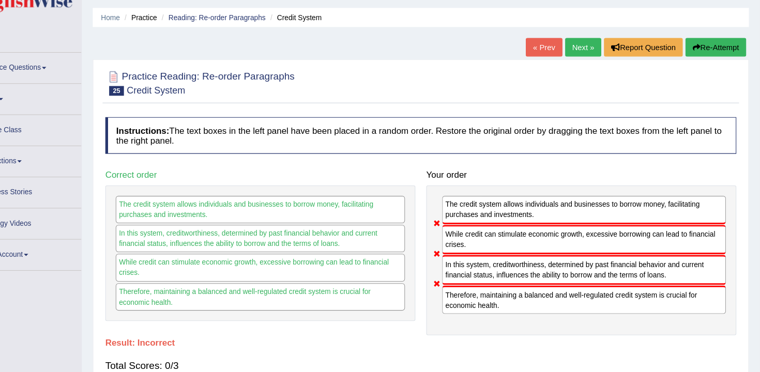
click at [693, 43] on button "Re-Attempt" at bounding box center [718, 45] width 57 height 18
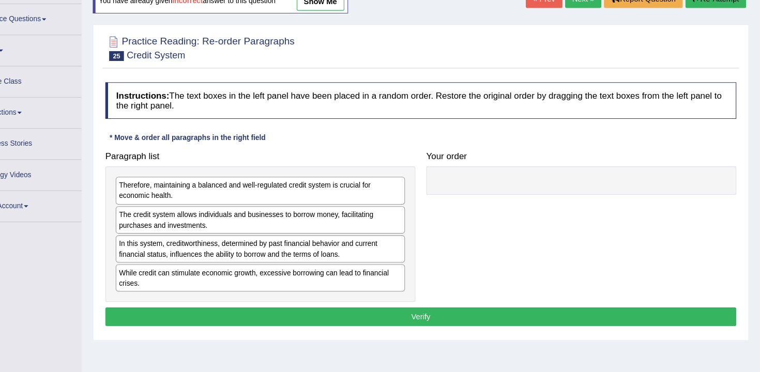
scroll to position [56, 0]
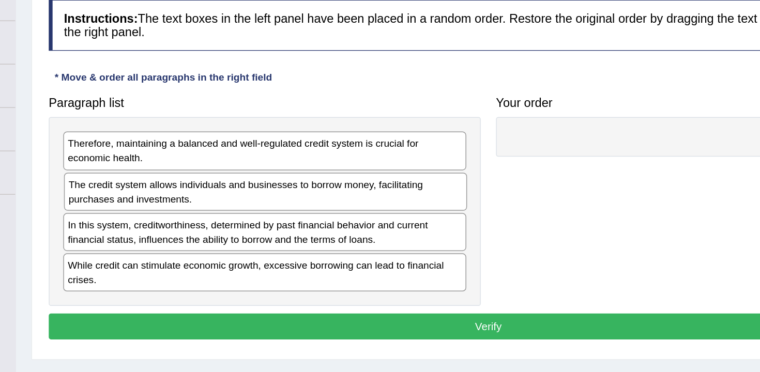
drag, startPoint x: 270, startPoint y: 227, endPoint x: 497, endPoint y: 185, distance: 230.9
click at [425, 216] on div "The credit system allows individuals and businesses to borrow money, facilitati…" at bounding box center [287, 229] width 273 height 26
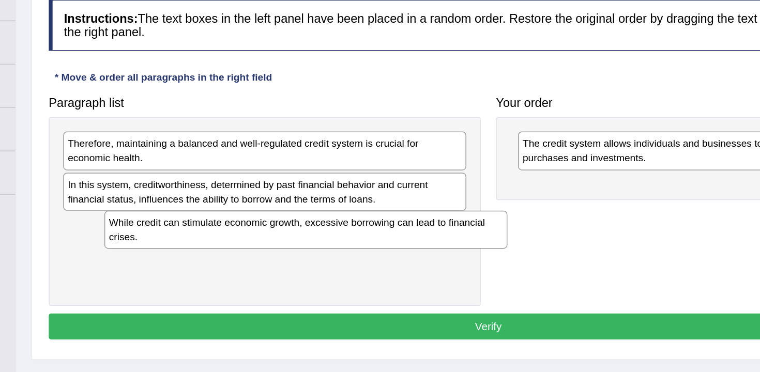
drag, startPoint x: 347, startPoint y: 256, endPoint x: 504, endPoint y: 257, distance: 157.2
click at [452, 256] on div "While credit can stimulate economic growth, excessive borrowing can lead to fin…" at bounding box center [315, 254] width 273 height 26
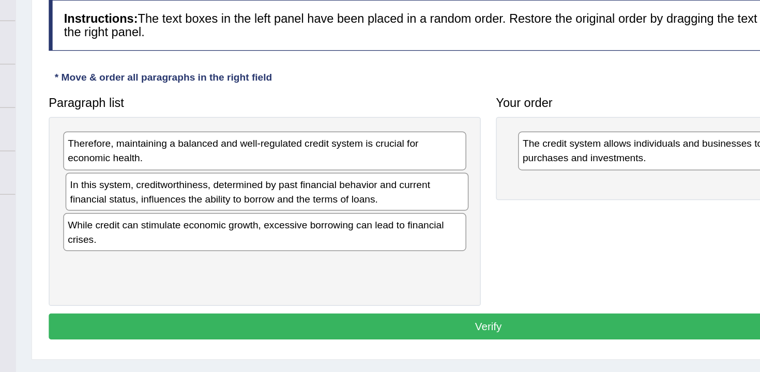
drag, startPoint x: 339, startPoint y: 231, endPoint x: 512, endPoint y: 224, distance: 173.3
click at [426, 224] on div "In this system, creditworthiness, determined by past financial behavior and cur…" at bounding box center [289, 229] width 273 height 26
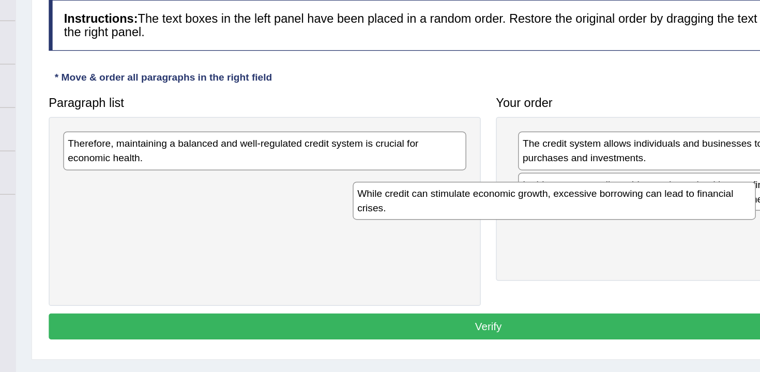
drag, startPoint x: 398, startPoint y: 240, endPoint x: 594, endPoint y: 246, distance: 196.5
click at [594, 246] on div "While credit can stimulate economic growth, excessive borrowing can lead to fin…" at bounding box center [483, 235] width 273 height 26
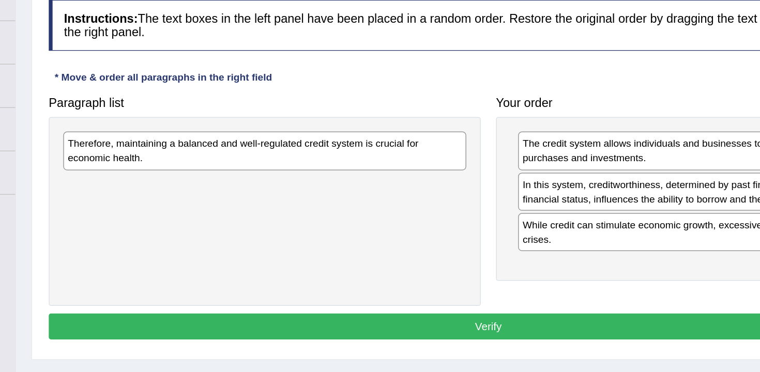
drag, startPoint x: 417, startPoint y: 218, endPoint x: 405, endPoint y: 198, distance: 23.0
click at [405, 197] on div "Therefore, maintaining a balanced and well-regulated credit system is crucial f…" at bounding box center [287, 242] width 293 height 128
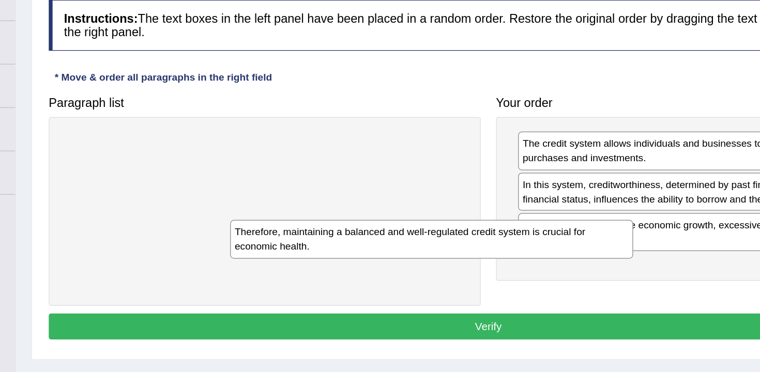
drag, startPoint x: 405, startPoint y: 197, endPoint x: 541, endPoint y: 266, distance: 151.7
click at [538, 265] on div "Therefore, maintaining a balanced and well-regulated credit system is crucial f…" at bounding box center [400, 261] width 273 height 26
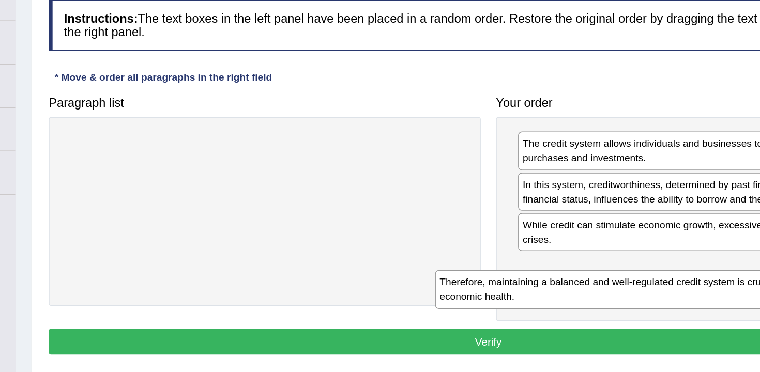
drag, startPoint x: 339, startPoint y: 201, endPoint x: 592, endPoint y: 296, distance: 270.8
click at [592, 296] on div "Therefore, maintaining a balanced and well-regulated credit system is crucial f…" at bounding box center [539, 295] width 273 height 26
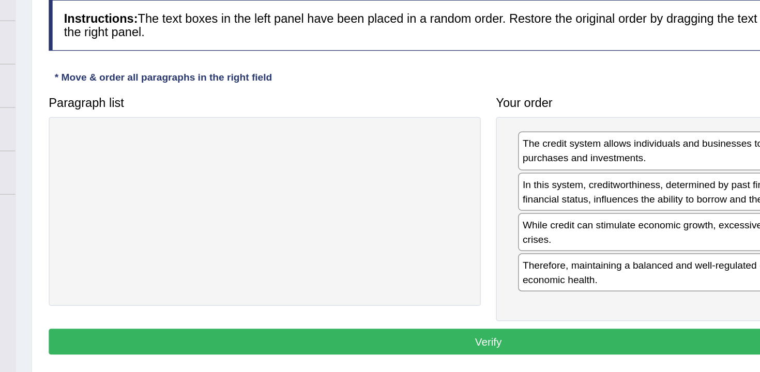
click at [570, 331] on button "Verify" at bounding box center [439, 331] width 597 height 18
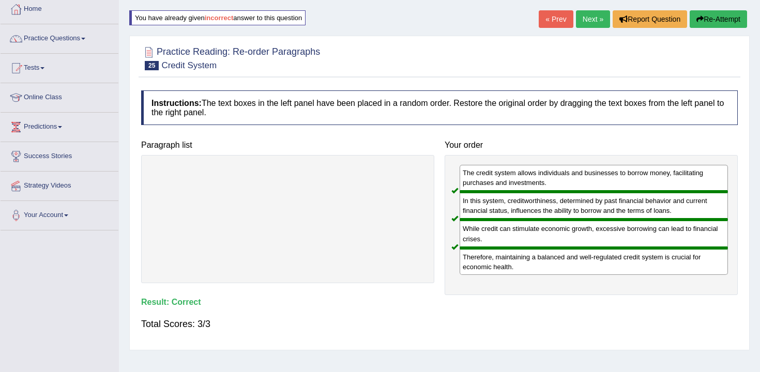
scroll to position [0, 0]
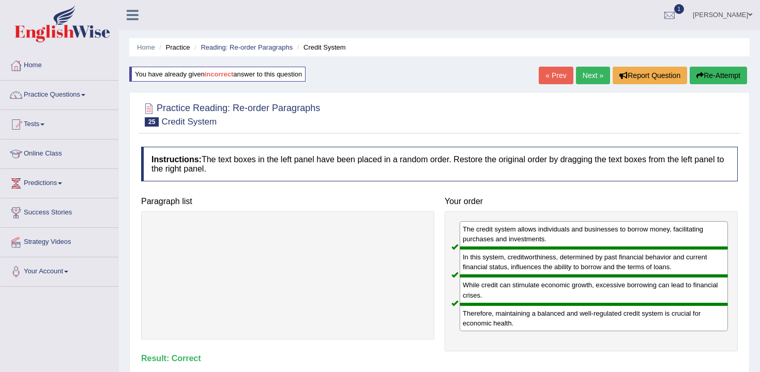
click at [582, 81] on link "Next »" at bounding box center [593, 76] width 34 height 18
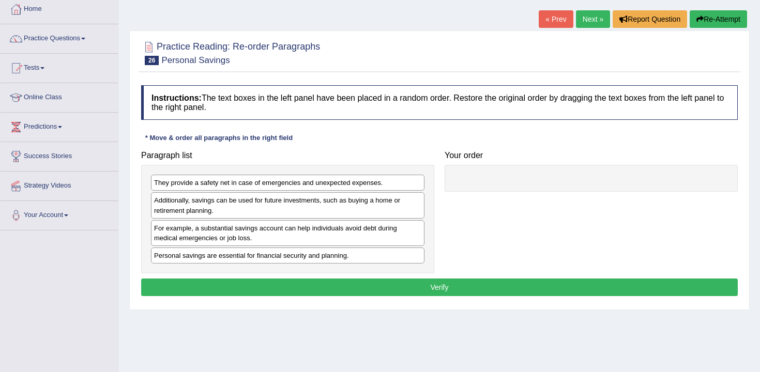
scroll to position [57, 0]
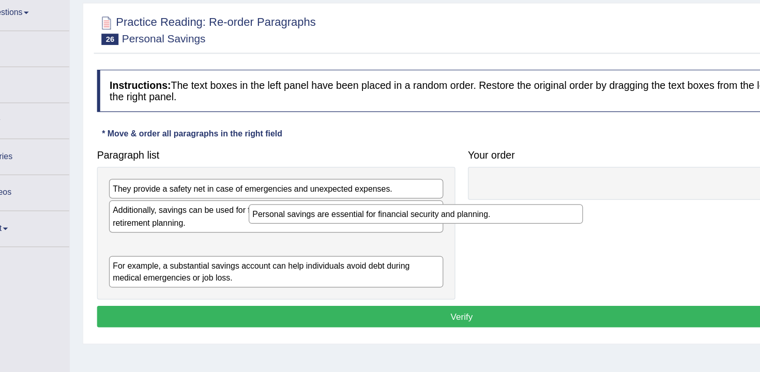
drag, startPoint x: 330, startPoint y: 256, endPoint x: 548, endPoint y: 179, distance: 231.2
click at [539, 195] on div "Personal savings are essential for financial security and planning." at bounding box center [401, 203] width 273 height 16
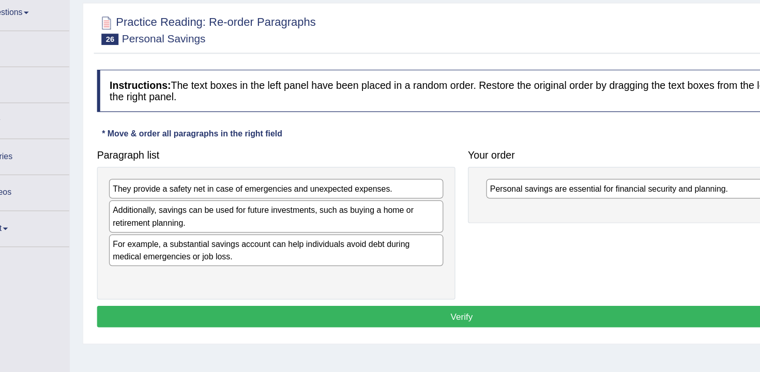
drag, startPoint x: 353, startPoint y: 247, endPoint x: 271, endPoint y: 211, distance: 88.7
click at [271, 215] on div "They provide a safety net in case of emergencies and unexpected expenses. Addit…" at bounding box center [287, 218] width 293 height 109
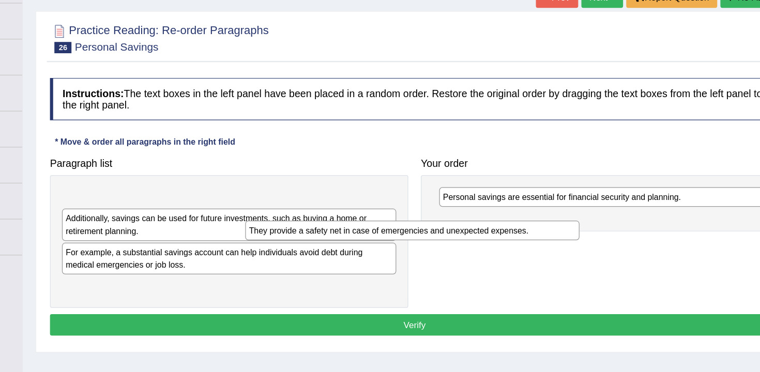
drag, startPoint x: 377, startPoint y: 186, endPoint x: 359, endPoint y: 141, distance: 48.2
click at [364, 202] on div "They provide a safety net in case of emergencies and unexpected expenses." at bounding box center [437, 210] width 273 height 16
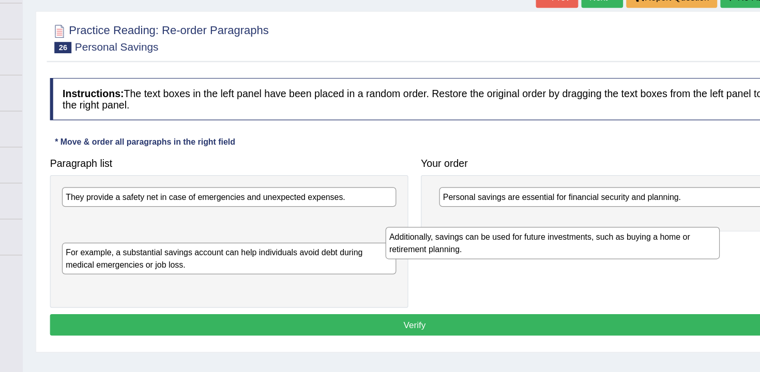
drag, startPoint x: 302, startPoint y: 210, endPoint x: 560, endPoint y: 220, distance: 258.7
click at [560, 220] on div "Additionally, savings can be used for future investments, such as buying a home…" at bounding box center [552, 220] width 273 height 26
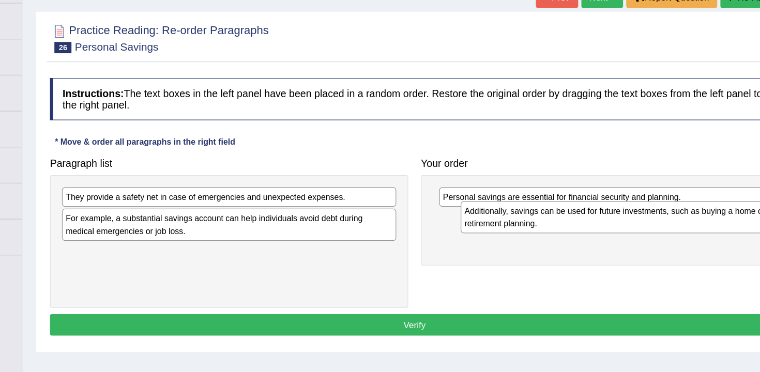
drag, startPoint x: 352, startPoint y: 215, endPoint x: 683, endPoint y: 208, distance: 332.0
click at [683, 208] on div "Additionally, savings can be used for future investments, such as buying a home…" at bounding box center [613, 199] width 273 height 26
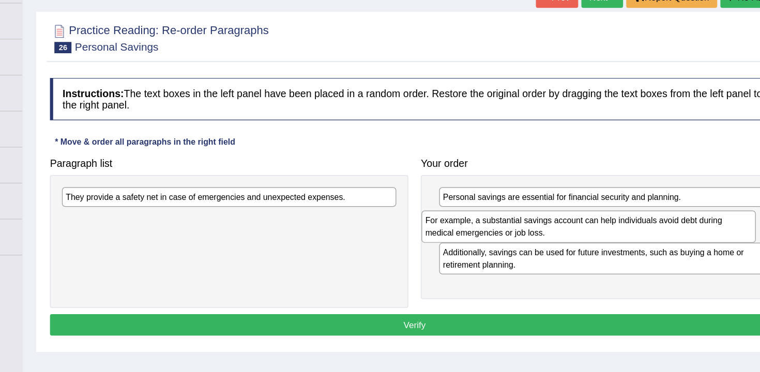
drag, startPoint x: 323, startPoint y: 194, endPoint x: 617, endPoint y: 196, distance: 294.2
click at [618, 196] on div "For example, a substantial savings account can help individuals avoid debt duri…" at bounding box center [581, 206] width 273 height 26
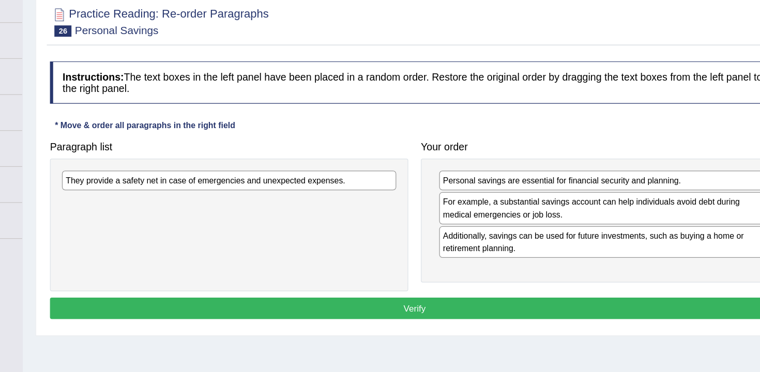
click at [318, 190] on div "They provide a safety net in case of emergencies and unexpected expenses." at bounding box center [287, 182] width 273 height 16
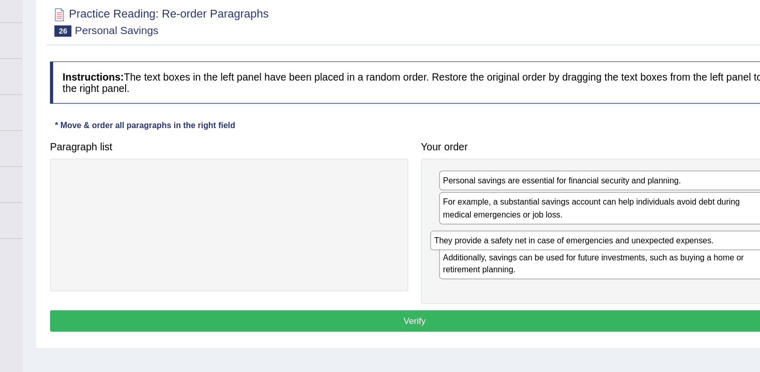
drag, startPoint x: 316, startPoint y: 186, endPoint x: 621, endPoint y: 227, distance: 307.9
click at [621, 227] on div "They provide a safety net in case of emergencies and unexpected expenses." at bounding box center [588, 231] width 273 height 16
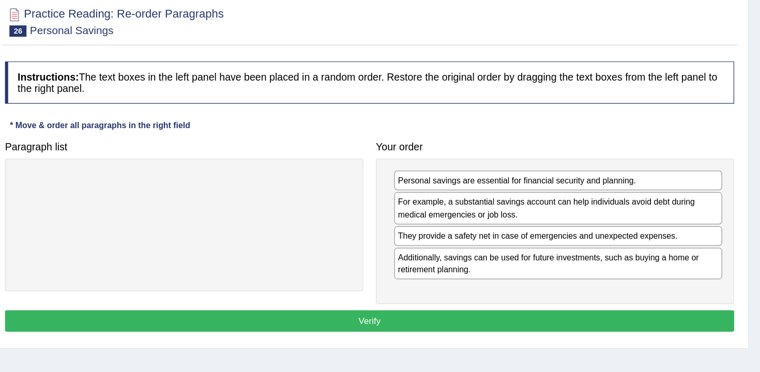
click at [584, 306] on div "Instructions: The text boxes in the left panel have been placed in a random ord…" at bounding box center [440, 197] width 602 height 235
click at [584, 298] on button "Verify" at bounding box center [439, 297] width 597 height 18
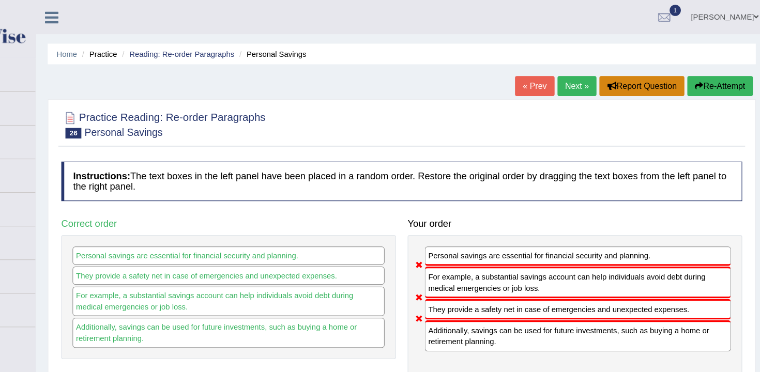
scroll to position [0, 0]
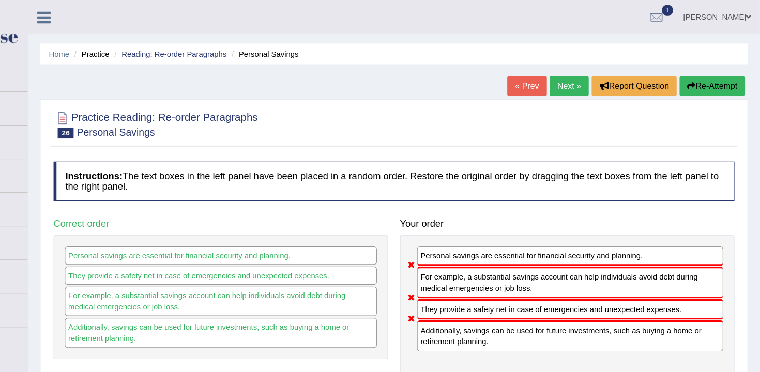
click at [724, 79] on button "Re-Attempt" at bounding box center [718, 76] width 57 height 18
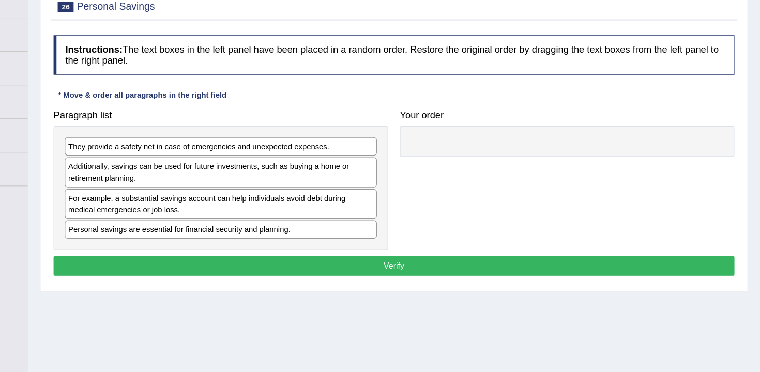
scroll to position [106, 0]
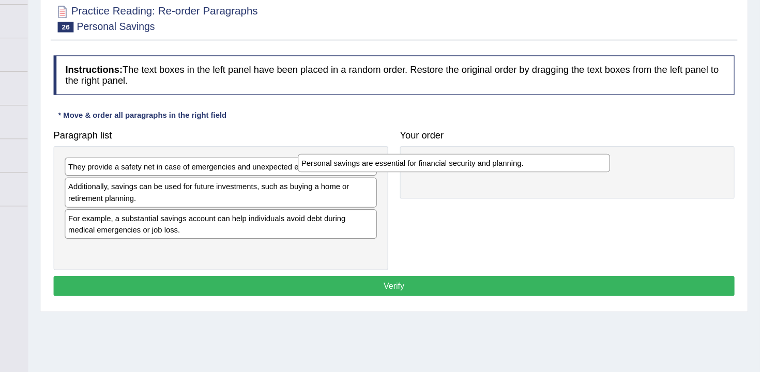
drag, startPoint x: 278, startPoint y: 219, endPoint x: 482, endPoint y: 142, distance: 218.5
click at [482, 142] on div "Personal savings are essential for financial security and planning." at bounding box center [491, 143] width 273 height 16
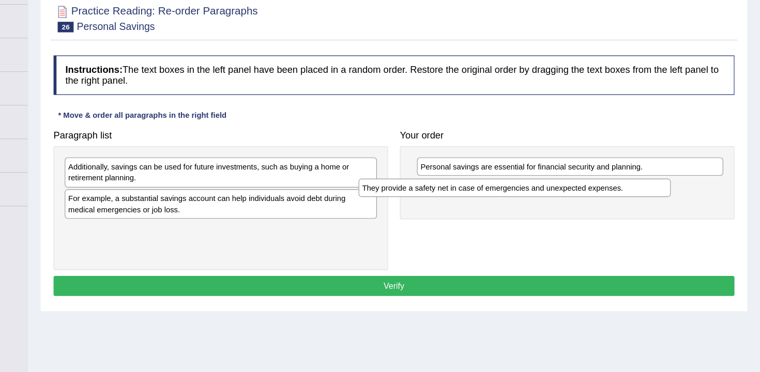
drag, startPoint x: 261, startPoint y: 150, endPoint x: 521, endPoint y: 165, distance: 260.5
click at [521, 165] on div "They provide a safety net in case of emergencies and unexpected expenses." at bounding box center [544, 165] width 273 height 16
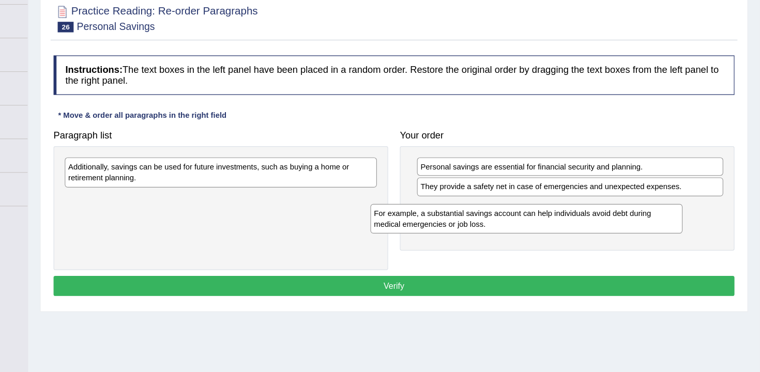
drag, startPoint x: 304, startPoint y: 180, endPoint x: 578, endPoint y: 200, distance: 274.7
click at [578, 200] on div "For example, a substantial savings account can help individuals avoid debt duri…" at bounding box center [555, 192] width 273 height 26
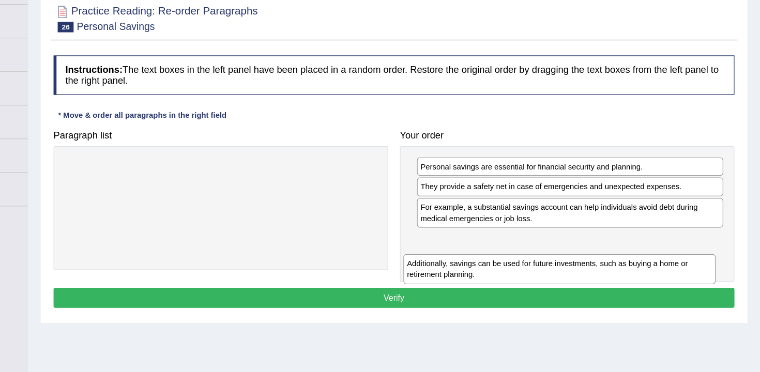
drag, startPoint x: 248, startPoint y: 156, endPoint x: 542, endPoint y: 226, distance: 302.9
click at [542, 226] on div "Additionally, savings can be used for future investments, such as buying a home…" at bounding box center [584, 236] width 273 height 26
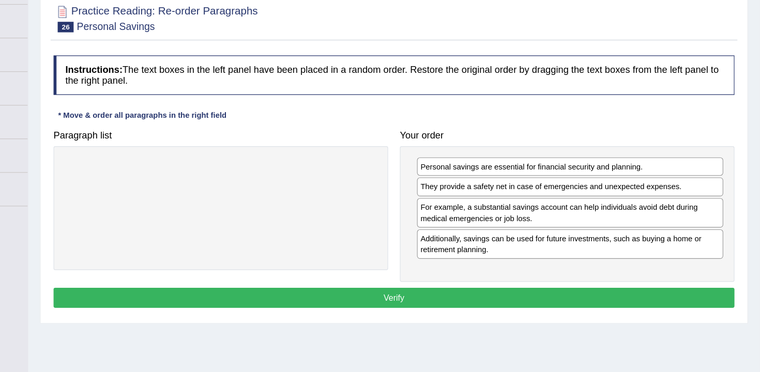
click at [532, 270] on div "Instructions: The text boxes in the left panel have been placed in a random ord…" at bounding box center [440, 160] width 602 height 235
click at [530, 264] on button "Verify" at bounding box center [439, 261] width 597 height 18
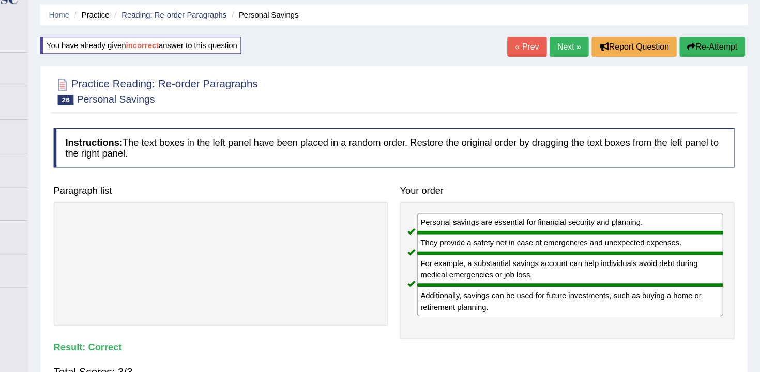
scroll to position [0, 0]
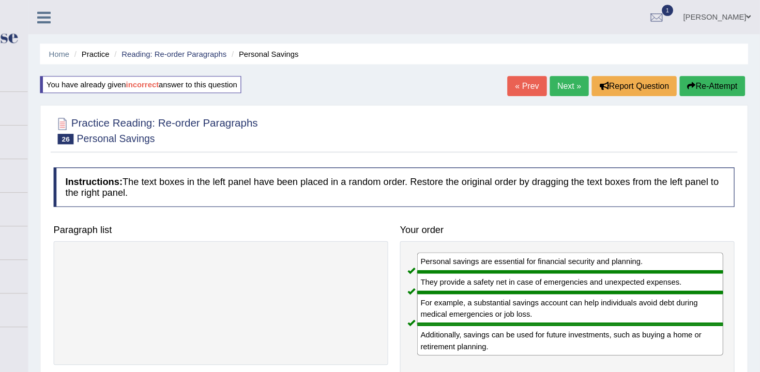
click at [578, 78] on link "Next »" at bounding box center [593, 76] width 34 height 18
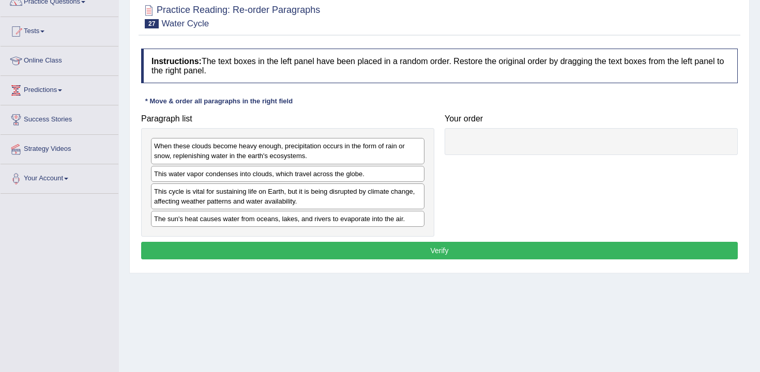
scroll to position [98, 0]
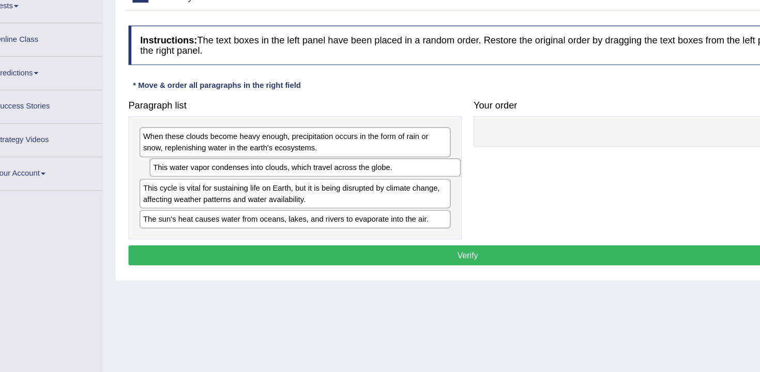
drag, startPoint x: 261, startPoint y: 170, endPoint x: 269, endPoint y: 169, distance: 8.3
click at [269, 169] on div "This water vapor condenses into clouds, which travel across the globe." at bounding box center [296, 168] width 273 height 16
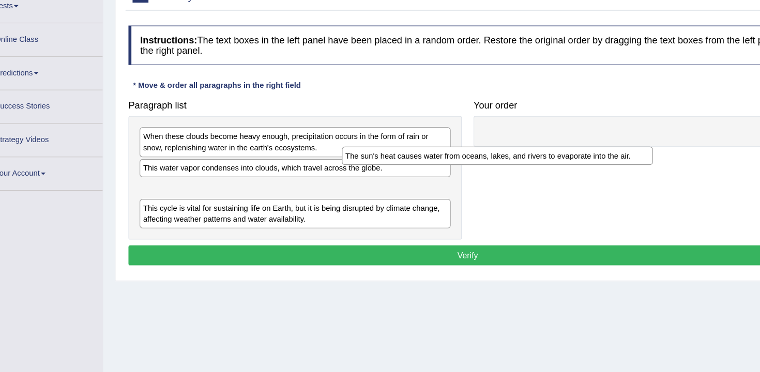
drag, startPoint x: 254, startPoint y: 218, endPoint x: 503, endPoint y: 146, distance: 258.8
click at [503, 150] on div "The sun's heat causes water from oceans, lakes, and rivers to evaporate into th…" at bounding box center [465, 158] width 273 height 16
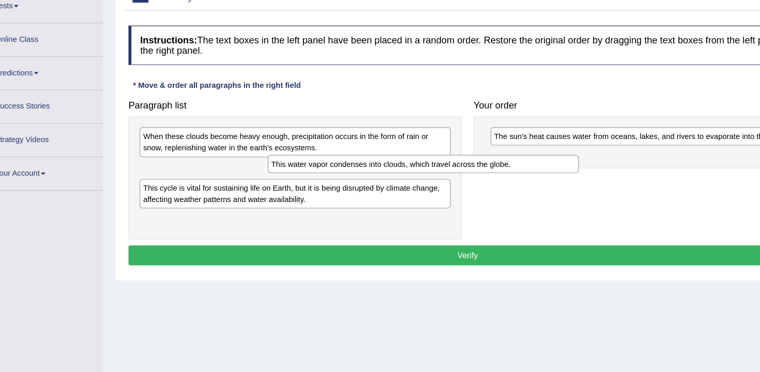
drag, startPoint x: 317, startPoint y: 171, endPoint x: 579, endPoint y: 166, distance: 262.1
click at [537, 166] on div "This water vapor condenses into clouds, which travel across the globe." at bounding box center [400, 165] width 273 height 16
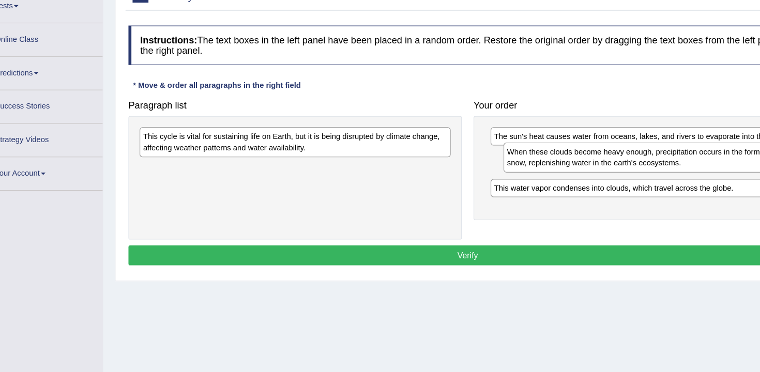
drag, startPoint x: 293, startPoint y: 154, endPoint x: 613, endPoint y: 167, distance: 320.3
click at [613, 167] on div "When these clouds become heavy enough, precipitation occurs in the form of rain…" at bounding box center [607, 159] width 273 height 26
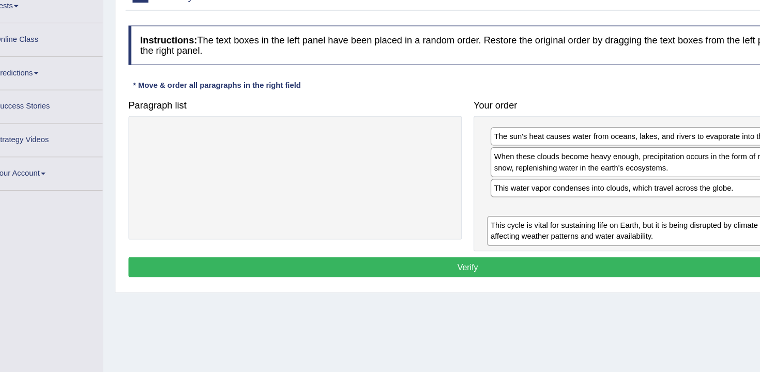
drag, startPoint x: 273, startPoint y: 147, endPoint x: 581, endPoint y: 225, distance: 317.3
click at [581, 225] on div "This cycle is vital for sustaining life on Earth, but it is being disrupted by …" at bounding box center [592, 224] width 273 height 26
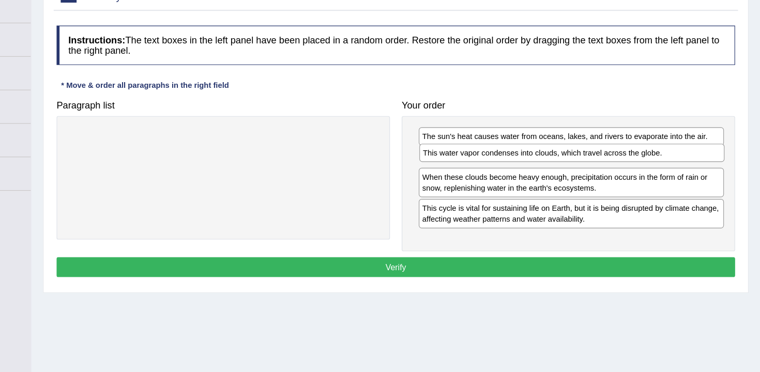
drag, startPoint x: 582, startPoint y: 192, endPoint x: 581, endPoint y: 162, distance: 30.0
click at [581, 162] on div "This water vapor condenses into clouds, which travel across the globe." at bounding box center [594, 155] width 268 height 16
click at [583, 260] on button "Verify" at bounding box center [439, 256] width 597 height 18
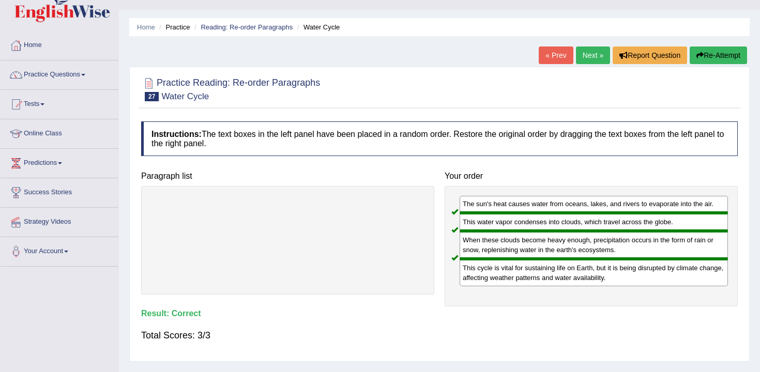
scroll to position [0, 0]
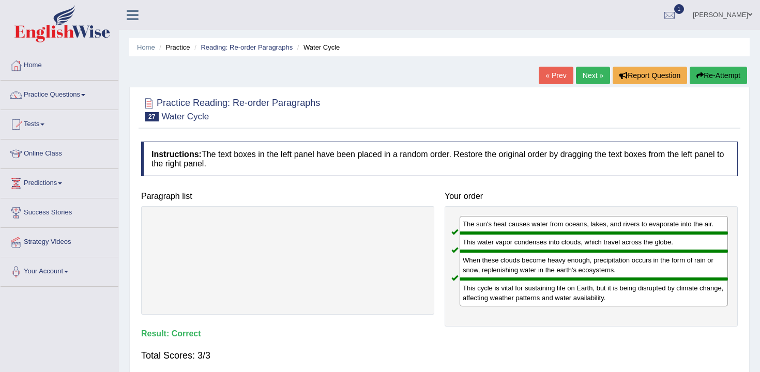
click at [577, 81] on link "Next »" at bounding box center [593, 76] width 34 height 18
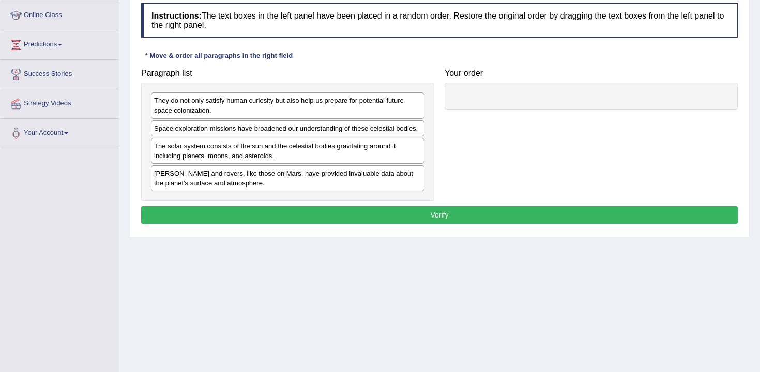
scroll to position [154, 0]
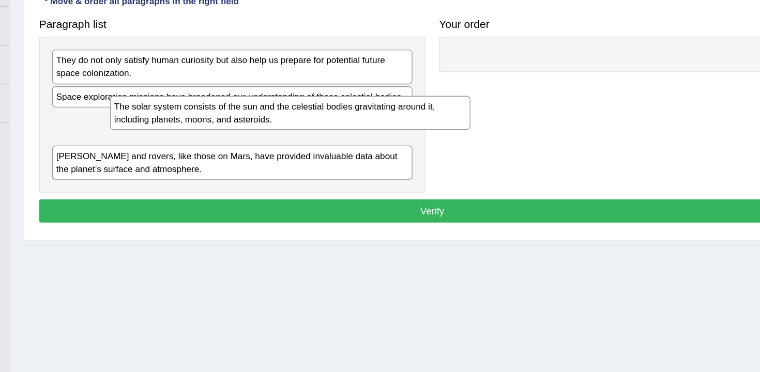
drag, startPoint x: 267, startPoint y: 134, endPoint x: 509, endPoint y: 103, distance: 243.9
click at [468, 112] on div "The solar system consists of the sun and the celestial bodies gravitating aroun…" at bounding box center [331, 125] width 273 height 26
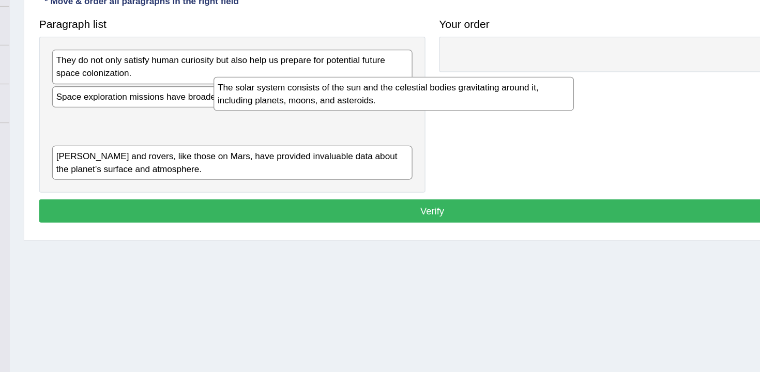
drag, startPoint x: 401, startPoint y: 129, endPoint x: 580, endPoint y: 99, distance: 181.4
click at [547, 100] on div "The solar system consists of the sun and the celestial bodies gravitating aroun…" at bounding box center [409, 111] width 273 height 26
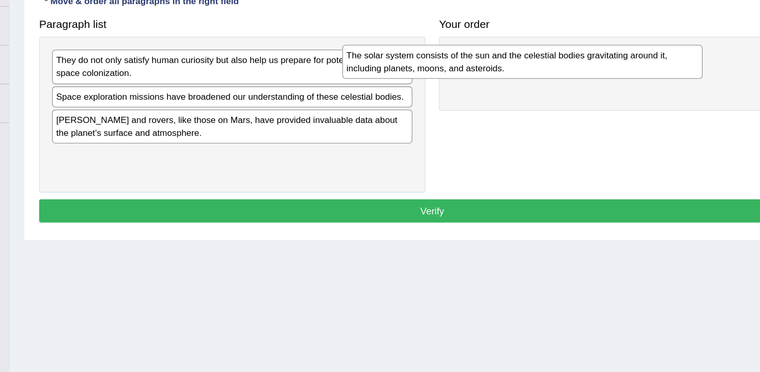
drag, startPoint x: 394, startPoint y: 142, endPoint x: 618, endPoint y: 99, distance: 228.0
click at [618, 99] on div "The solar system consists of the sun and the celestial bodies gravitating aroun…" at bounding box center [507, 86] width 273 height 26
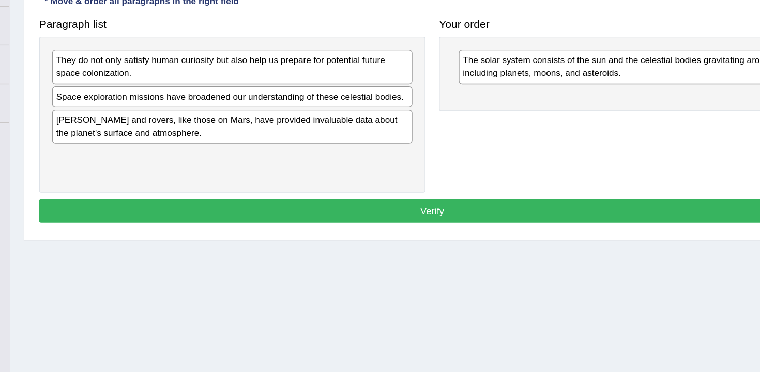
click at [297, 103] on div "They do not only satisfy human curiosity but also help us prepare for potential…" at bounding box center [287, 90] width 273 height 26
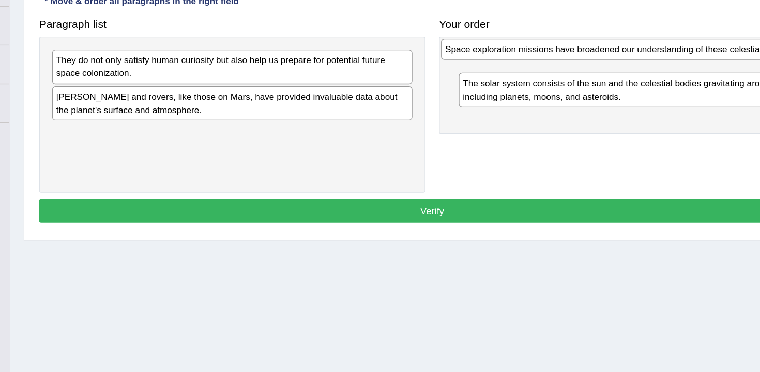
drag, startPoint x: 295, startPoint y: 107, endPoint x: 590, endPoint y: 74, distance: 297.5
click at [590, 74] on div "Space exploration missions have broadened our understanding of these celestial …" at bounding box center [582, 77] width 273 height 16
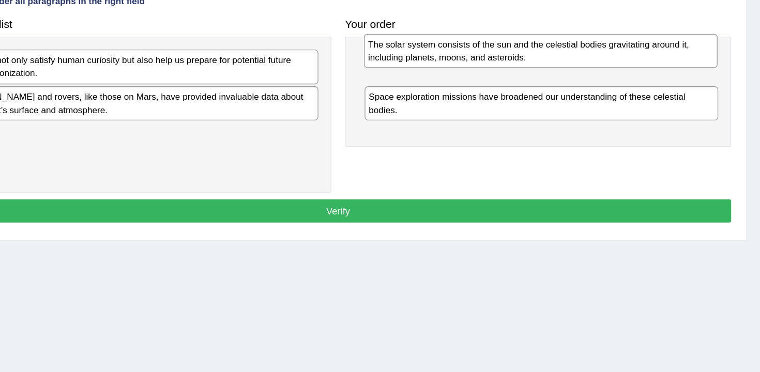
drag, startPoint x: 514, startPoint y: 123, endPoint x: 513, endPoint y: 83, distance: 39.8
click at [513, 83] on div "The solar system consists of the sun and the celestial bodies gravitating aroun…" at bounding box center [593, 78] width 268 height 26
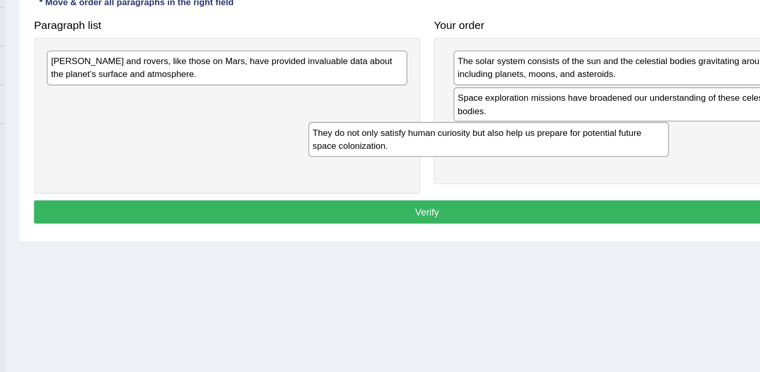
drag, startPoint x: 332, startPoint y: 86, endPoint x: 586, endPoint y: 139, distance: 259.2
click at [586, 139] on div "They do not only satisfy human curiosity but also help us prepare for potential…" at bounding box center [485, 144] width 273 height 26
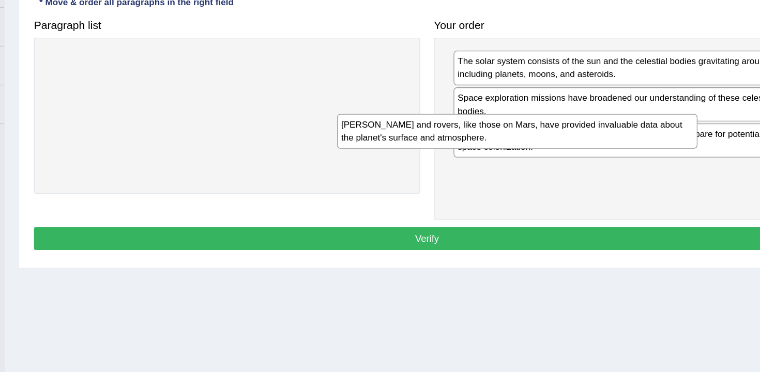
drag, startPoint x: 341, startPoint y: 93, endPoint x: 584, endPoint y: 164, distance: 252.9
click at [584, 151] on div "Landers and rovers, like those on Mars, have provided invaluable data about the…" at bounding box center [507, 138] width 273 height 26
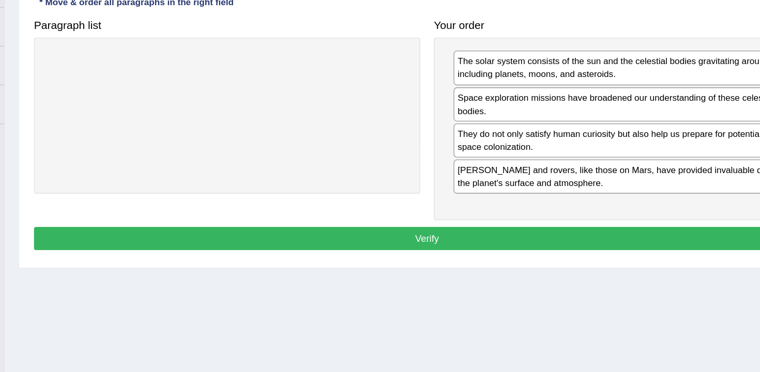
click at [529, 224] on button "Verify" at bounding box center [439, 220] width 597 height 18
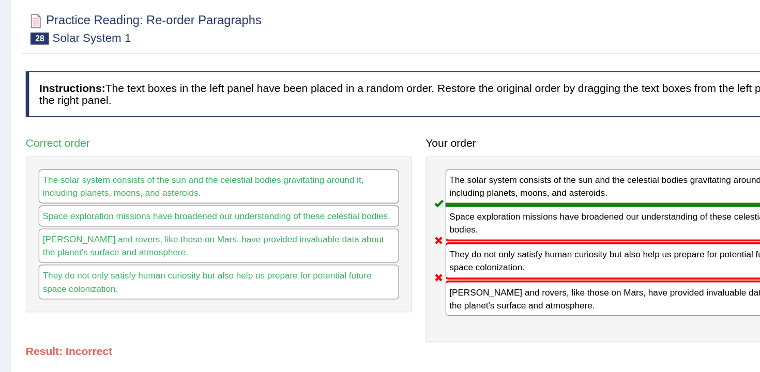
scroll to position [0, 0]
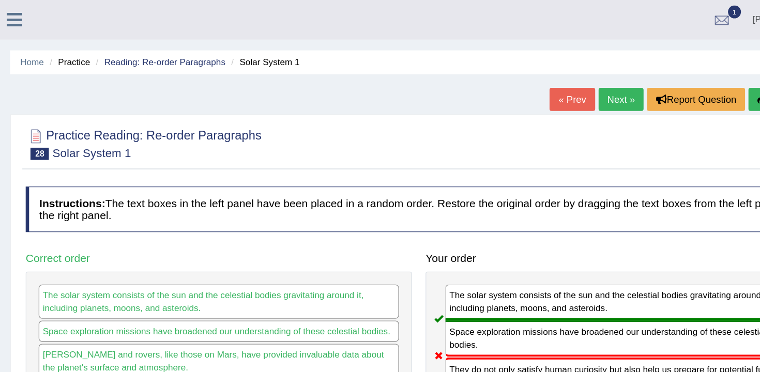
click at [696, 78] on icon "button" at bounding box center [699, 75] width 7 height 7
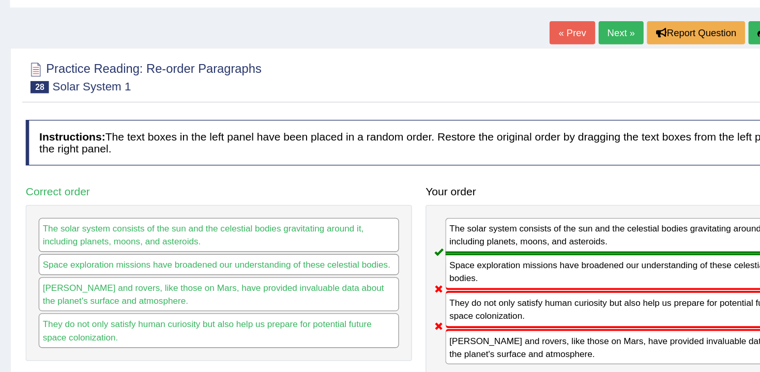
scroll to position [28, 0]
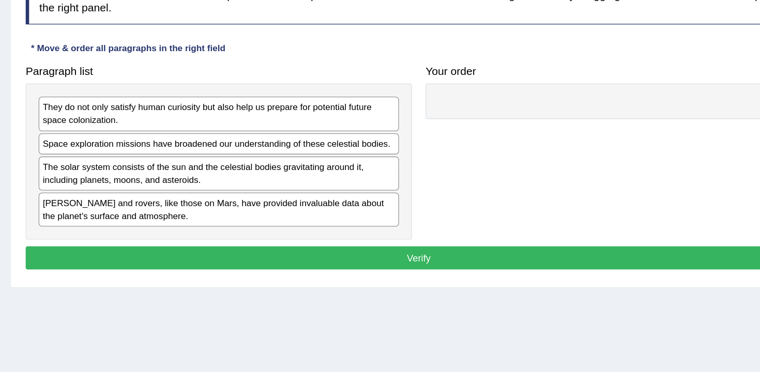
scroll to position [155, 0]
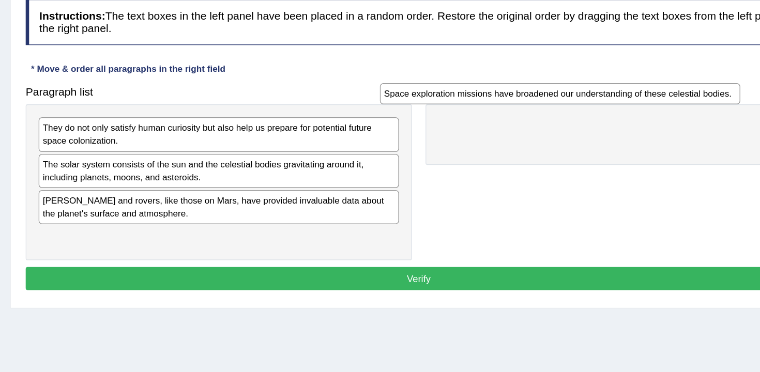
drag, startPoint x: 336, startPoint y: 129, endPoint x: 596, endPoint y: 75, distance: 265.6
click at [596, 75] on div "Space exploration missions have broadened our understanding of these celestial …" at bounding box center [546, 71] width 273 height 16
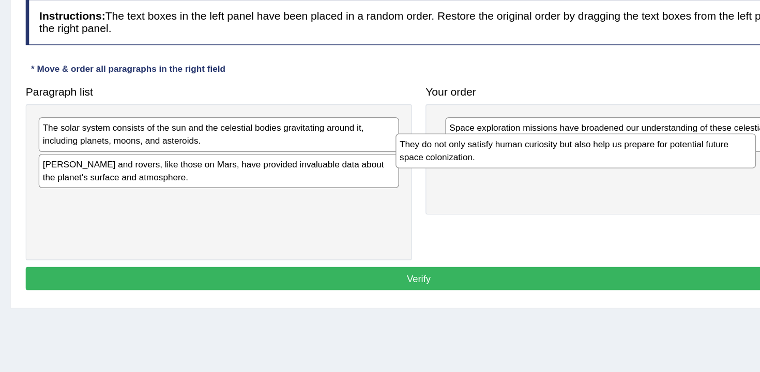
drag, startPoint x: 369, startPoint y: 104, endPoint x: 654, endPoint y: 117, distance: 285.7
click at [654, 117] on div "They do not only satisfy human curiosity but also help us prepare for potential…" at bounding box center [558, 114] width 273 height 26
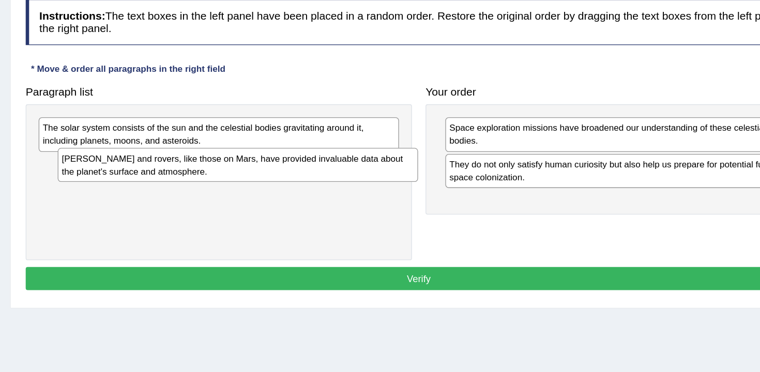
drag, startPoint x: 289, startPoint y: 136, endPoint x: 303, endPoint y: 131, distance: 14.7
click at [303, 131] on div "Landers and rovers, like those on Mars, have provided invaluable data about the…" at bounding box center [301, 125] width 273 height 26
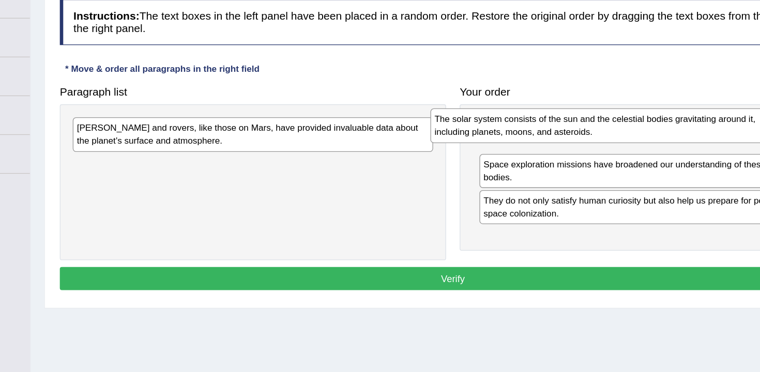
drag, startPoint x: 308, startPoint y: 100, endPoint x: 580, endPoint y: 87, distance: 271.7
click at [580, 87] on div "The solar system consists of the sun and the celestial bodies gravitating aroun…" at bounding box center [558, 95] width 273 height 26
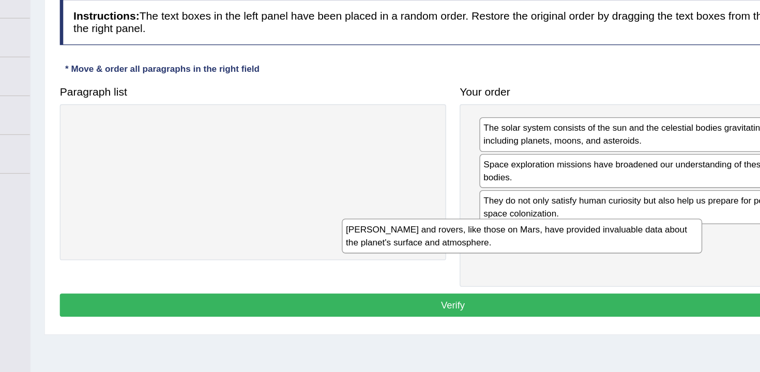
drag, startPoint x: 336, startPoint y: 102, endPoint x: 546, endPoint y: 179, distance: 224.1
click at [546, 179] on div "Landers and rovers, like those on Mars, have provided invaluable data about the…" at bounding box center [491, 179] width 273 height 26
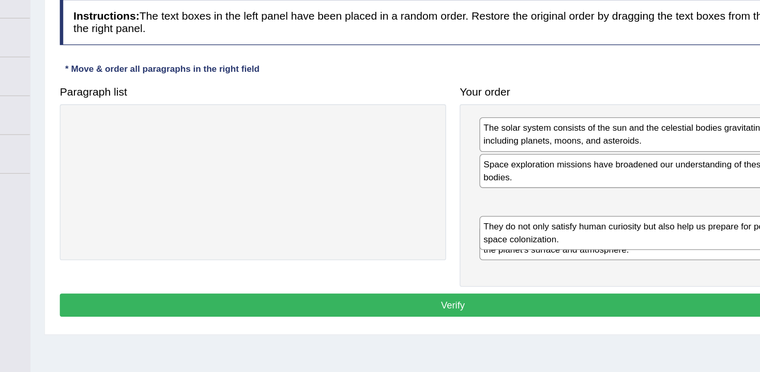
drag, startPoint x: 542, startPoint y: 158, endPoint x: 542, endPoint y: 186, distance: 27.9
click at [542, 186] on div "They do not only satisfy human curiosity but also help us prepare for potential…" at bounding box center [594, 177] width 268 height 26
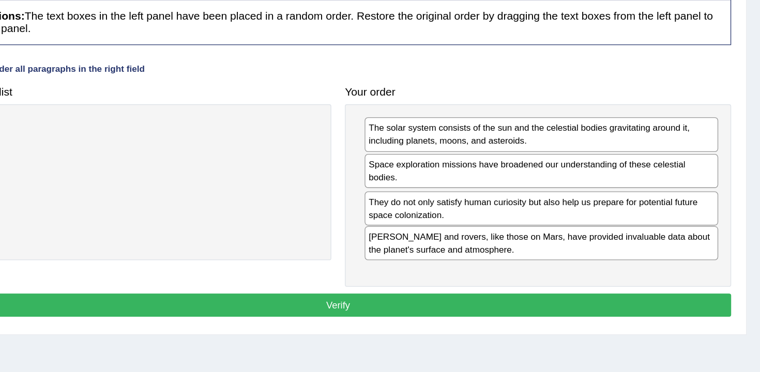
drag, startPoint x: 624, startPoint y: 181, endPoint x: 625, endPoint y: 153, distance: 27.9
click at [625, 153] on div "They do not only satisfy human curiosity but also help us prepare for potential…" at bounding box center [594, 158] width 268 height 26
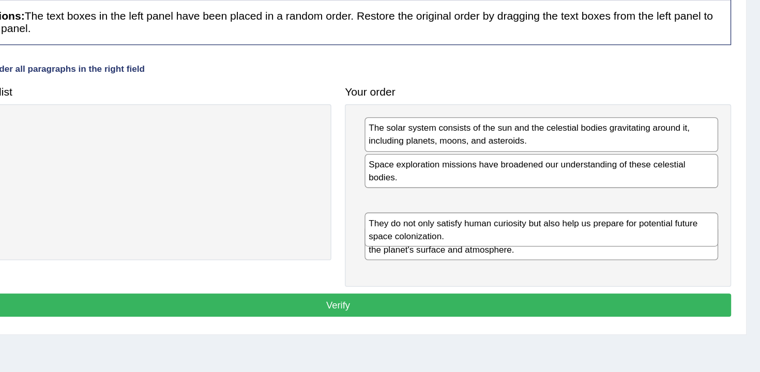
drag, startPoint x: 624, startPoint y: 157, endPoint x: 624, endPoint y: 190, distance: 32.6
click at [624, 187] on div "They do not only satisfy human curiosity but also help us prepare for potential…" at bounding box center [594, 174] width 268 height 26
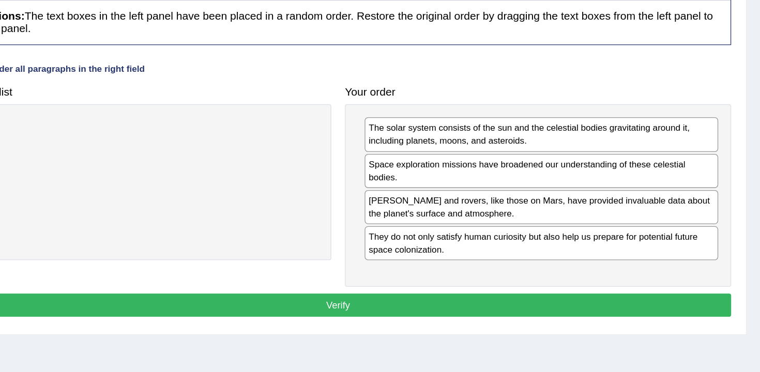
click at [618, 234] on button "Verify" at bounding box center [439, 232] width 597 height 18
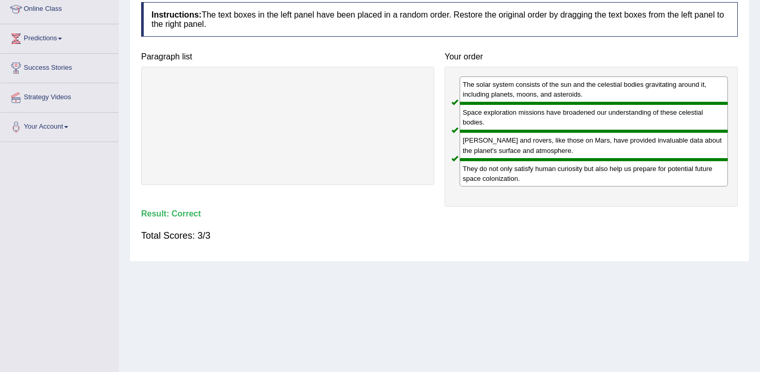
scroll to position [0, 0]
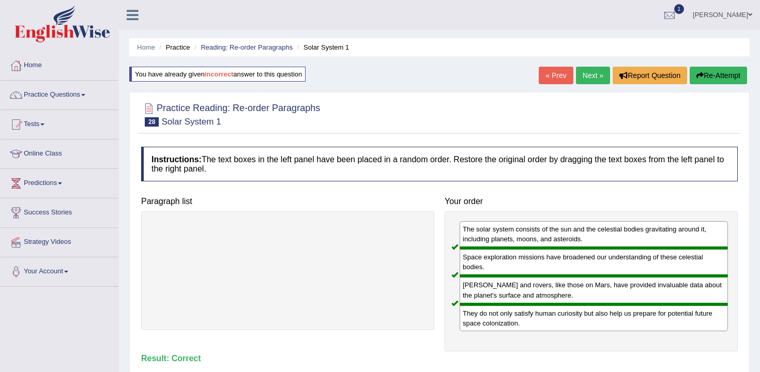
click at [590, 79] on link "Next »" at bounding box center [593, 76] width 34 height 18
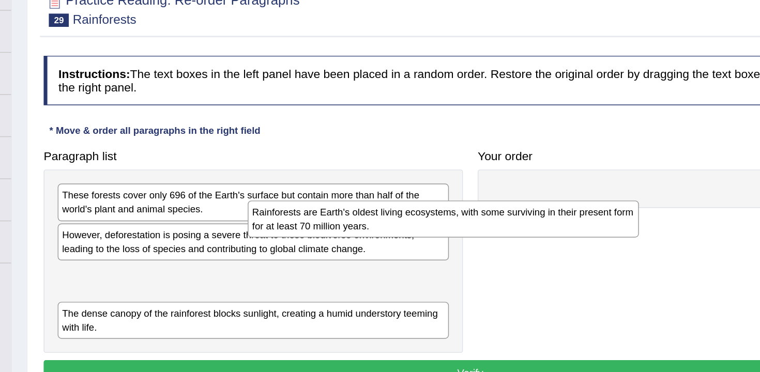
drag, startPoint x: 357, startPoint y: 266, endPoint x: 504, endPoint y: 219, distance: 154.2
click at [504, 219] on div "Rainforests are Earth's oldest living ecosystems, with some surviving in their …" at bounding box center [420, 221] width 273 height 26
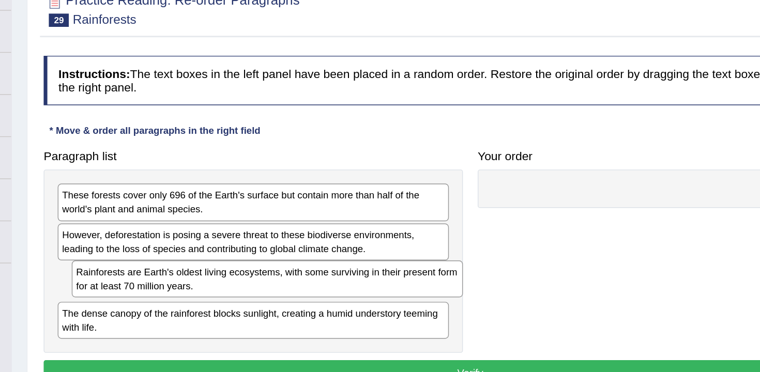
drag, startPoint x: 353, startPoint y: 270, endPoint x: 363, endPoint y: 268, distance: 10.0
click at [363, 268] on div "Rainforests are Earth's oldest living ecosystems, with some surviving in their …" at bounding box center [297, 263] width 273 height 26
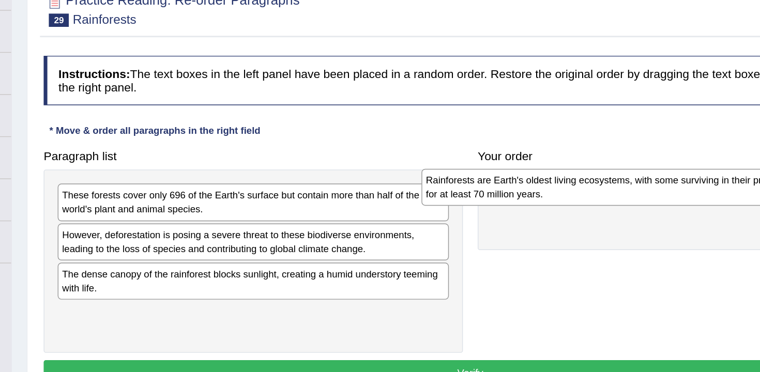
drag, startPoint x: 319, startPoint y: 269, endPoint x: 577, endPoint y: 204, distance: 266.1
click at [577, 204] on div "Rainforests are Earth's oldest living ecosystems, with some surviving in their …" at bounding box center [541, 199] width 273 height 26
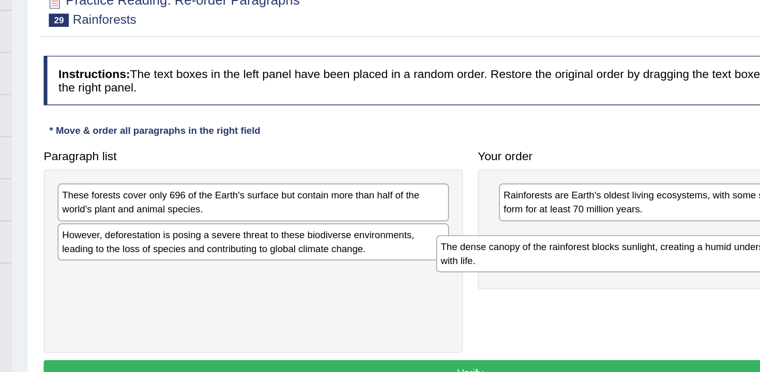
drag, startPoint x: 340, startPoint y: 263, endPoint x: 606, endPoint y: 241, distance: 266.6
click at [606, 241] on div "The dense canopy of the rainforest blocks sunlight, creating a humid understory…" at bounding box center [552, 245] width 273 height 26
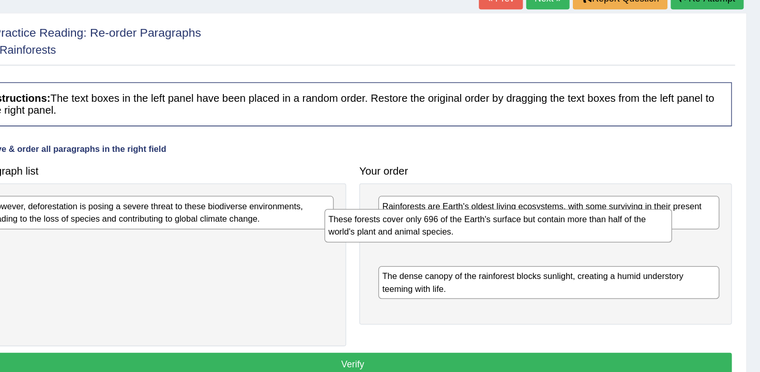
drag, startPoint x: 342, startPoint y: 211, endPoint x: 591, endPoint y: 226, distance: 250.1
click at [591, 225] on div "These forests cover only 696 of the Earth's surface but contain more than half …" at bounding box center [553, 219] width 273 height 26
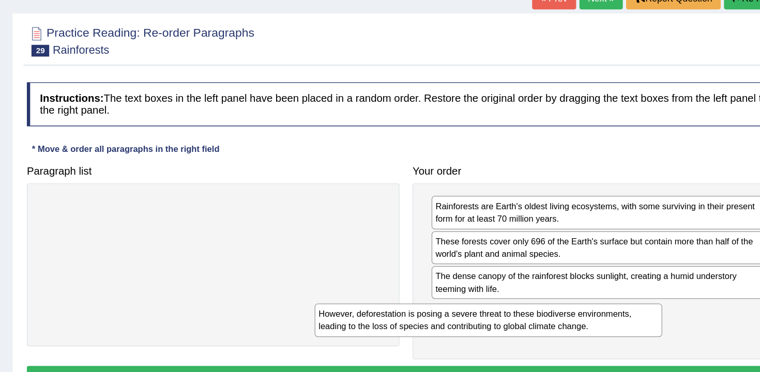
drag, startPoint x: 271, startPoint y: 219, endPoint x: 508, endPoint y: 306, distance: 252.2
click at [507, 306] on div "However, deforestation is posing a severe threat to these biodiverse environmen…" at bounding box center [504, 294] width 273 height 26
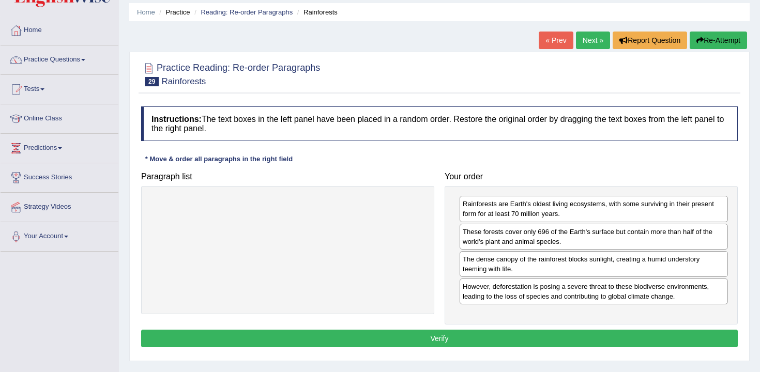
scroll to position [38, 0]
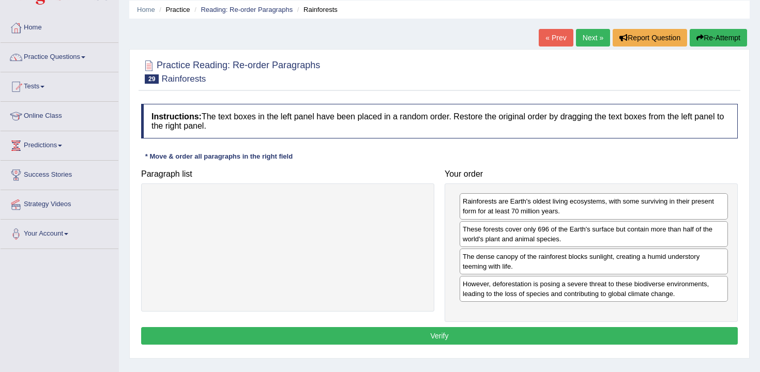
click at [434, 331] on button "Verify" at bounding box center [439, 336] width 597 height 18
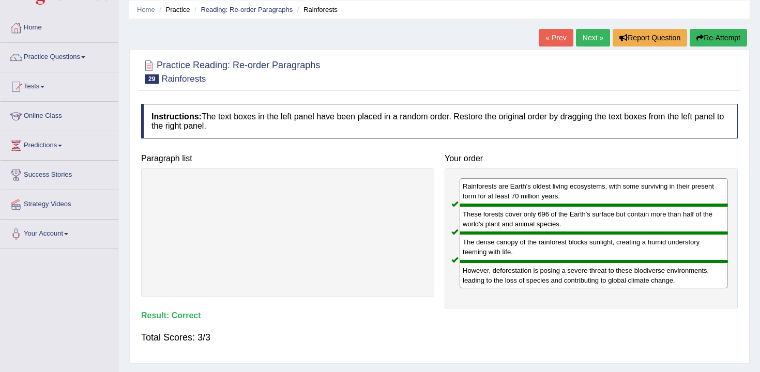
scroll to position [0, 0]
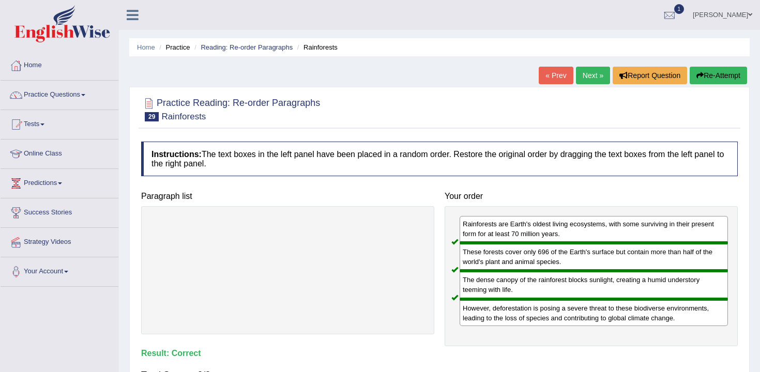
click at [579, 80] on link "Next »" at bounding box center [593, 76] width 34 height 18
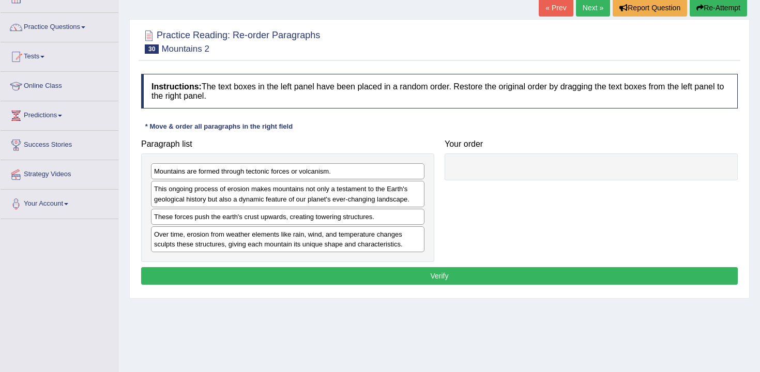
scroll to position [75, 0]
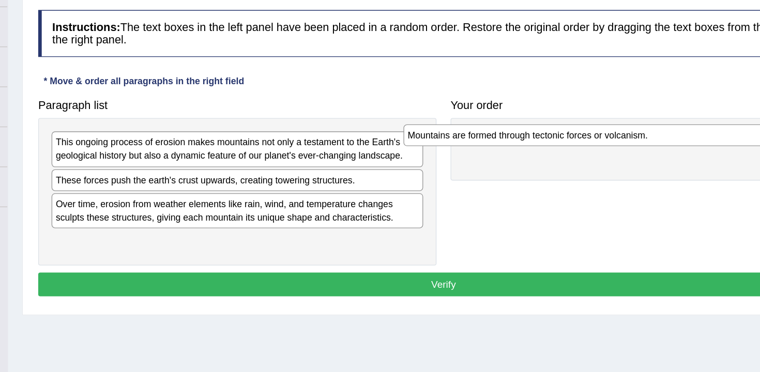
drag, startPoint x: 314, startPoint y: 165, endPoint x: 565, endPoint y: 159, distance: 250.3
click at [565, 159] on div "Mountains are formed through tectonic forces or volcanism." at bounding box center [546, 158] width 273 height 16
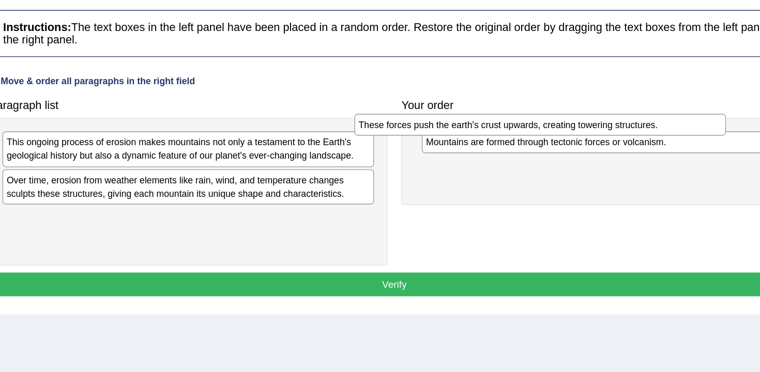
drag, startPoint x: 359, startPoint y: 193, endPoint x: 632, endPoint y: 151, distance: 276.6
click at [632, 151] on div "These forces push the earth's crust upwards, creating towering structures." at bounding box center [546, 151] width 273 height 16
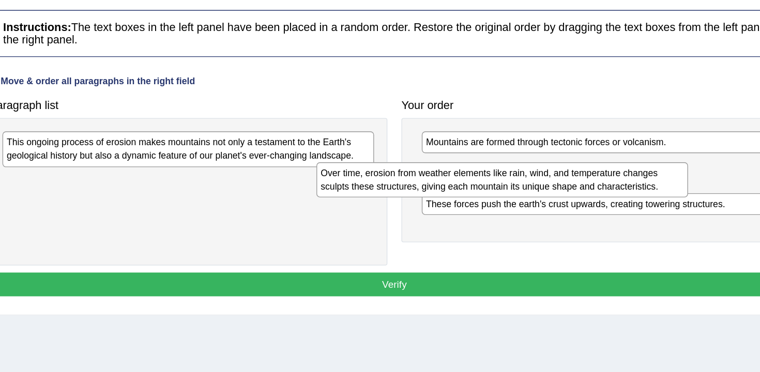
drag, startPoint x: 343, startPoint y: 194, endPoint x: 574, endPoint y: 190, distance: 231.1
click at [574, 189] on div "Over time, erosion from weather elements like rain, wind, and temperature chang…" at bounding box center [518, 191] width 273 height 26
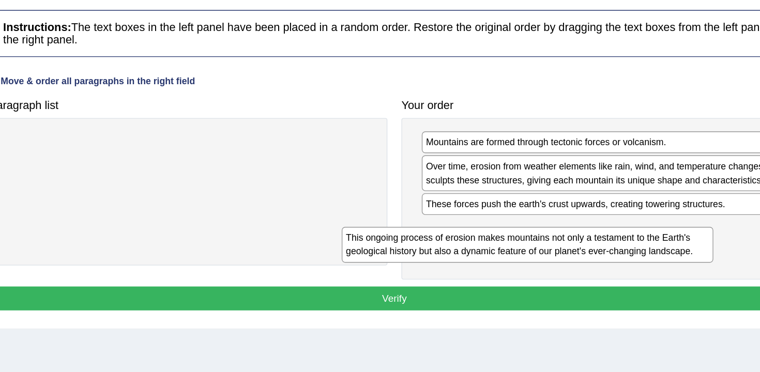
drag, startPoint x: 345, startPoint y: 175, endPoint x: 607, endPoint y: 258, distance: 275.0
click at [607, 252] on div "This ongoing process of erosion makes mountains not only a testament to the Ear…" at bounding box center [537, 239] width 273 height 26
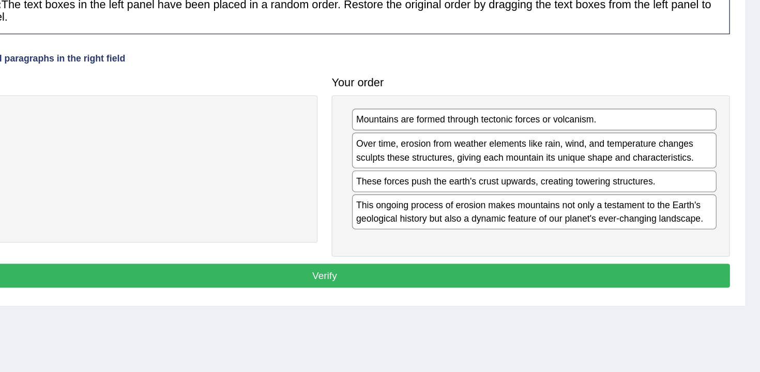
click at [584, 280] on button "Verify" at bounding box center [439, 279] width 597 height 18
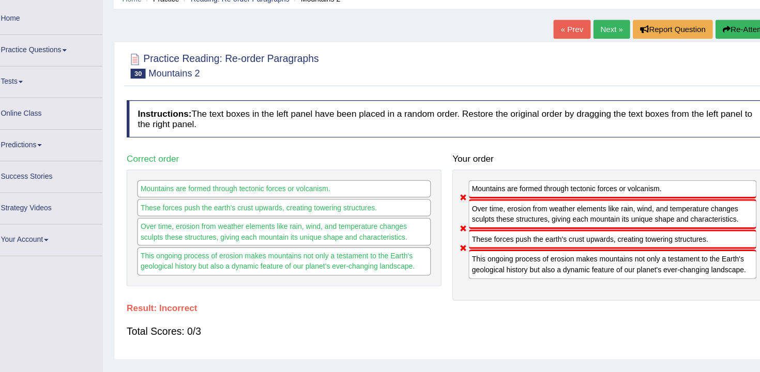
scroll to position [12, 0]
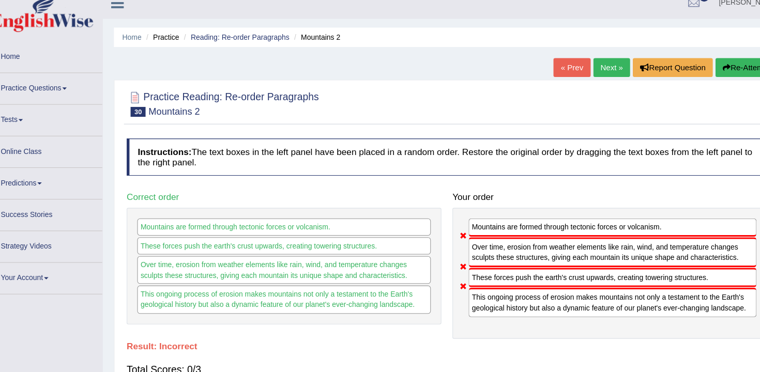
click at [718, 66] on button "Re-Attempt" at bounding box center [718, 63] width 57 height 18
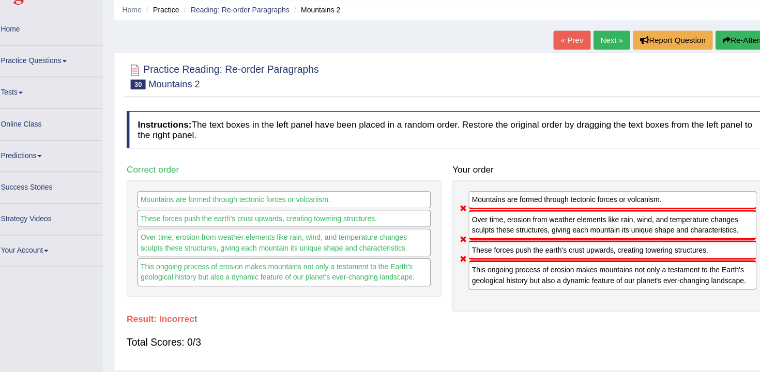
scroll to position [65, 0]
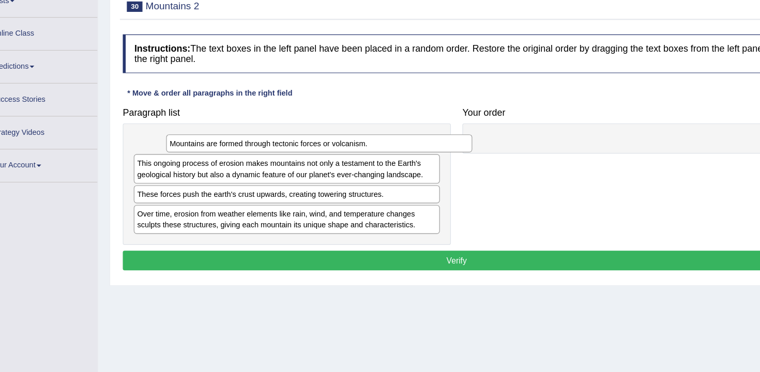
drag, startPoint x: 307, startPoint y: 139, endPoint x: 472, endPoint y: 124, distance: 165.5
click at [453, 129] on div "Mountains are formed through tectonic forces or volcanism." at bounding box center [316, 137] width 273 height 16
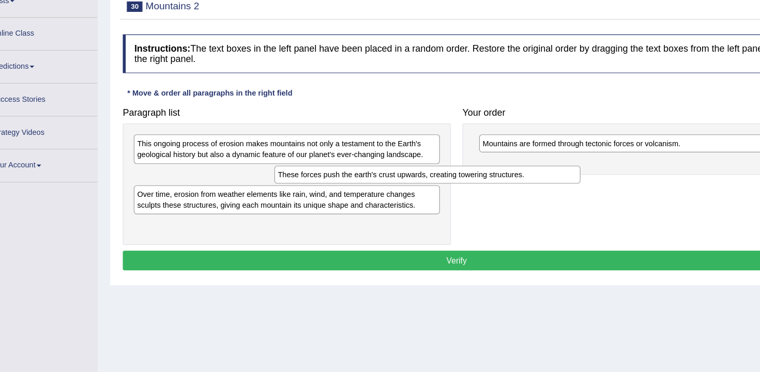
drag, startPoint x: 333, startPoint y: 167, endPoint x: 567, endPoint y: 167, distance: 233.7
click at [550, 167] on div "These forces push the earth's crust upwards, creating towering structures." at bounding box center [413, 165] width 273 height 16
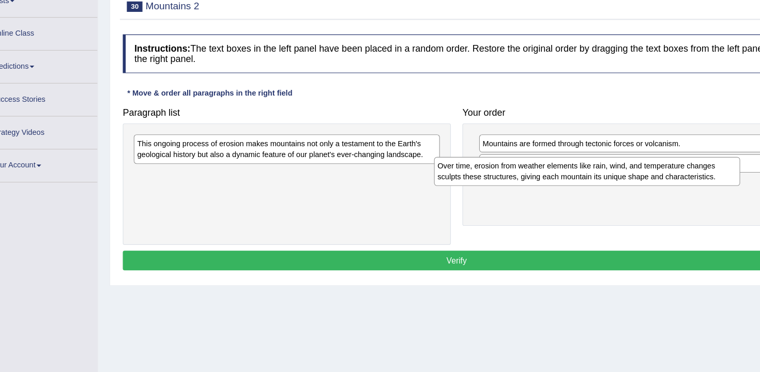
drag, startPoint x: 379, startPoint y: 164, endPoint x: 653, endPoint y: 155, distance: 274.1
click at [653, 155] on div "Over time, erosion from weather elements like rain, wind, and temperature chang…" at bounding box center [555, 162] width 273 height 26
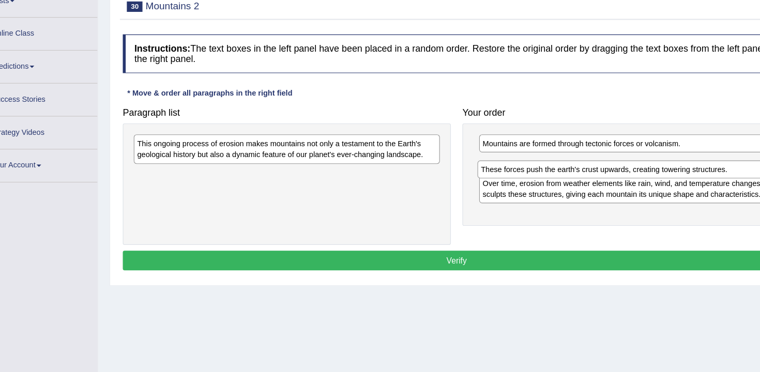
drag, startPoint x: 493, startPoint y: 177, endPoint x: 498, endPoint y: 142, distance: 36.1
click at [498, 153] on div "These forces push the earth's crust upwards, creating towering structures." at bounding box center [592, 161] width 268 height 16
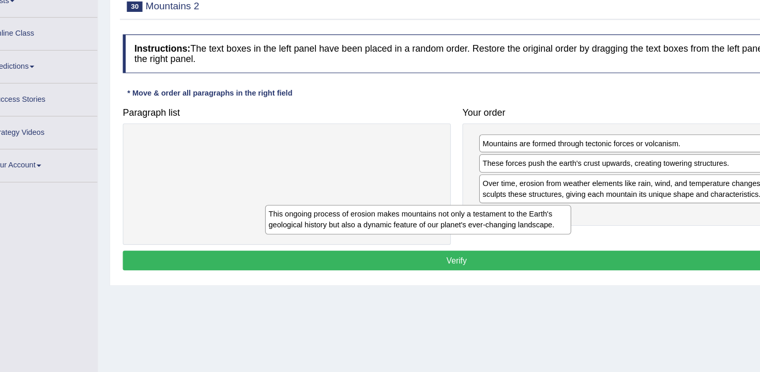
drag, startPoint x: 410, startPoint y: 145, endPoint x: 533, endPoint y: 211, distance: 139.9
click at [533, 211] on div "This ongoing process of erosion makes mountains not only a testament to the Ear…" at bounding box center [404, 205] width 273 height 26
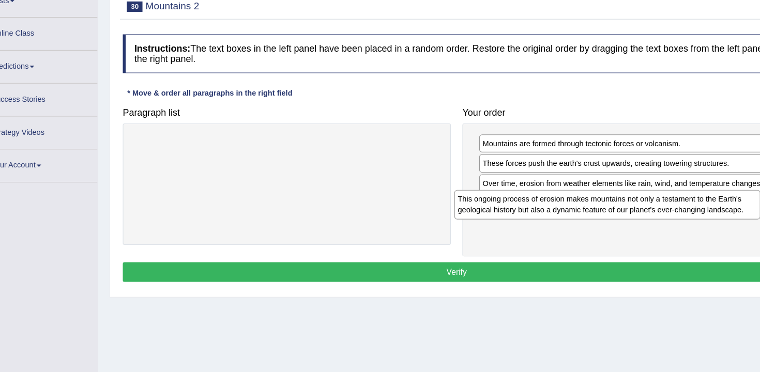
drag, startPoint x: 314, startPoint y: 143, endPoint x: 618, endPoint y: 202, distance: 309.5
click at [618, 202] on div "This ongoing process of erosion makes mountains not only a testament to the Ear…" at bounding box center [573, 192] width 273 height 26
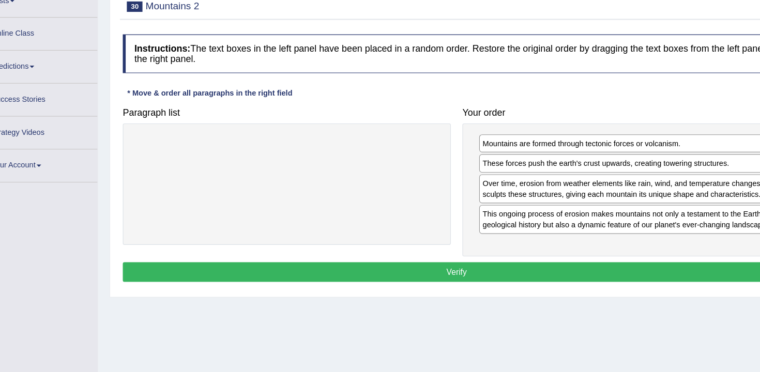
click at [568, 257] on button "Verify" at bounding box center [439, 252] width 597 height 18
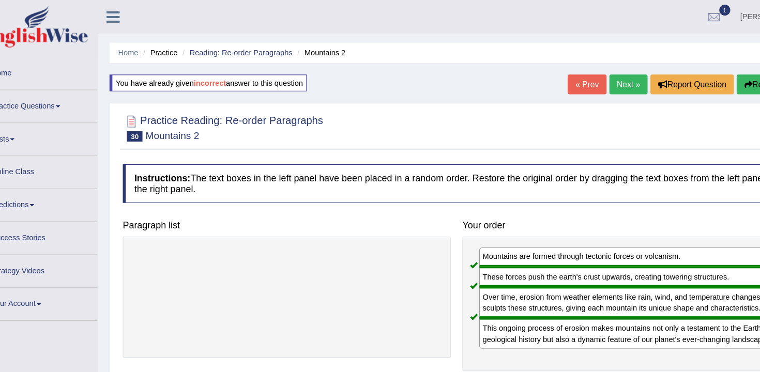
click at [590, 76] on link "Next »" at bounding box center [593, 76] width 34 height 18
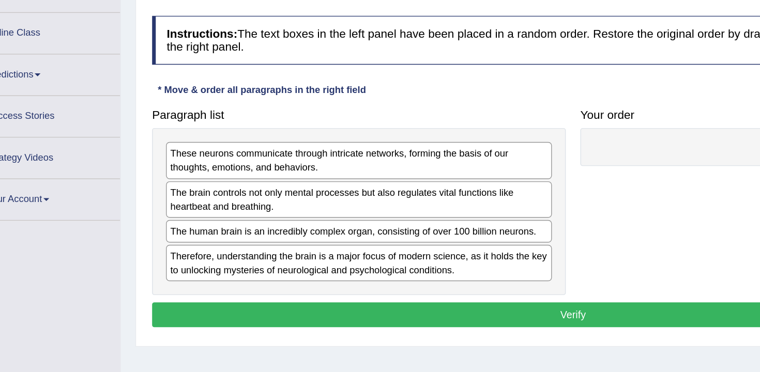
scroll to position [23, 0]
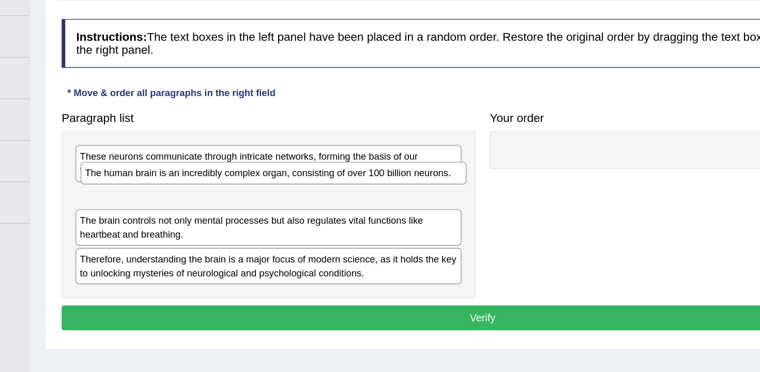
drag, startPoint x: 310, startPoint y: 276, endPoint x: 317, endPoint y: 240, distance: 35.8
click at [317, 236] on div "The human brain is an incredibly complex organ, consisting of over 100 billion …" at bounding box center [291, 228] width 273 height 16
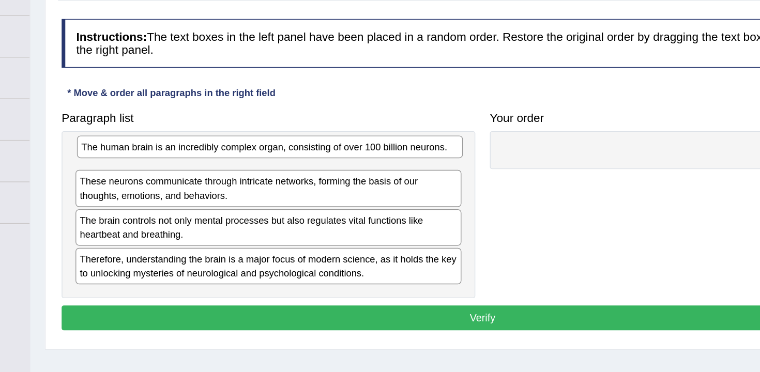
drag, startPoint x: 291, startPoint y: 246, endPoint x: 292, endPoint y: 211, distance: 34.1
click at [292, 211] on div "The human brain is an incredibly complex organ, consisting of over 100 billion …" at bounding box center [288, 209] width 273 height 16
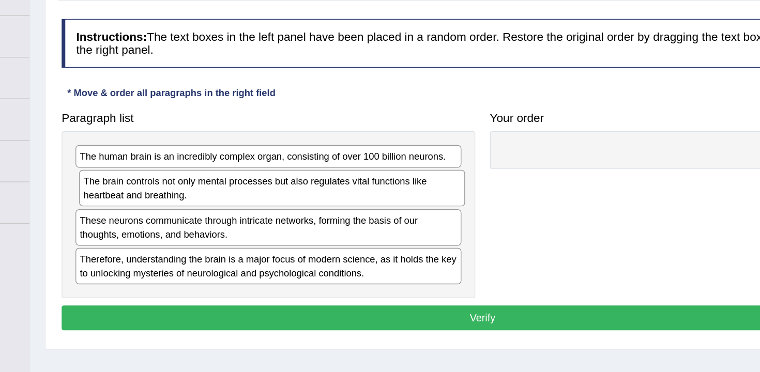
drag, startPoint x: 274, startPoint y: 263, endPoint x: 277, endPoint y: 235, distance: 28.0
click at [277, 235] on div "The brain controls not only mental processes but also regulates vital functions…" at bounding box center [290, 238] width 273 height 26
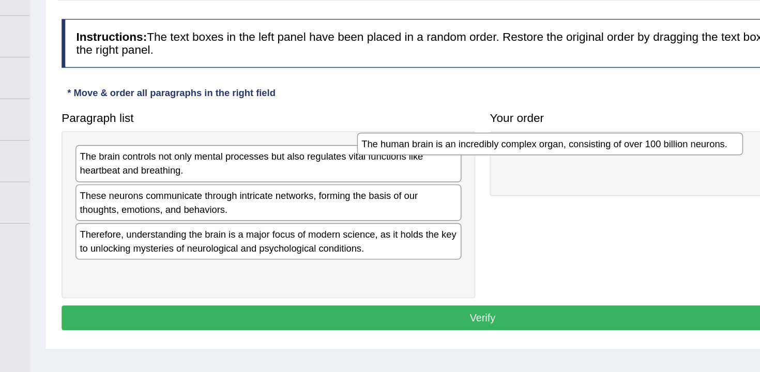
drag, startPoint x: 273, startPoint y: 219, endPoint x: 486, endPoint y: 224, distance: 213.0
click at [486, 215] on div "The human brain is an incredibly complex organ, consisting of over 100 billion …" at bounding box center [486, 207] width 273 height 16
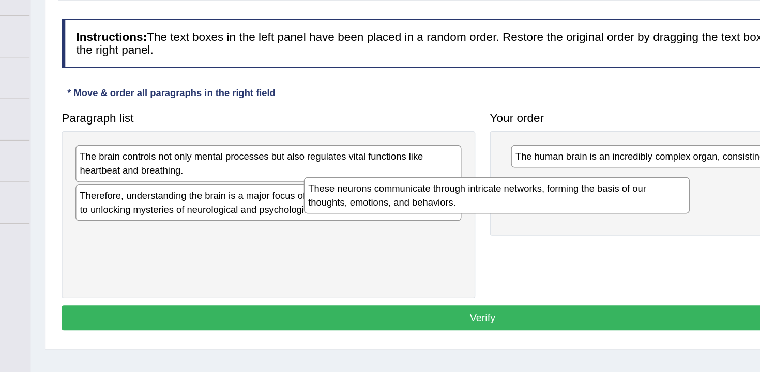
drag, startPoint x: 355, startPoint y: 245, endPoint x: 557, endPoint y: 227, distance: 203.5
click at [557, 231] on div "These neurons communicate through intricate networks, forming the basis of our …" at bounding box center [449, 244] width 273 height 26
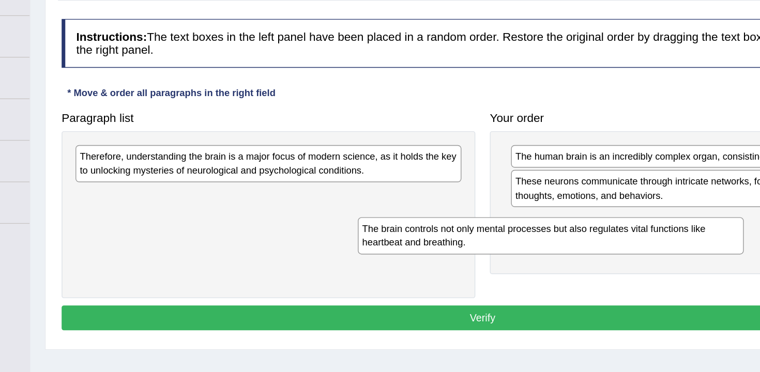
drag, startPoint x: 342, startPoint y: 214, endPoint x: 543, endPoint y: 266, distance: 207.3
click at [543, 266] on div "The brain controls not only mental processes but also regulates vital functions…" at bounding box center [487, 272] width 273 height 26
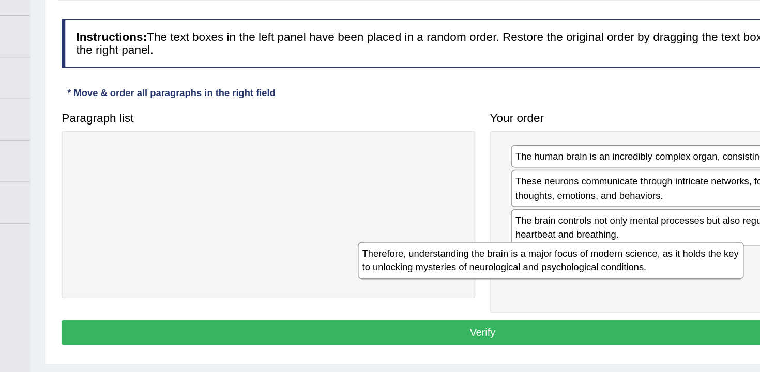
drag, startPoint x: 312, startPoint y: 214, endPoint x: 512, endPoint y: 282, distance: 211.4
click at [512, 282] on div "Therefore, understanding the brain is a major focus of modern science, as it ho…" at bounding box center [487, 290] width 273 height 26
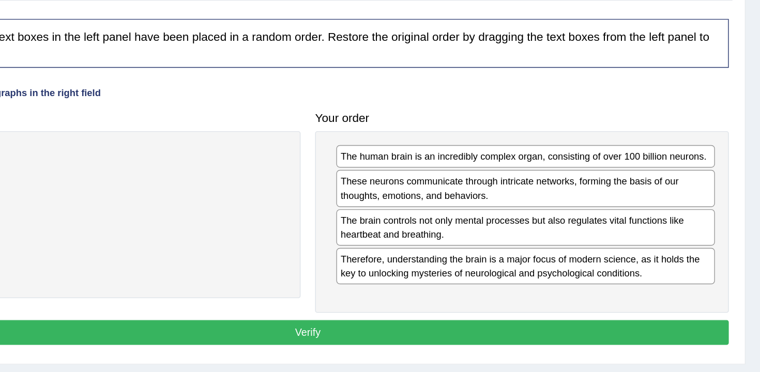
click at [572, 345] on button "Verify" at bounding box center [439, 341] width 597 height 18
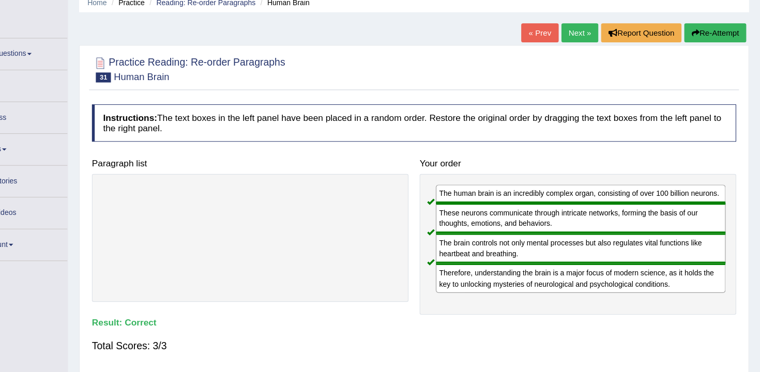
click at [605, 51] on div "« Prev Next » Report Question Re-Attempt" at bounding box center [644, 53] width 211 height 20
click at [589, 51] on link "Next »" at bounding box center [593, 52] width 34 height 18
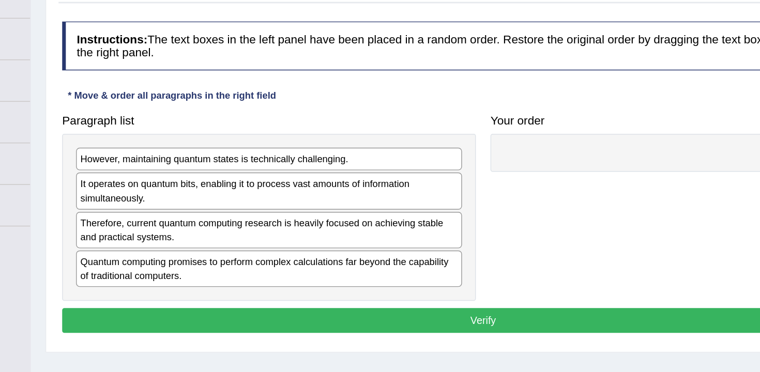
scroll to position [22, 0]
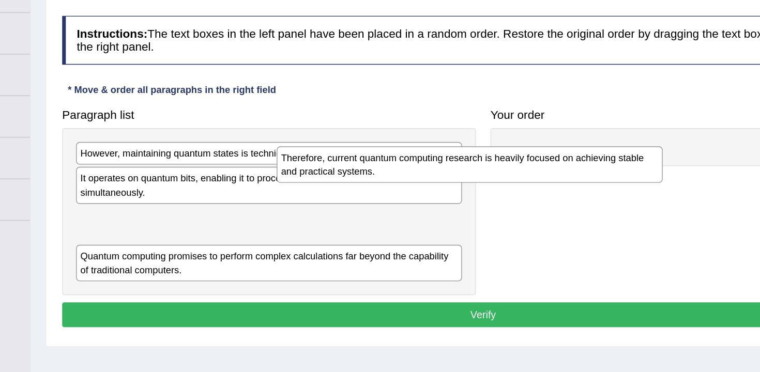
drag, startPoint x: 324, startPoint y: 277, endPoint x: 470, endPoint y: 235, distance: 152.0
click at [469, 235] on div "Therefore, current quantum computing research is heavily focused on achieving s…" at bounding box center [429, 225] width 273 height 26
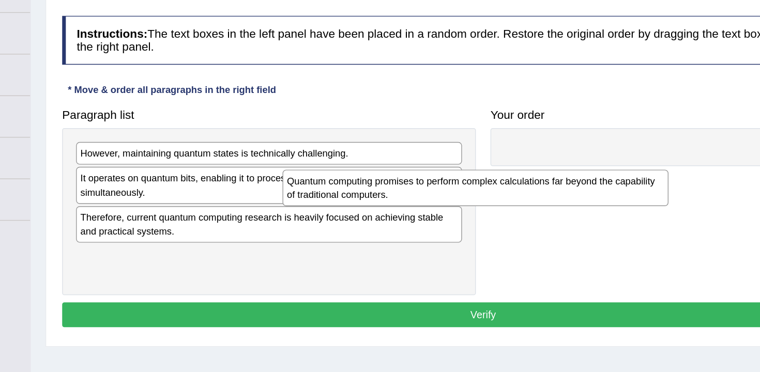
drag, startPoint x: 363, startPoint y: 302, endPoint x: 521, endPoint y: 245, distance: 168.3
click at [521, 245] on div "Quantum computing promises to perform complex calculations far beyond the capab…" at bounding box center [433, 241] width 273 height 26
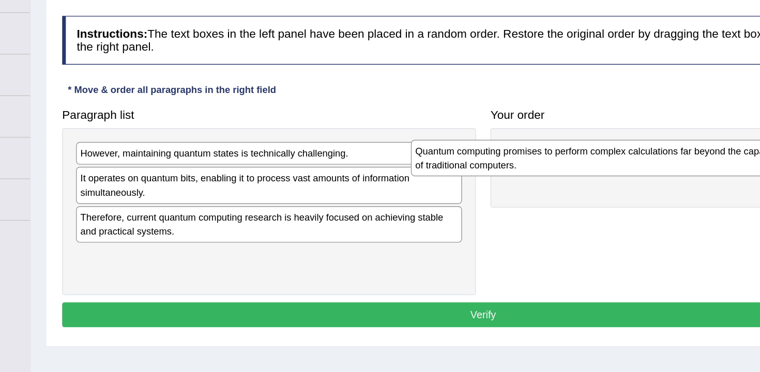
drag, startPoint x: 373, startPoint y: 304, endPoint x: 619, endPoint y: 224, distance: 258.8
click at [619, 224] on div "Quantum computing promises to perform complex calculations far beyond the capab…" at bounding box center [524, 220] width 273 height 26
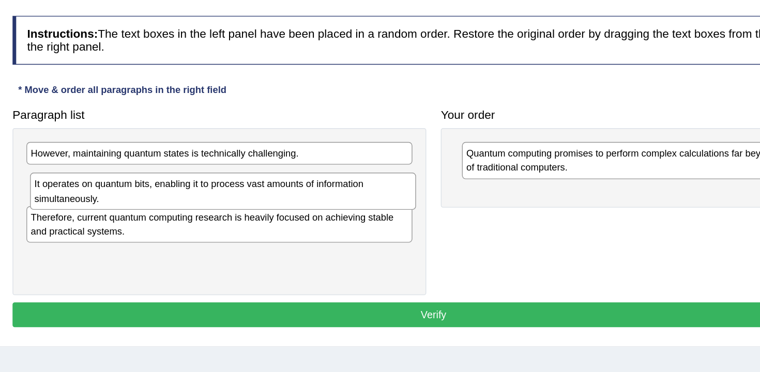
click at [322, 234] on div "It operates on quantum bits, enabling it to process vast amounts of information…" at bounding box center [290, 244] width 273 height 26
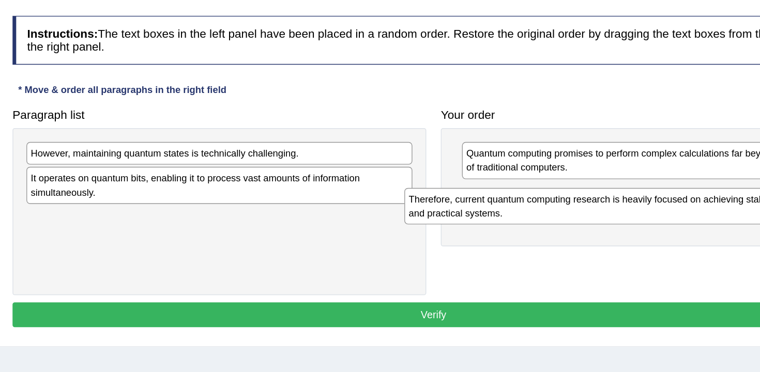
drag, startPoint x: 353, startPoint y: 271, endPoint x: 607, endPoint y: 260, distance: 254.6
click at [607, 261] on div "Therefore, current quantum computing research is heavily focused on achieving s…" at bounding box center [555, 254] width 273 height 26
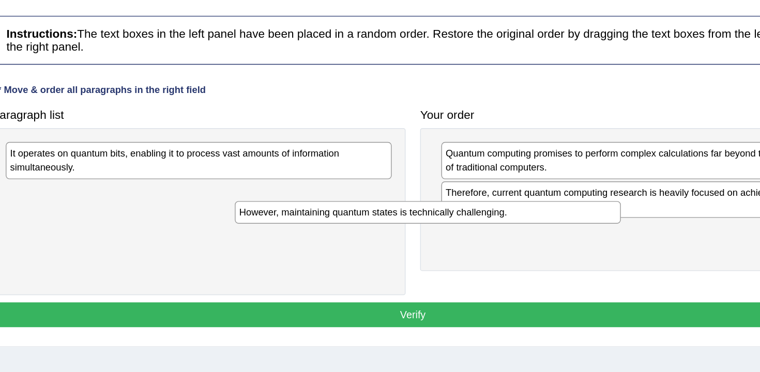
drag, startPoint x: 332, startPoint y: 223, endPoint x: 497, endPoint y: 266, distance: 170.0
click at [496, 266] on div "However, maintaining quantum states is technically challenging." at bounding box center [449, 259] width 273 height 16
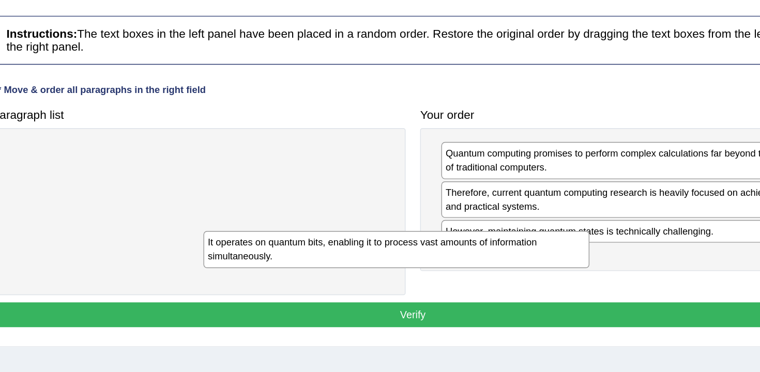
drag, startPoint x: 405, startPoint y: 234, endPoint x: 545, endPoint y: 294, distance: 153.1
click at [543, 294] on div "It operates on quantum bits, enabling it to process vast amounts of information…" at bounding box center [427, 285] width 273 height 26
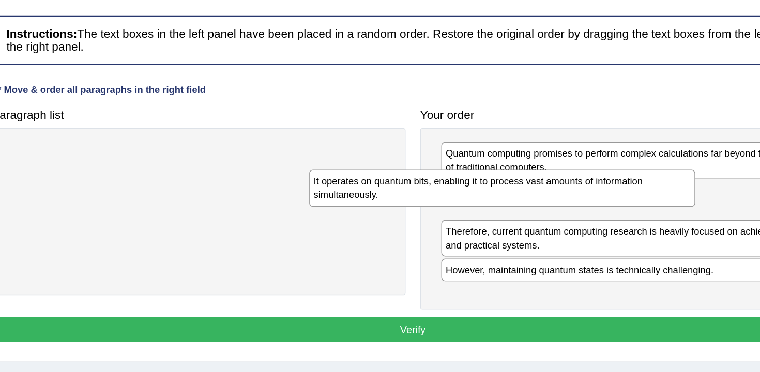
drag, startPoint x: 282, startPoint y: 218, endPoint x: 507, endPoint y: 251, distance: 226.9
click at [504, 247] on div "It operates on quantum bits, enabling it to process vast amounts of information…" at bounding box center [502, 241] width 273 height 26
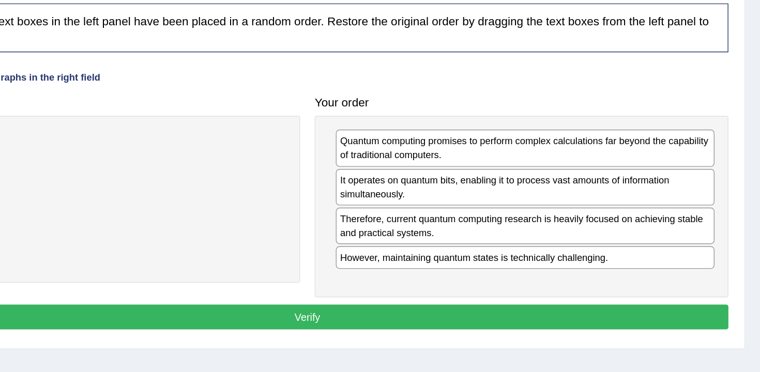
click at [580, 331] on button "Verify" at bounding box center [439, 333] width 597 height 18
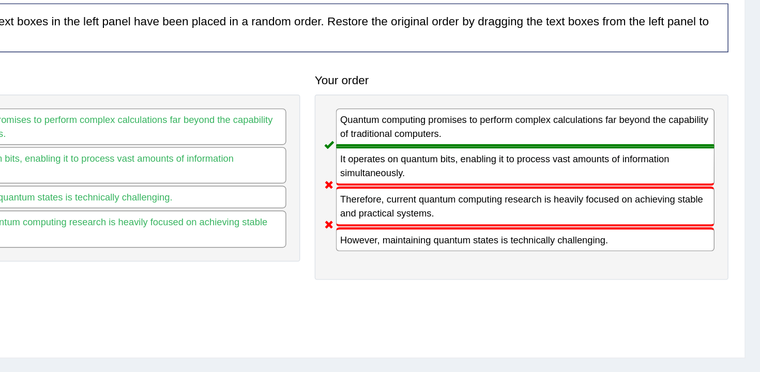
scroll to position [31, 0]
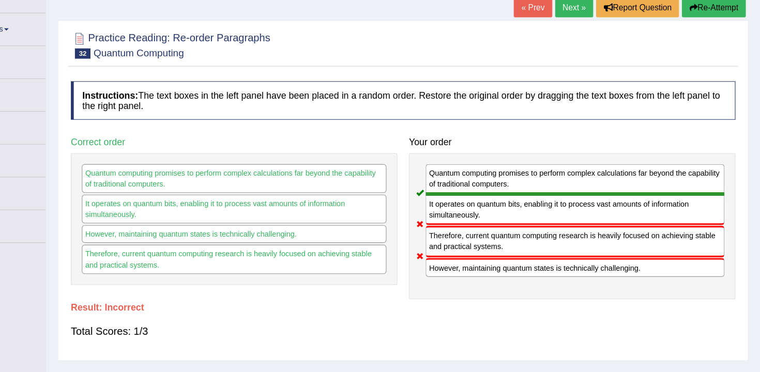
drag, startPoint x: 499, startPoint y: 248, endPoint x: 469, endPoint y: 158, distance: 94.8
click at [469, 158] on div "Your order Quantum computing promises to perform complex calculations far beyon…" at bounding box center [590, 231] width 303 height 150
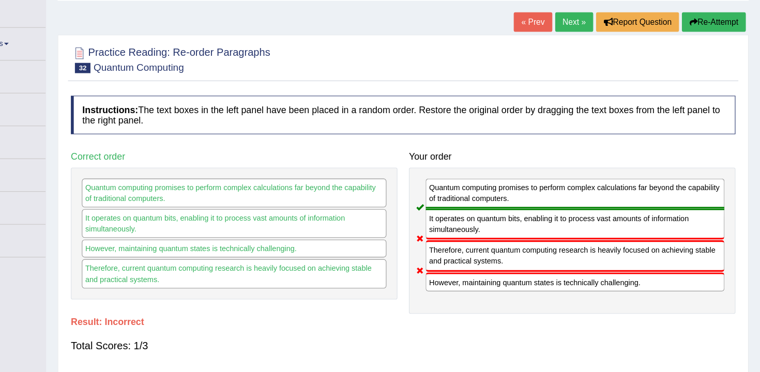
scroll to position [29, 0]
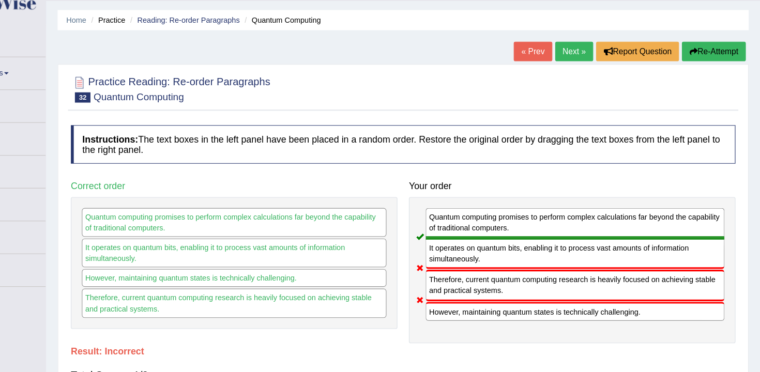
click at [597, 37] on link "Next »" at bounding box center [593, 46] width 34 height 18
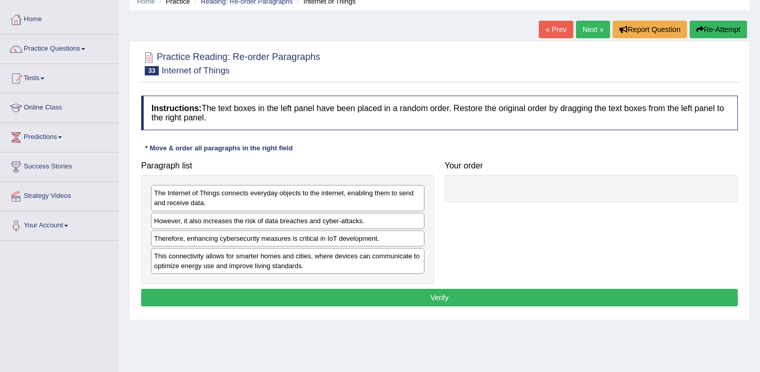
scroll to position [63, 0]
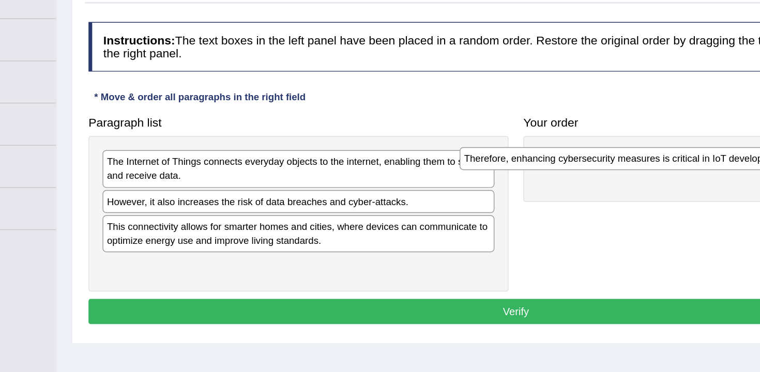
drag, startPoint x: 293, startPoint y: 223, endPoint x: 542, endPoint y: 176, distance: 253.7
click at [542, 176] on div "Therefore, enhancing cybersecurity measures is critical in IoT development." at bounding box center [536, 174] width 273 height 16
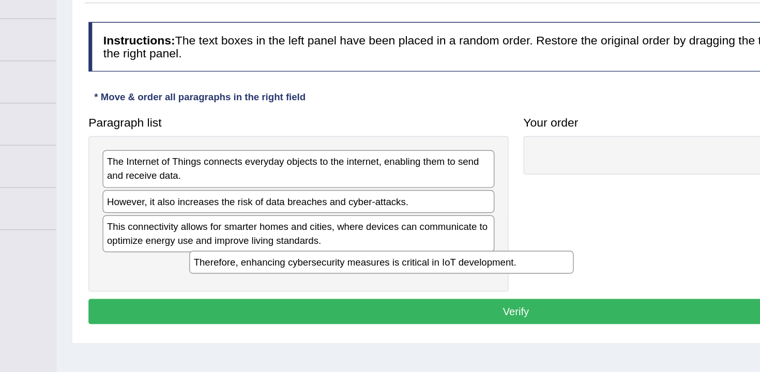
drag, startPoint x: 481, startPoint y: 175, endPoint x: 228, endPoint y: 251, distance: 264.5
click at [228, 251] on div "Therefore, enhancing cybersecurity measures is critical in IoT development." at bounding box center [345, 246] width 268 height 16
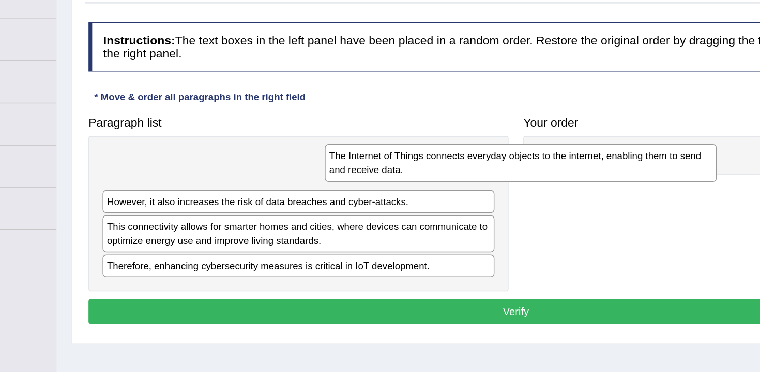
drag, startPoint x: 313, startPoint y: 182, endPoint x: 476, endPoint y: 180, distance: 162.9
click at [476, 179] on div "The Internet of Things connects everyday objects to the internet, enabling them…" at bounding box center [442, 177] width 273 height 26
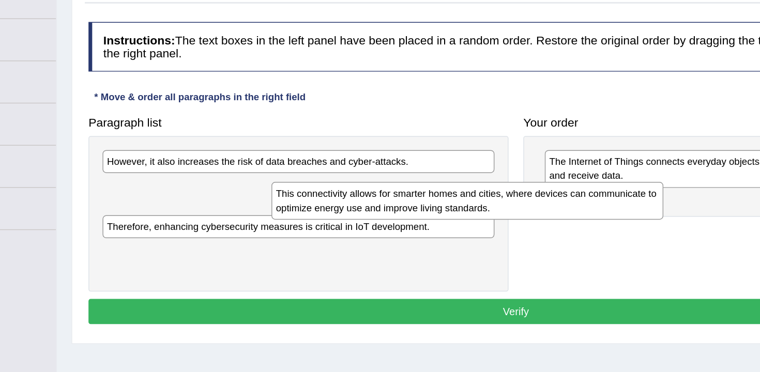
drag, startPoint x: 357, startPoint y: 202, endPoint x: 525, endPoint y: 205, distance: 168.0
click at [525, 205] on div "This connectivity allows for smarter homes and cities, where devices can commun…" at bounding box center [405, 203] width 273 height 26
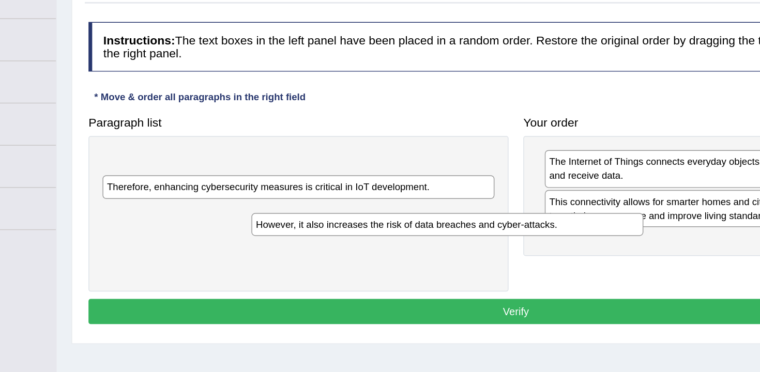
drag, startPoint x: 395, startPoint y: 177, endPoint x: 516, endPoint y: 232, distance: 133.5
click at [516, 228] on div "However, it also increases the risk of data breaches and cyber-attacks." at bounding box center [391, 220] width 273 height 16
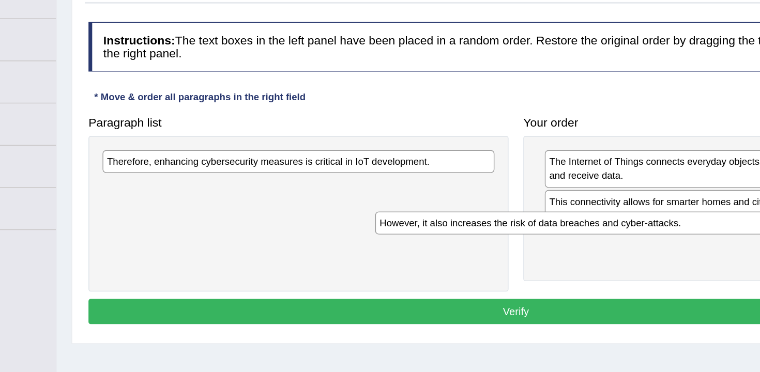
drag, startPoint x: 418, startPoint y: 175, endPoint x: 609, endPoint y: 214, distance: 195.1
click at [609, 214] on div "However, it also increases the risk of data breaches and cyber-attacks." at bounding box center [477, 219] width 273 height 16
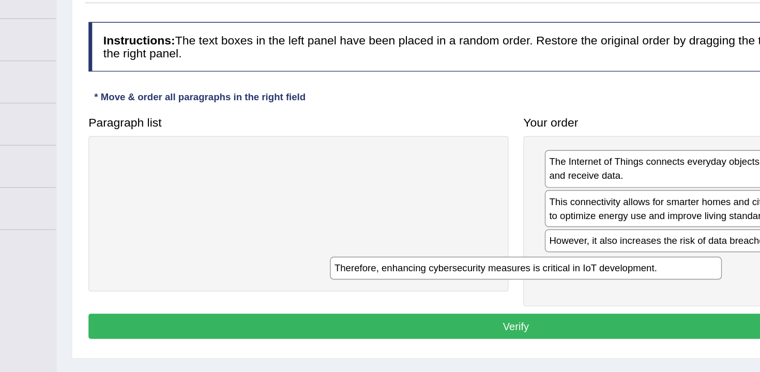
drag, startPoint x: 408, startPoint y: 181, endPoint x: 568, endPoint y: 254, distance: 175.6
click at [568, 255] on div "Therefore, enhancing cybersecurity measures is critical in IoT development." at bounding box center [446, 250] width 273 height 16
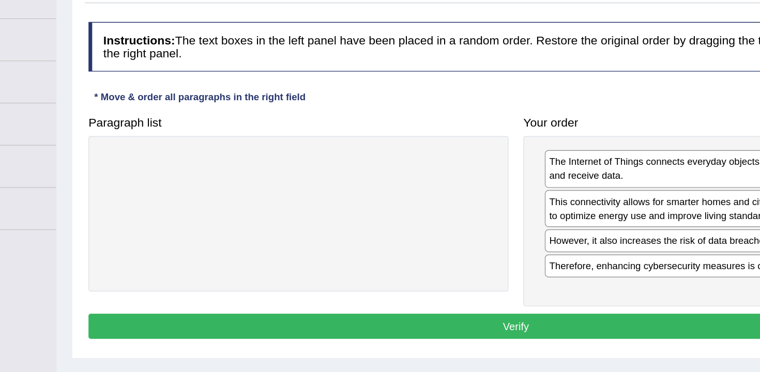
click at [561, 301] on div "Instructions: The text boxes in the left panel have been placed in a random ord…" at bounding box center [440, 190] width 602 height 235
click at [556, 298] on button "Verify" at bounding box center [439, 291] width 597 height 18
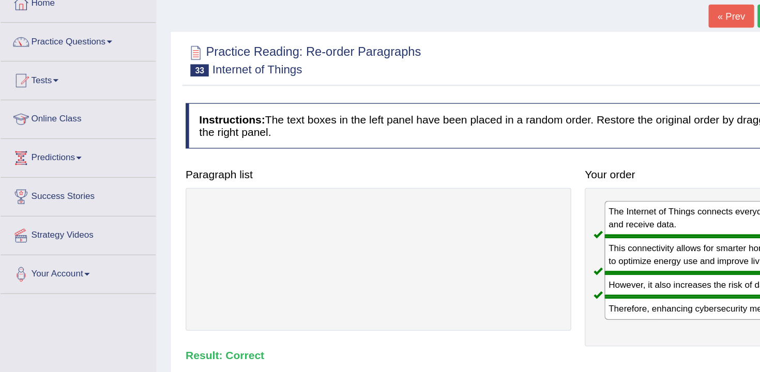
scroll to position [0, 0]
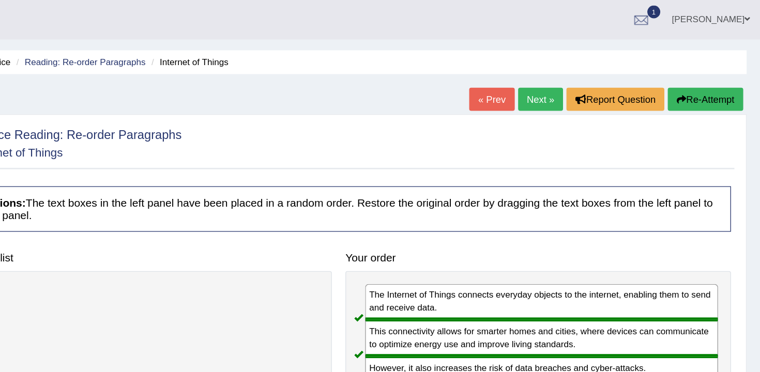
click at [596, 84] on div "« Prev Next » Report Question Re-Attempt" at bounding box center [644, 77] width 211 height 20
click at [584, 76] on link "Next »" at bounding box center [593, 76] width 34 height 18
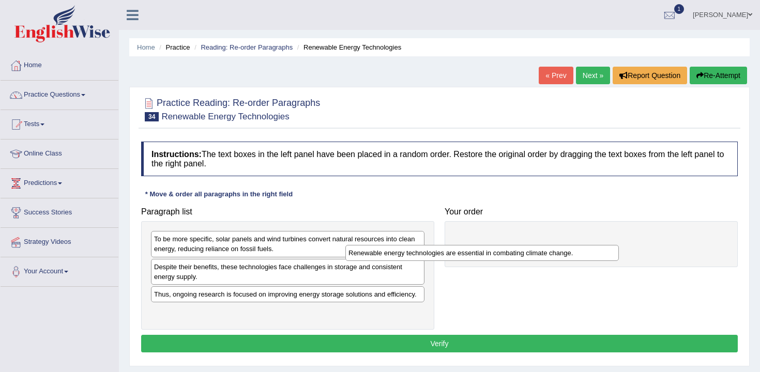
drag, startPoint x: 351, startPoint y: 238, endPoint x: 563, endPoint y: 237, distance: 212.0
click at [563, 245] on div "Renewable energy technologies are essential in combating climate change." at bounding box center [481, 253] width 273 height 16
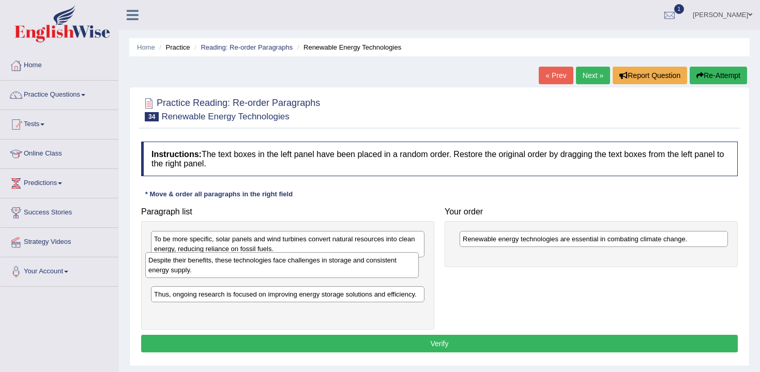
drag, startPoint x: 333, startPoint y: 264, endPoint x: 331, endPoint y: 256, distance: 7.4
click at [331, 257] on div "Despite their benefits, these technologies face challenges in storage and consi…" at bounding box center [281, 265] width 273 height 26
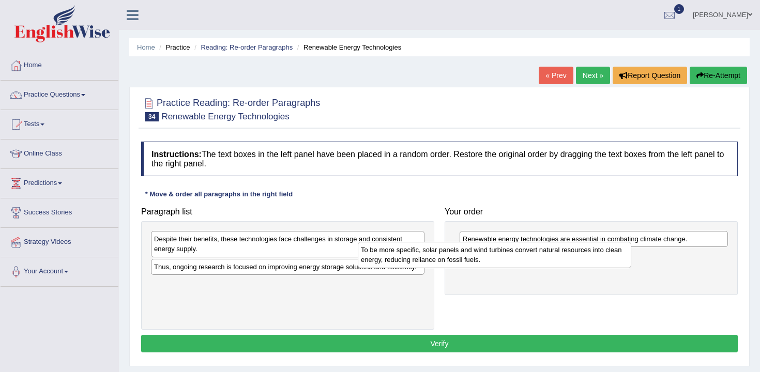
drag, startPoint x: 318, startPoint y: 249, endPoint x: 537, endPoint y: 264, distance: 219.2
click at [537, 264] on div "To be more specific, solar panels and wind turbines convert natural resources i…" at bounding box center [494, 255] width 273 height 26
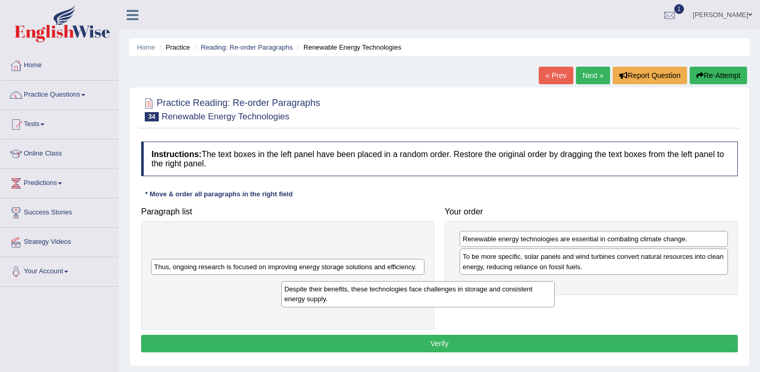
drag, startPoint x: 410, startPoint y: 239, endPoint x: 535, endPoint y: 290, distance: 135.2
click at [535, 290] on div "Despite their benefits, these technologies face challenges in storage and consi…" at bounding box center [417, 294] width 273 height 26
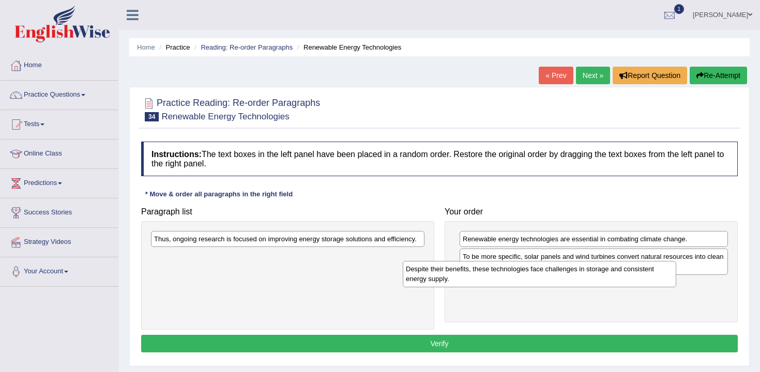
drag, startPoint x: 329, startPoint y: 244, endPoint x: 587, endPoint y: 289, distance: 261.9
click at [587, 287] on div "Despite their benefits, these technologies face challenges in storage and consi…" at bounding box center [539, 274] width 273 height 26
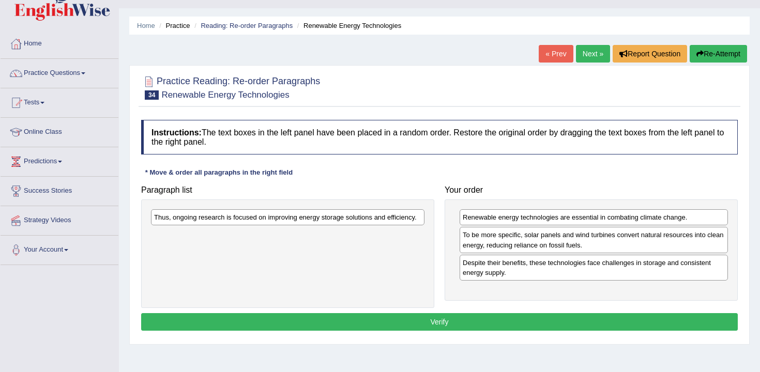
scroll to position [38, 0]
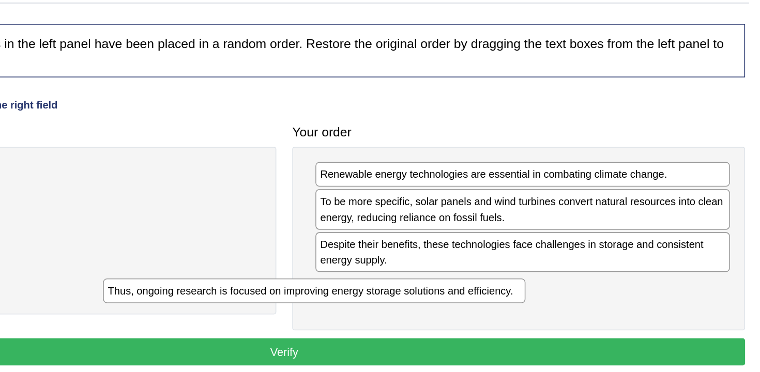
drag, startPoint x: 402, startPoint y: 201, endPoint x: 575, endPoint y: 277, distance: 188.4
click at [575, 277] on div "Thus, ongoing research is focused on improving energy storage solutions and eff…" at bounding box center [458, 277] width 273 height 16
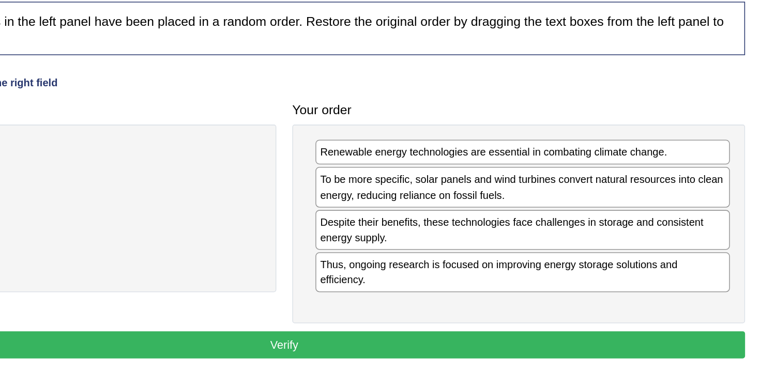
click at [619, 319] on button "Verify" at bounding box center [439, 326] width 597 height 18
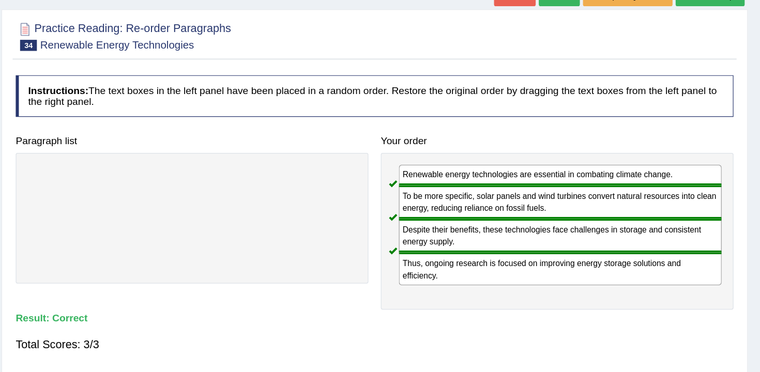
click at [579, 45] on link "Next »" at bounding box center [593, 38] width 34 height 18
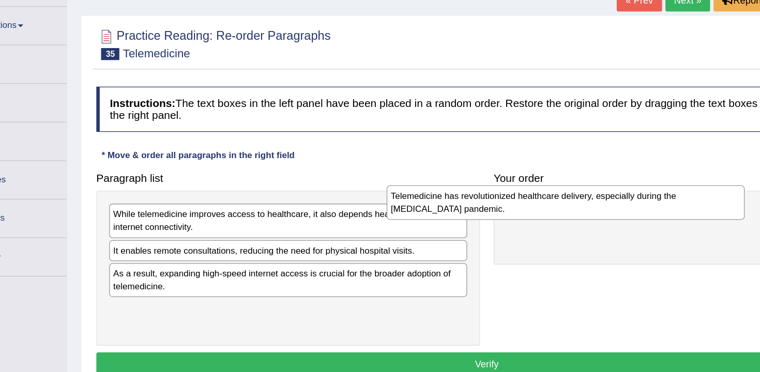
drag, startPoint x: 269, startPoint y: 240, endPoint x: 491, endPoint y: 223, distance: 222.9
click at [491, 223] on div "Telemedicine has revolutionized healthcare delivery, especially during the [MED…" at bounding box center [499, 230] width 273 height 26
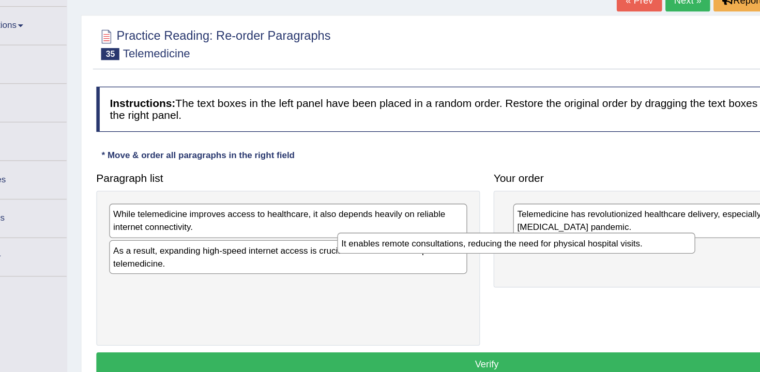
drag, startPoint x: 311, startPoint y: 266, endPoint x: 505, endPoint y: 263, distance: 194.4
click at [505, 262] on div "It enables remote consultations, reducing the need for physical hospital visits." at bounding box center [461, 261] width 273 height 16
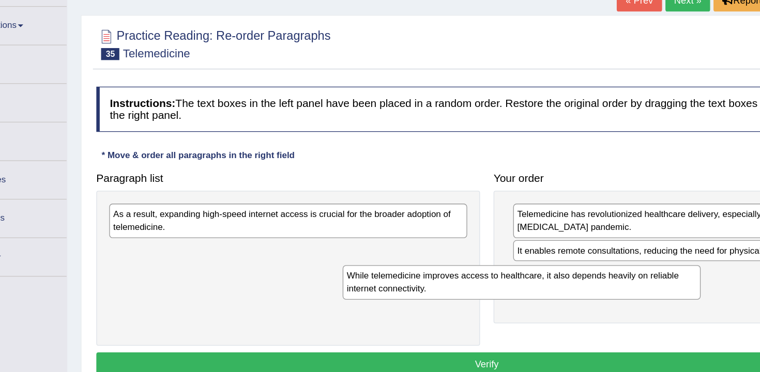
drag, startPoint x: 297, startPoint y: 241, endPoint x: 483, endPoint y: 282, distance: 190.4
click at [483, 282] on div "While telemedicine improves access to healthcare, it also depends heavily on re…" at bounding box center [465, 291] width 273 height 26
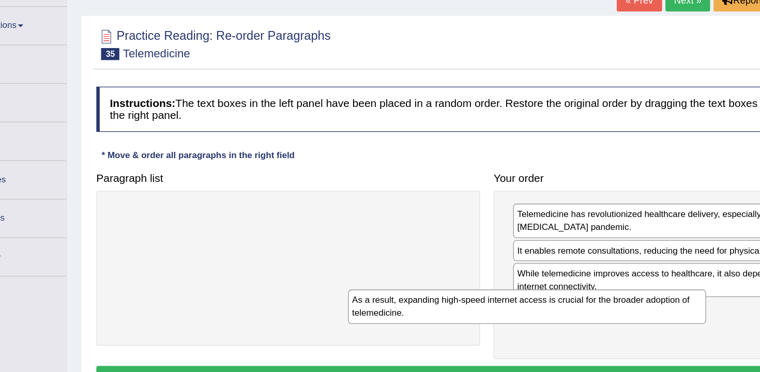
drag, startPoint x: 363, startPoint y: 247, endPoint x: 569, endPoint y: 311, distance: 215.8
click at [568, 311] on div "As a result, expanding high-speed internet access is crucial for the broader ad…" at bounding box center [469, 310] width 273 height 26
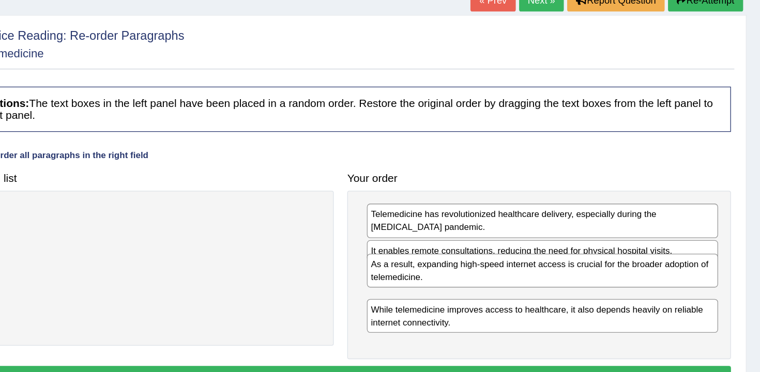
drag, startPoint x: 581, startPoint y: 319, endPoint x: 581, endPoint y: 292, distance: 26.9
click at [581, 292] on div "As a result, expanding high-speed internet access is crucial for the broader ad…" at bounding box center [594, 282] width 268 height 26
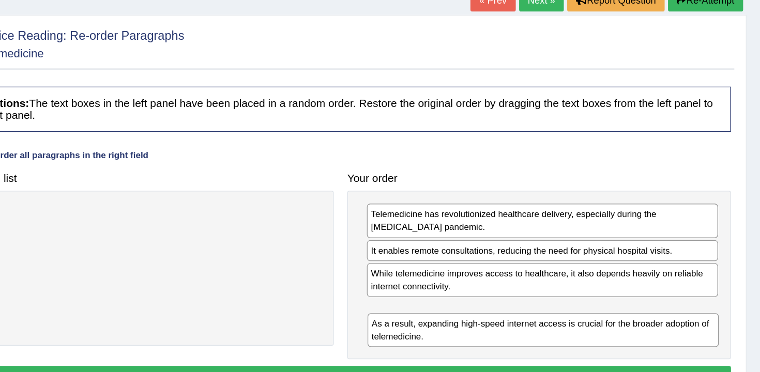
drag, startPoint x: 581, startPoint y: 292, endPoint x: 582, endPoint y: 330, distance: 38.3
click at [582, 330] on div "As a result, expanding high-speed internet access is crucial for the broader ad…" at bounding box center [594, 328] width 268 height 26
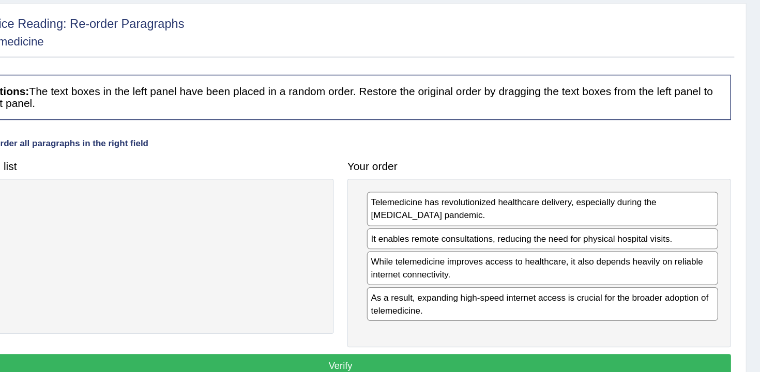
click at [551, 354] on div "Instructions: The text boxes in the left panel have been placed in a random ord…" at bounding box center [440, 258] width 602 height 245
click at [564, 360] on button "Verify" at bounding box center [439, 364] width 597 height 18
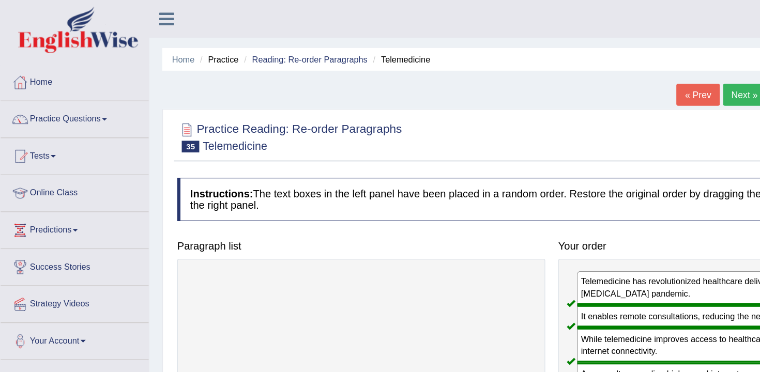
click at [576, 73] on link "Next »" at bounding box center [593, 76] width 34 height 18
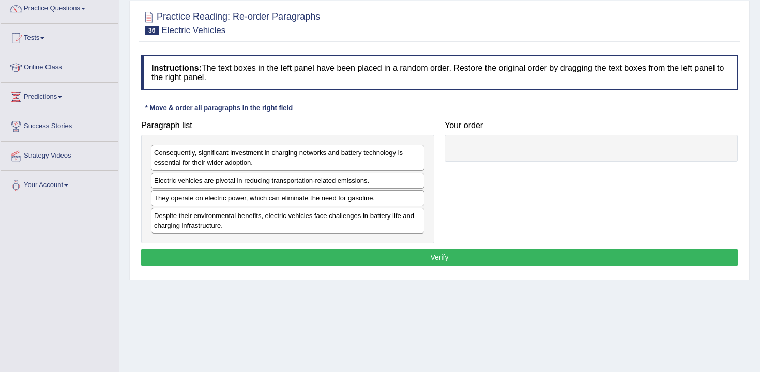
scroll to position [86, 0]
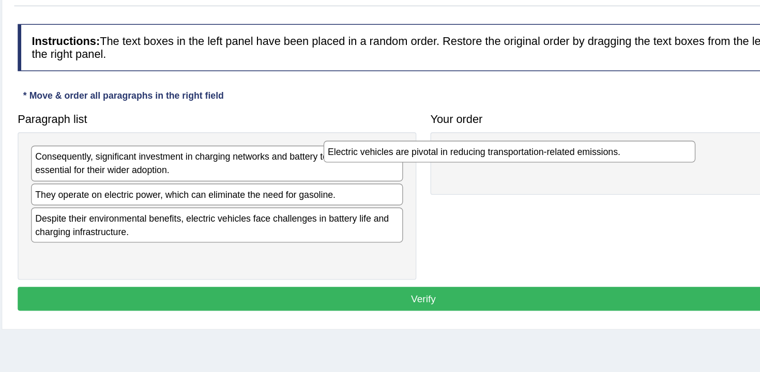
drag, startPoint x: 337, startPoint y: 181, endPoint x: 546, endPoint y: 147, distance: 212.7
click at [546, 147] on div "Electric vehicles are pivotal in reducing transportation-related emissions." at bounding box center [502, 149] width 273 height 16
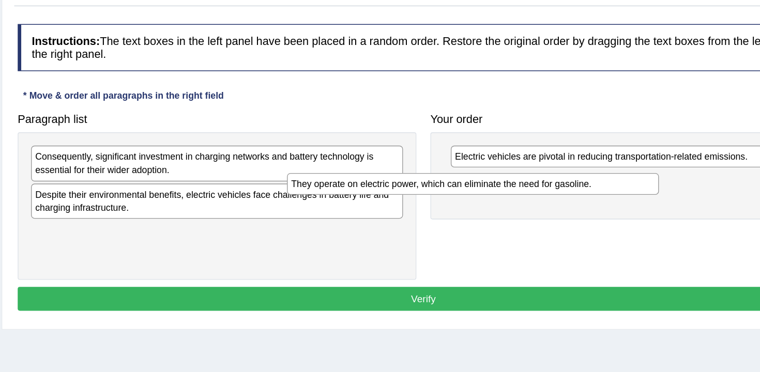
drag, startPoint x: 370, startPoint y: 176, endPoint x: 562, endPoint y: 167, distance: 192.5
click at [562, 167] on div "They operate on electric power, which can eliminate the need for gasoline." at bounding box center [475, 173] width 273 height 16
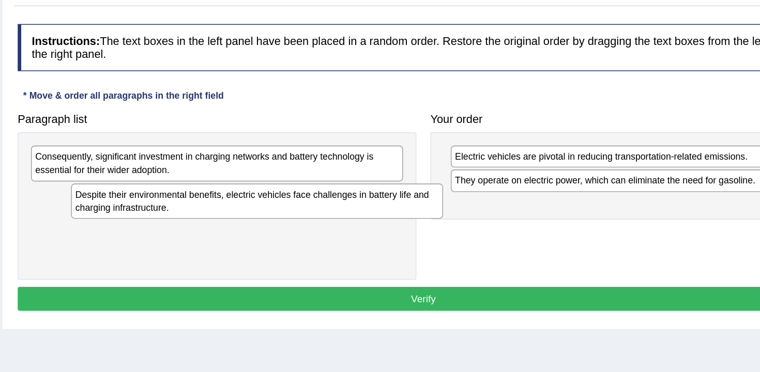
drag, startPoint x: 353, startPoint y: 184, endPoint x: 521, endPoint y: 181, distance: 168.6
click at [454, 181] on div "Despite their environmental benefits, electric vehicles face challenges in batt…" at bounding box center [316, 186] width 273 height 26
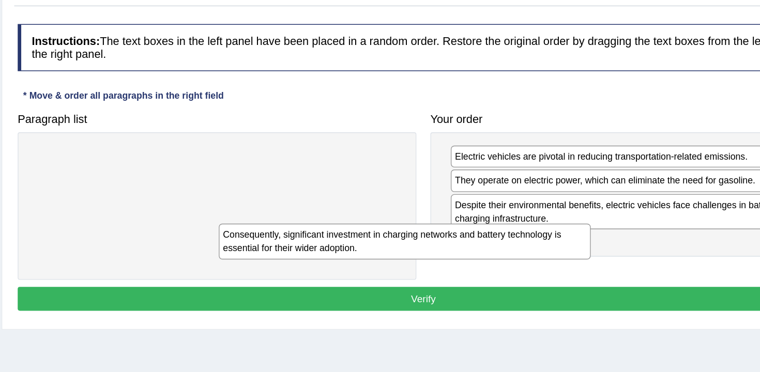
drag, startPoint x: 375, startPoint y: 164, endPoint x: 541, endPoint y: 230, distance: 178.9
click at [541, 228] on div "Consequently, significant investment in charging networks and battery technolog…" at bounding box center [425, 215] width 273 height 26
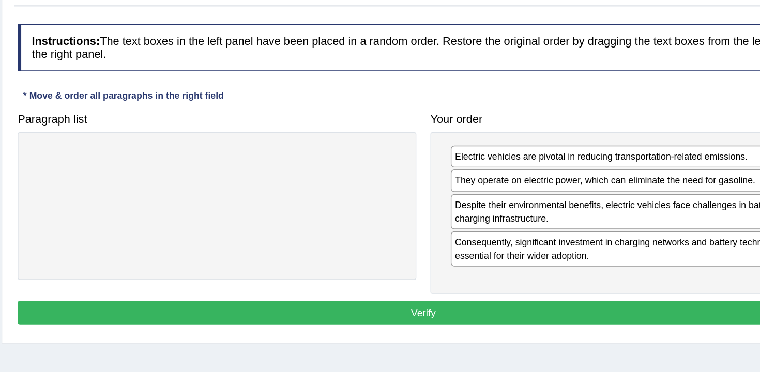
click at [538, 275] on button "Verify" at bounding box center [439, 268] width 597 height 18
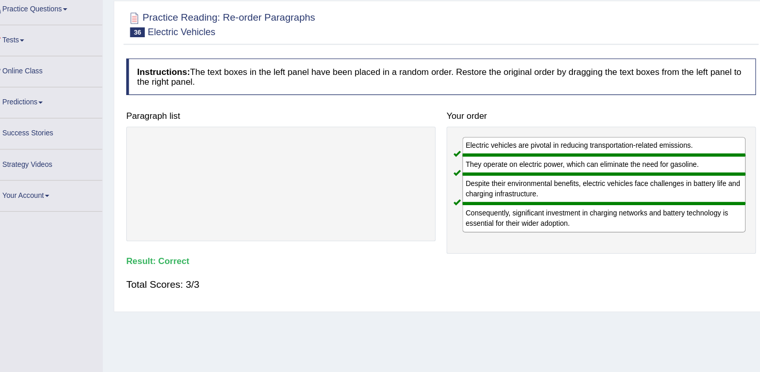
scroll to position [0, 0]
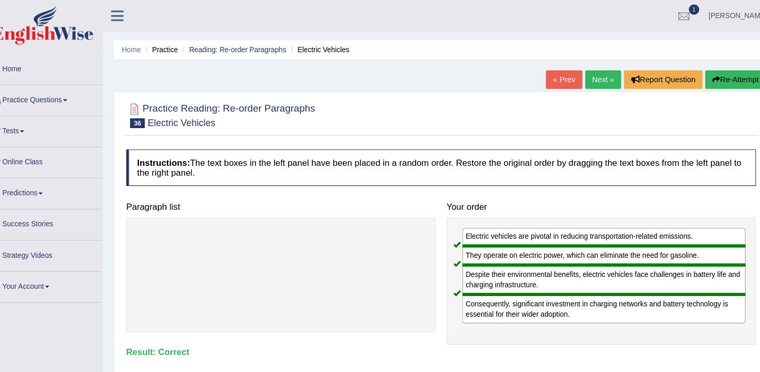
click at [601, 79] on link "Next »" at bounding box center [593, 76] width 34 height 18
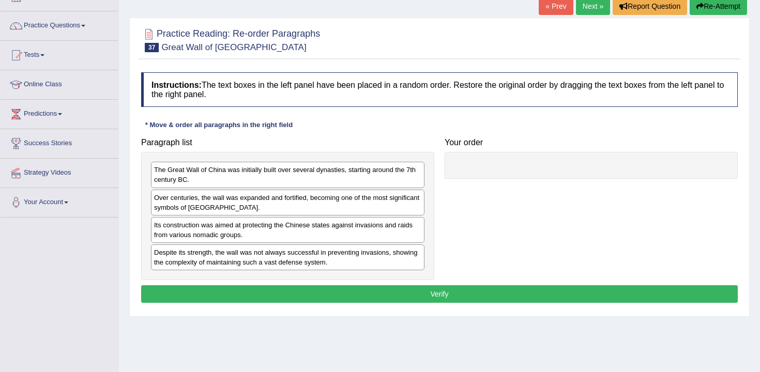
scroll to position [82, 0]
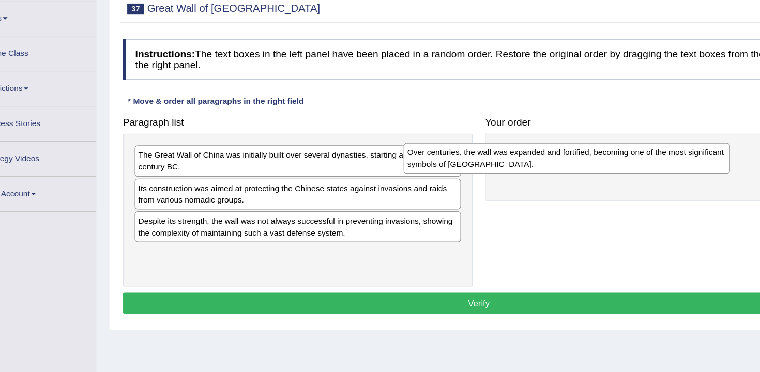
drag, startPoint x: 360, startPoint y: 185, endPoint x: 588, endPoint y: 153, distance: 230.2
click at [587, 153] on div "Over centuries, the wall was expanded and fortified, becoming one of the most s…" at bounding box center [512, 160] width 273 height 26
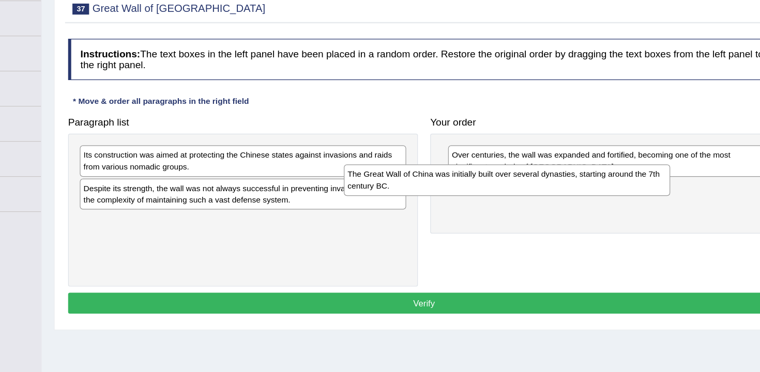
drag, startPoint x: 348, startPoint y: 161, endPoint x: 581, endPoint y: 182, distance: 233.5
click at [581, 182] on div "The Great Wall of China was initially built over several dynasties, starting ar…" at bounding box center [508, 178] width 273 height 26
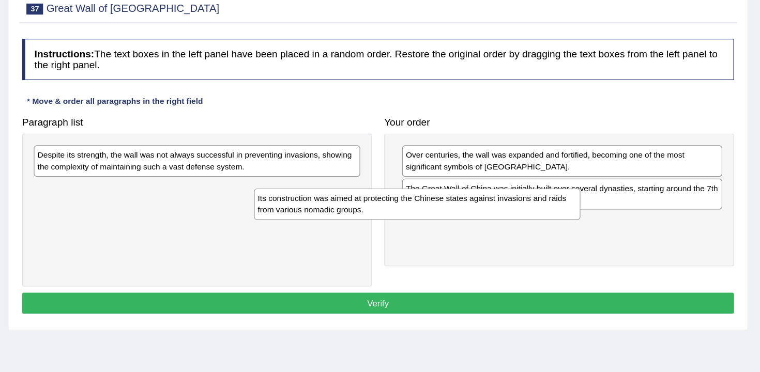
drag, startPoint x: 358, startPoint y: 157, endPoint x: 577, endPoint y: 197, distance: 222.5
click at [577, 199] on div "Its construction was aimed at protecting the Chinese states against invasions a…" at bounding box center [472, 198] width 273 height 26
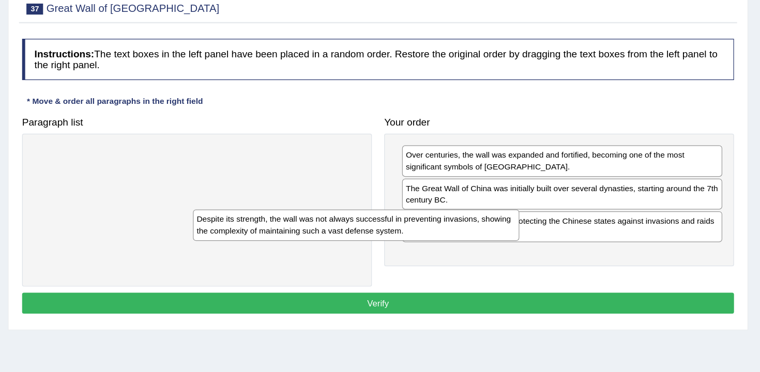
drag, startPoint x: 385, startPoint y: 167, endPoint x: 560, endPoint y: 225, distance: 184.6
click at [558, 225] on div "Despite its strength, the wall was not always successful in preventing invasion…" at bounding box center [420, 216] width 273 height 26
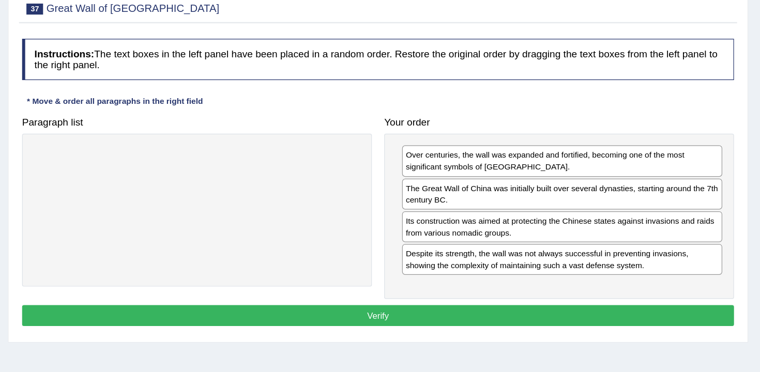
click at [561, 285] on button "Verify" at bounding box center [439, 292] width 597 height 18
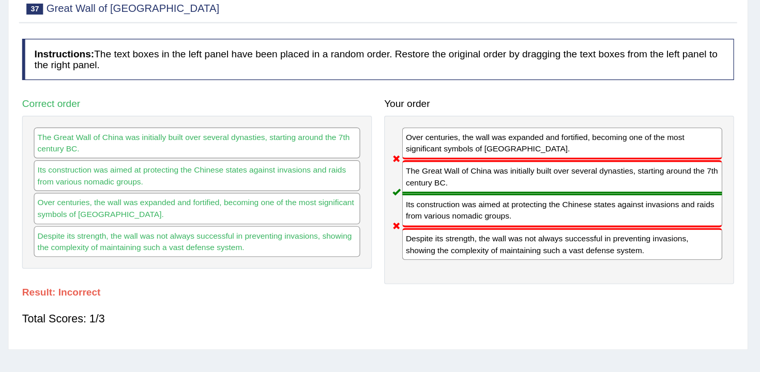
drag, startPoint x: 538, startPoint y: 153, endPoint x: 540, endPoint y: 227, distance: 74.5
click at [540, 227] on div "Over centuries, the wall was expanded and fortified, becoming one of the most s…" at bounding box center [591, 194] width 293 height 141
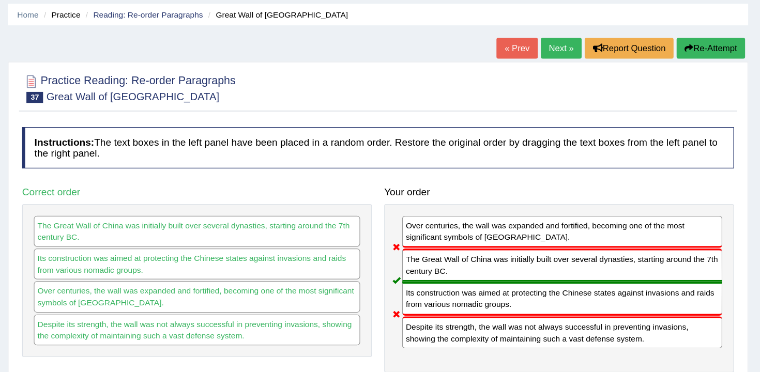
scroll to position [0, 0]
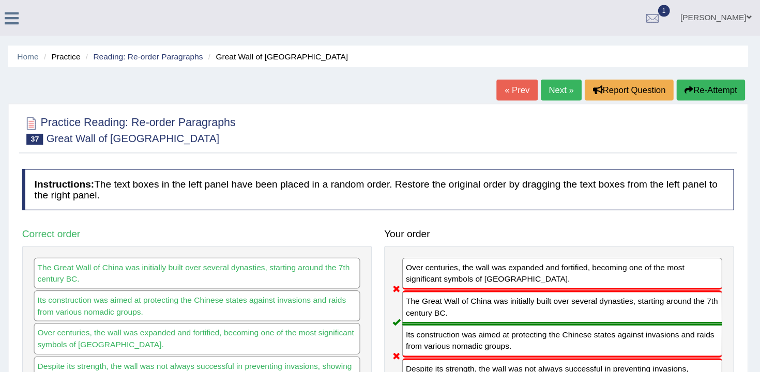
click at [711, 81] on button "Re-Attempt" at bounding box center [718, 76] width 57 height 18
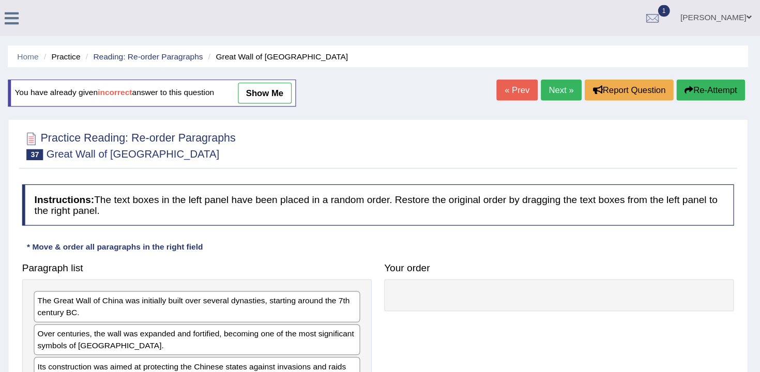
click at [585, 81] on link "Next »" at bounding box center [593, 76] width 34 height 18
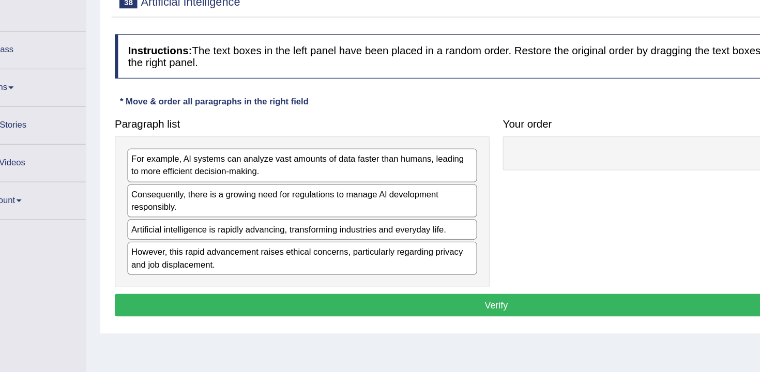
scroll to position [34, 0]
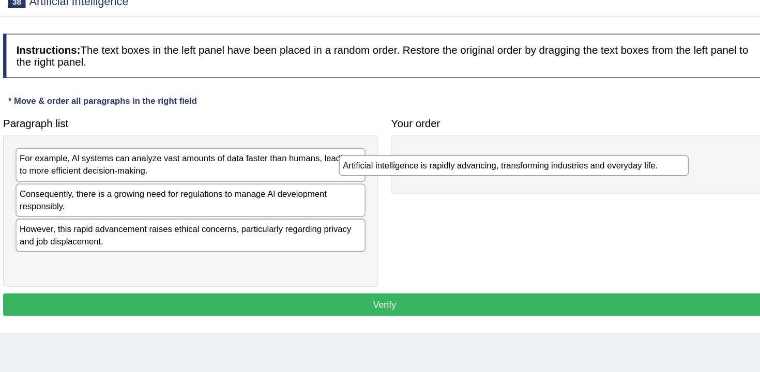
drag, startPoint x: 306, startPoint y: 266, endPoint x: 586, endPoint y: 207, distance: 285.7
click at [586, 207] on div "Artificial intelligence is rapidly advancing, transforming industries and every…" at bounding box center [540, 211] width 273 height 16
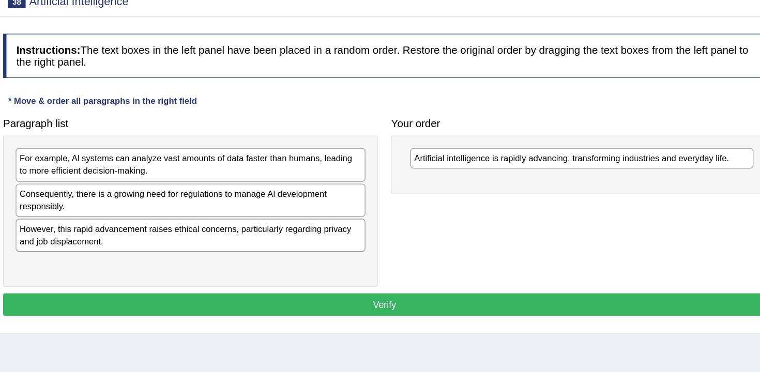
scroll to position [34, 0]
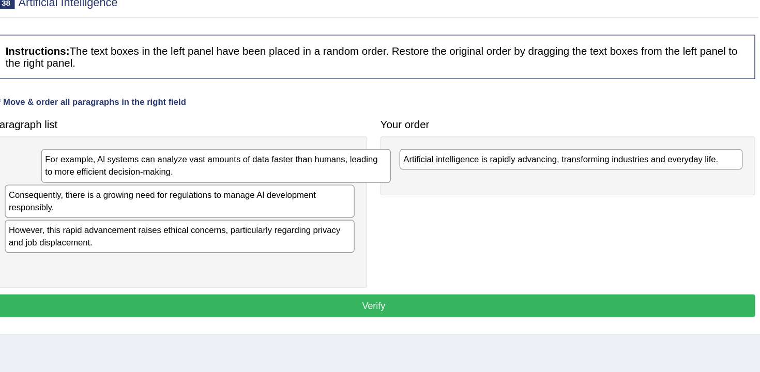
drag, startPoint x: 344, startPoint y: 204, endPoint x: 629, endPoint y: 204, distance: 284.3
click at [453, 204] on div "For example, Al systems can analyze vast amounts of data faster than humans, le…" at bounding box center [315, 210] width 273 height 26
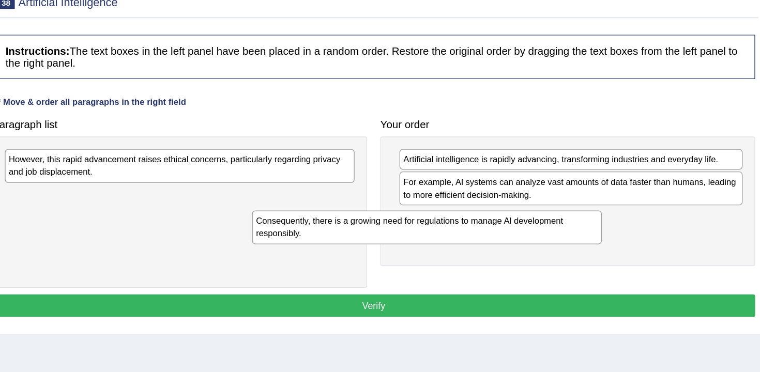
drag, startPoint x: 352, startPoint y: 208, endPoint x: 557, endPoint y: 248, distance: 209.1
click at [556, 248] on div "Consequently, there is a growing need for regulations to manage Al development …" at bounding box center [480, 259] width 273 height 26
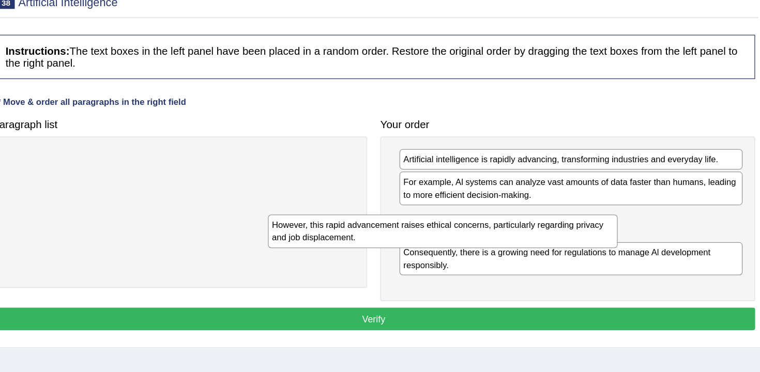
drag, startPoint x: 358, startPoint y: 214, endPoint x: 555, endPoint y: 264, distance: 202.7
click at [555, 264] on div "However, this rapid advancement raises ethical concerns, particularly regarding…" at bounding box center [493, 262] width 273 height 26
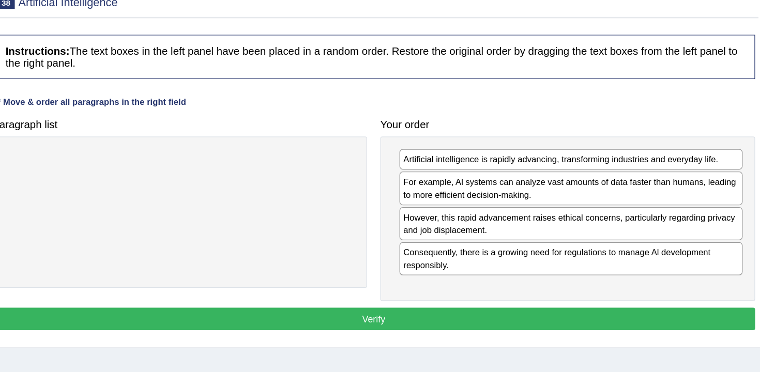
click at [537, 355] on div "Home Practice Reading: Re-order Paragraphs Artificial Intelligence « Prev Next …" at bounding box center [439, 224] width 641 height 517
click at [545, 332] on button "Verify" at bounding box center [439, 331] width 597 height 18
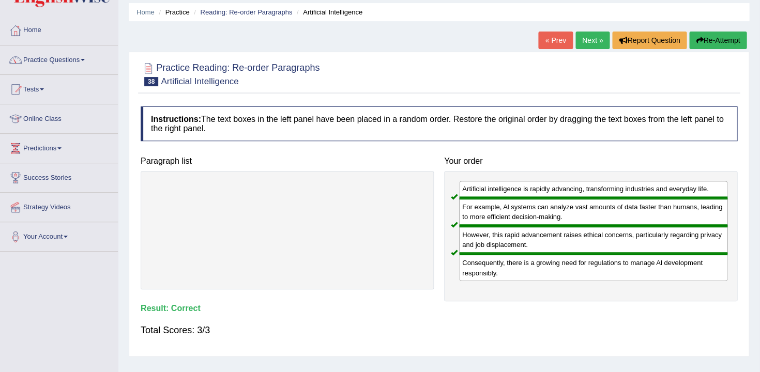
scroll to position [35, 0]
